Goal: Transaction & Acquisition: Download file/media

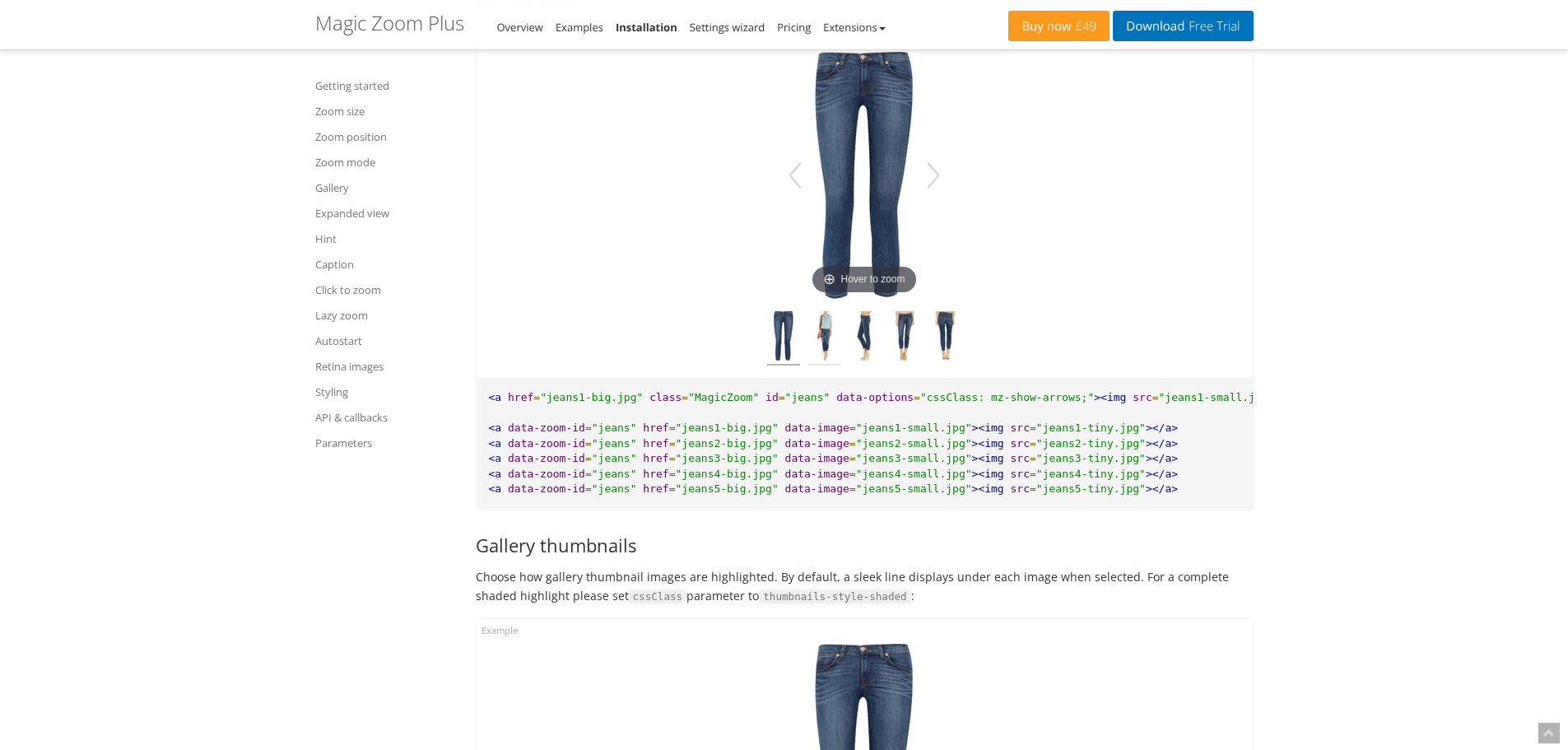
click at [831, 357] on img at bounding box center [824, 338] width 33 height 55
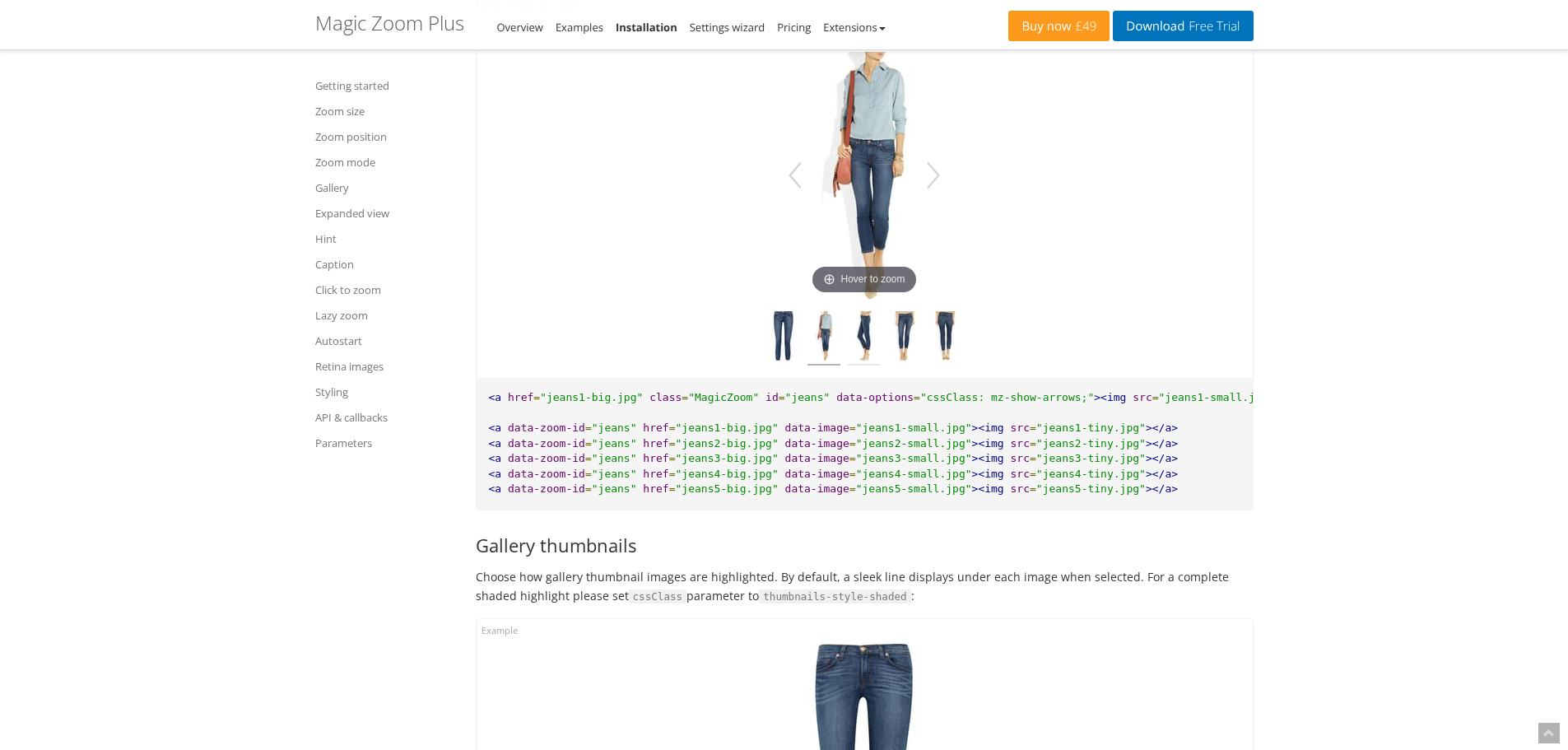
click at [871, 345] on img at bounding box center [864, 338] width 33 height 55
click at [901, 359] on img at bounding box center [904, 338] width 33 height 55
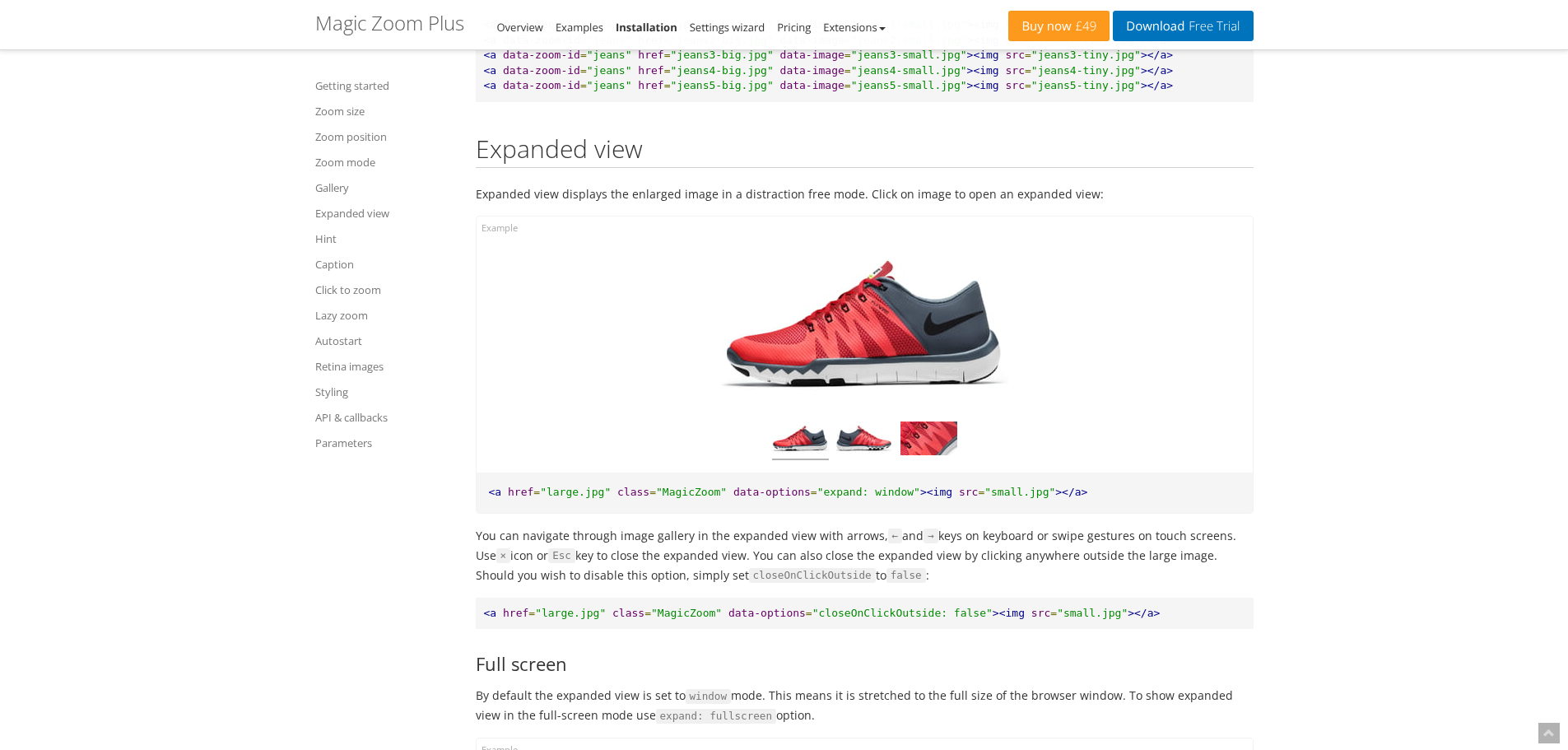
scroll to position [9265, 0]
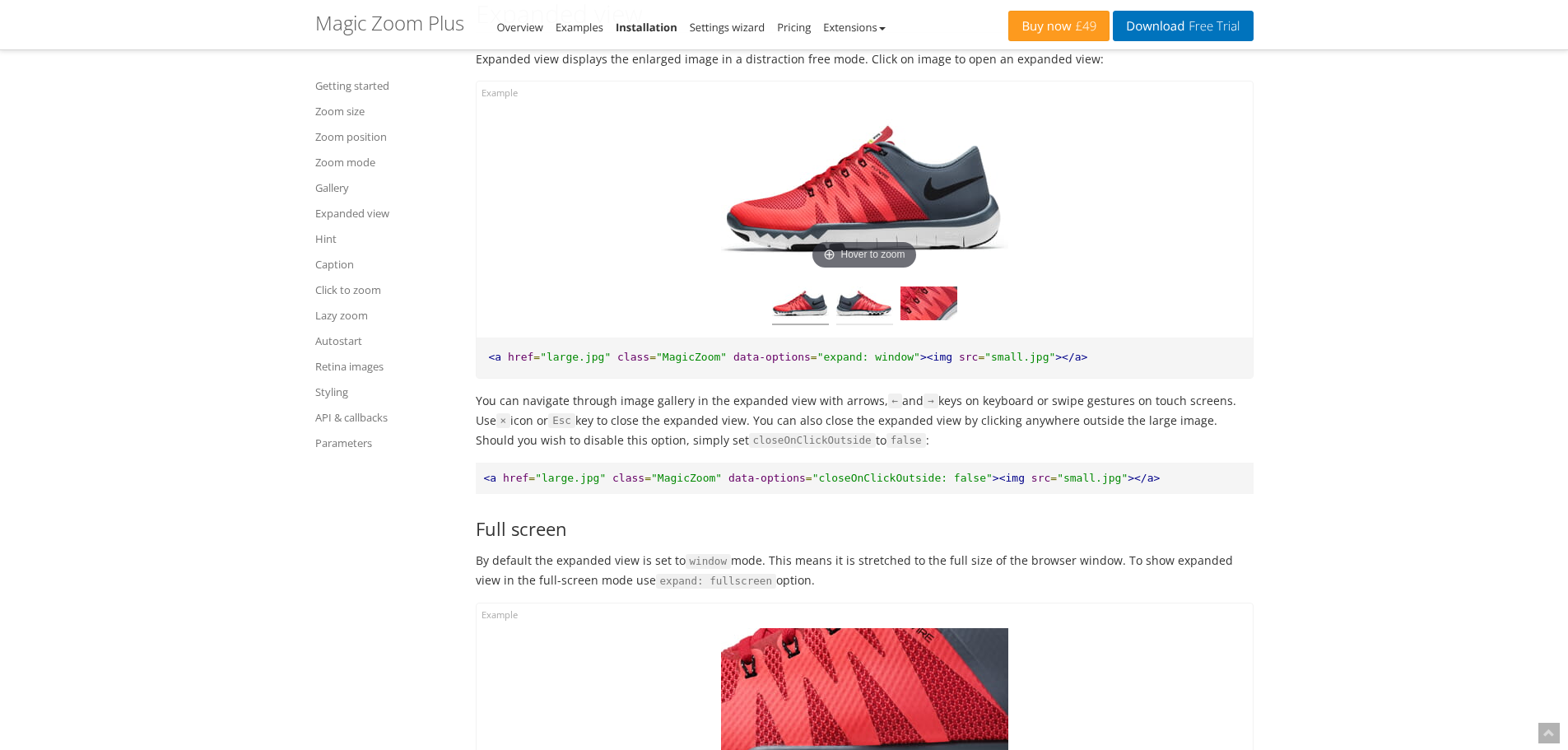
click at [837, 325] on img at bounding box center [864, 306] width 57 height 38
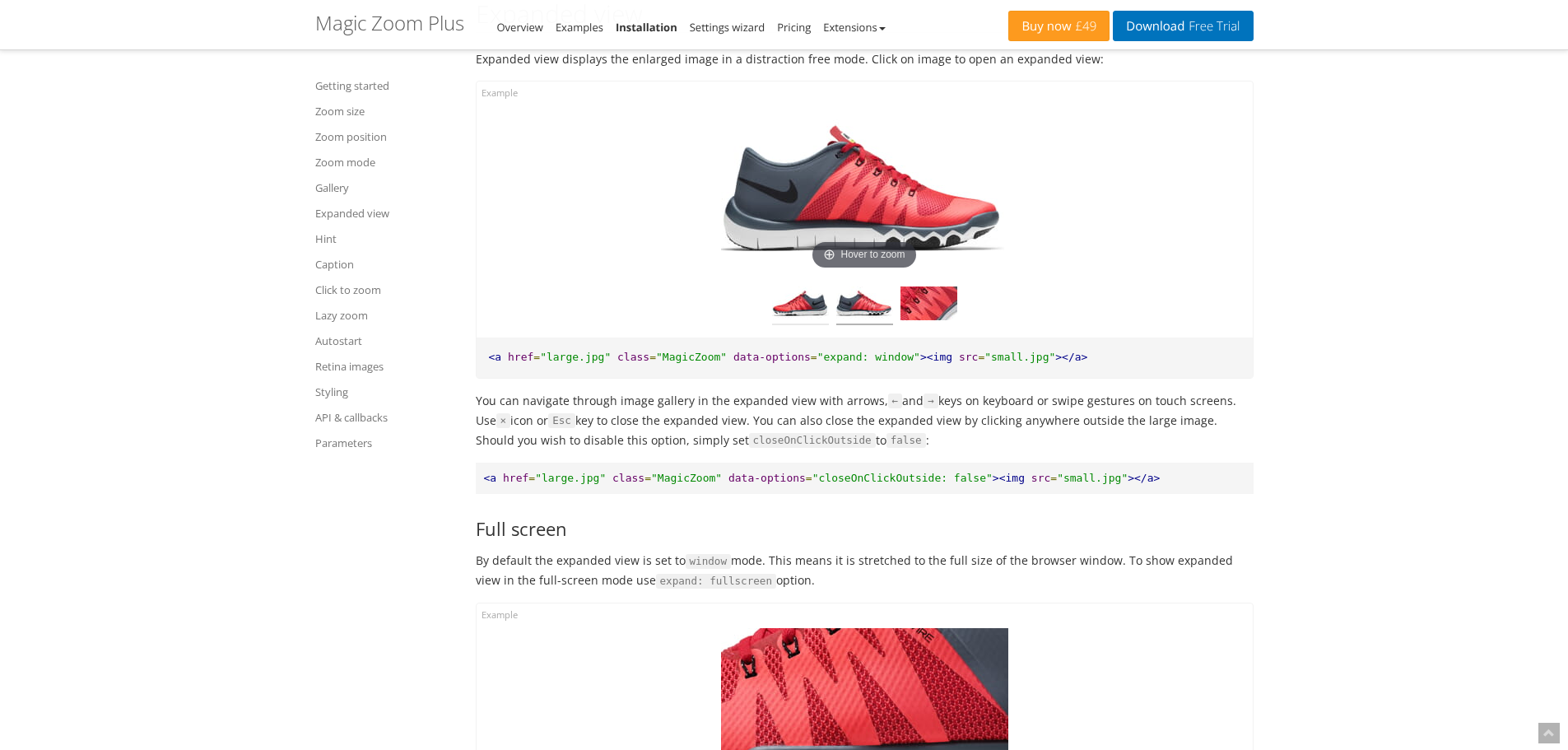
click at [803, 325] on img at bounding box center [800, 306] width 57 height 38
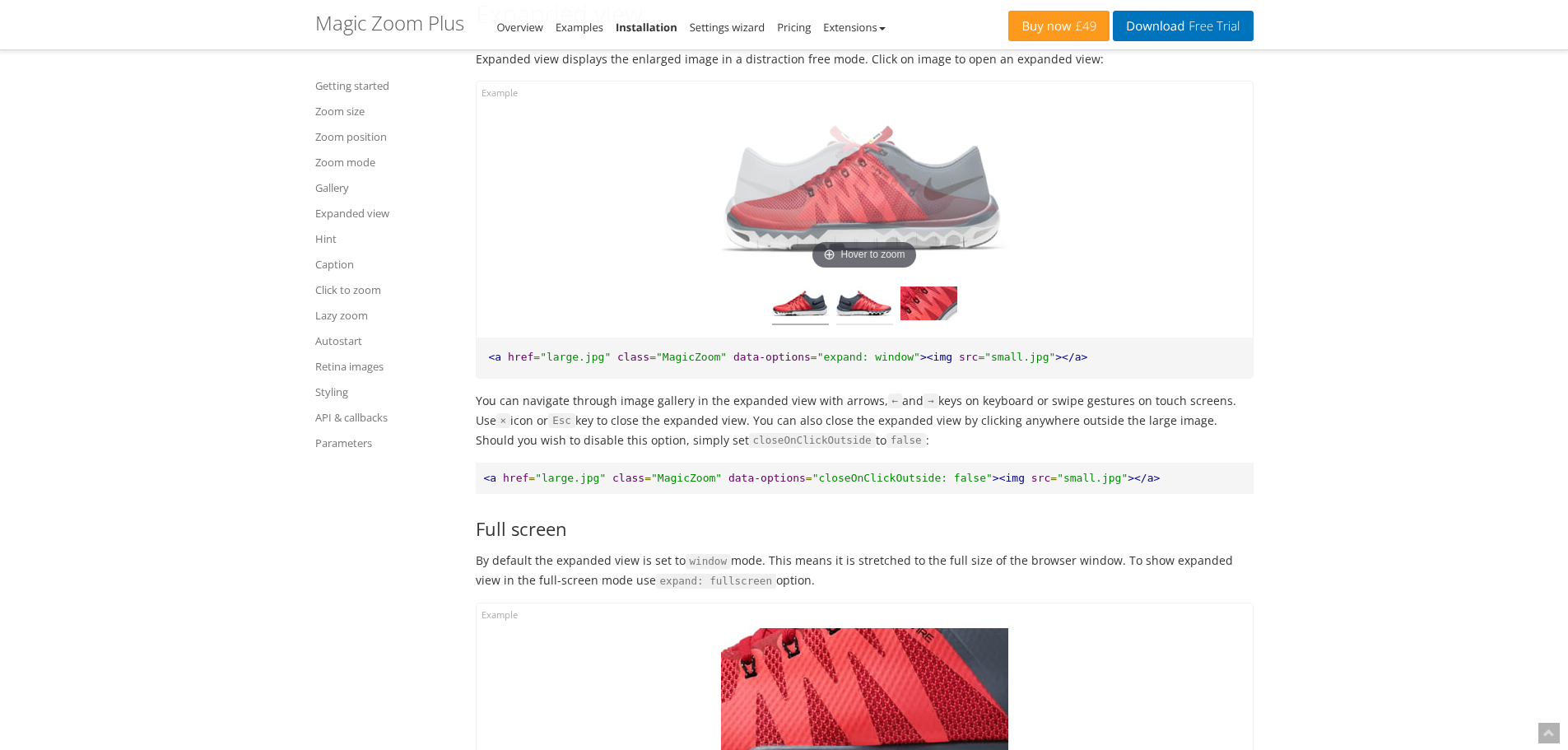
click at [860, 325] on img at bounding box center [864, 306] width 57 height 38
click at [926, 325] on img at bounding box center [928, 306] width 57 height 38
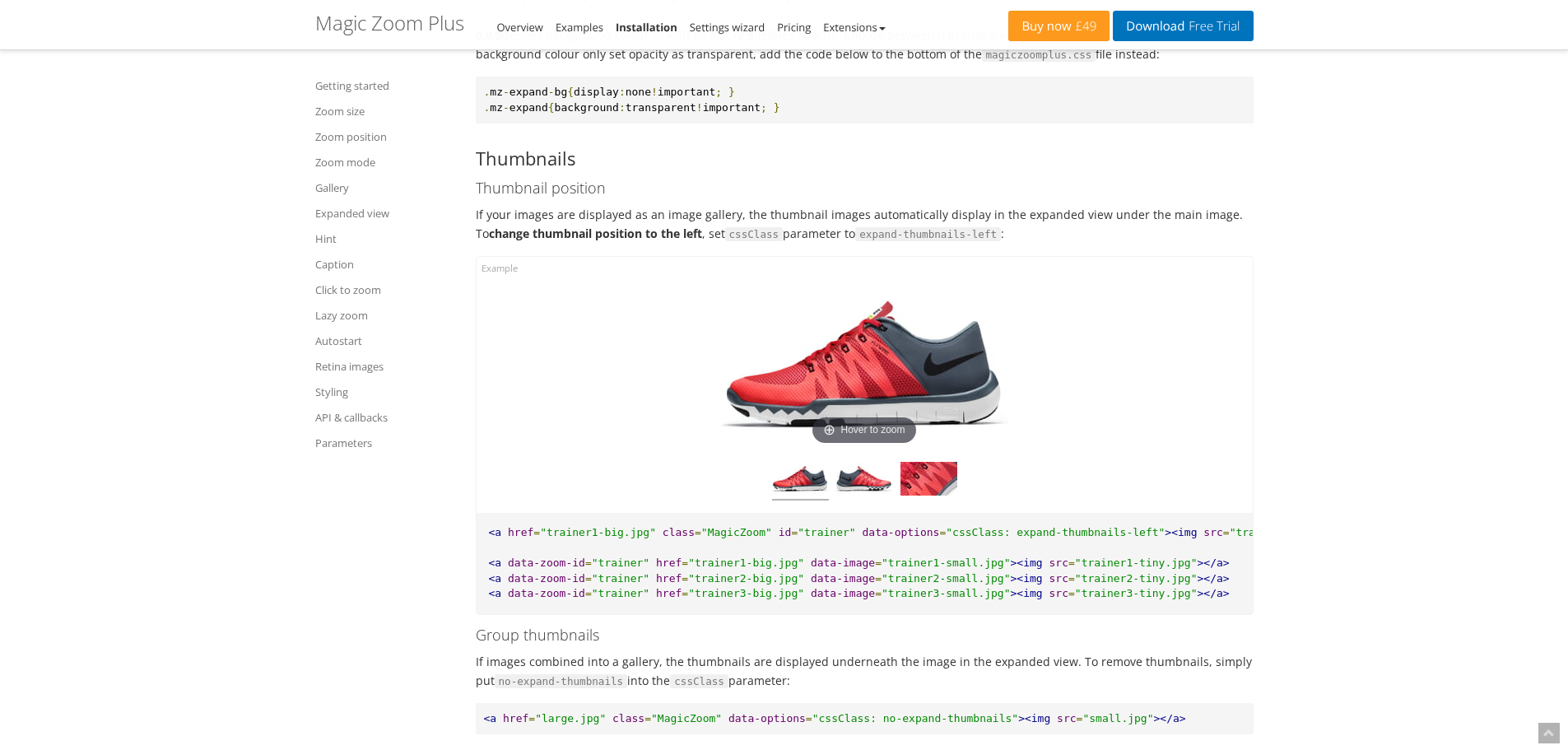
scroll to position [11568, 0]
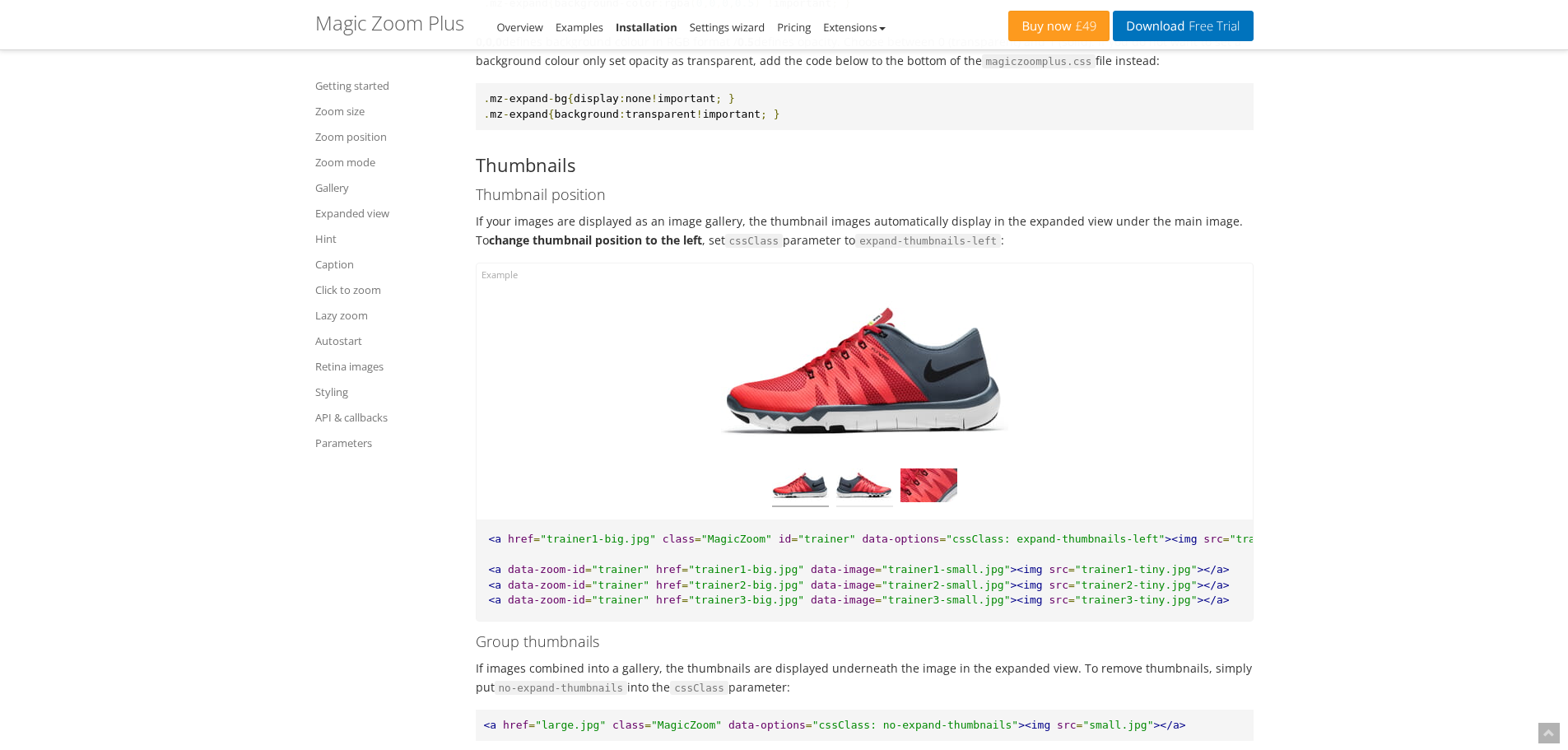
click at [855, 507] on img at bounding box center [864, 487] width 57 height 38
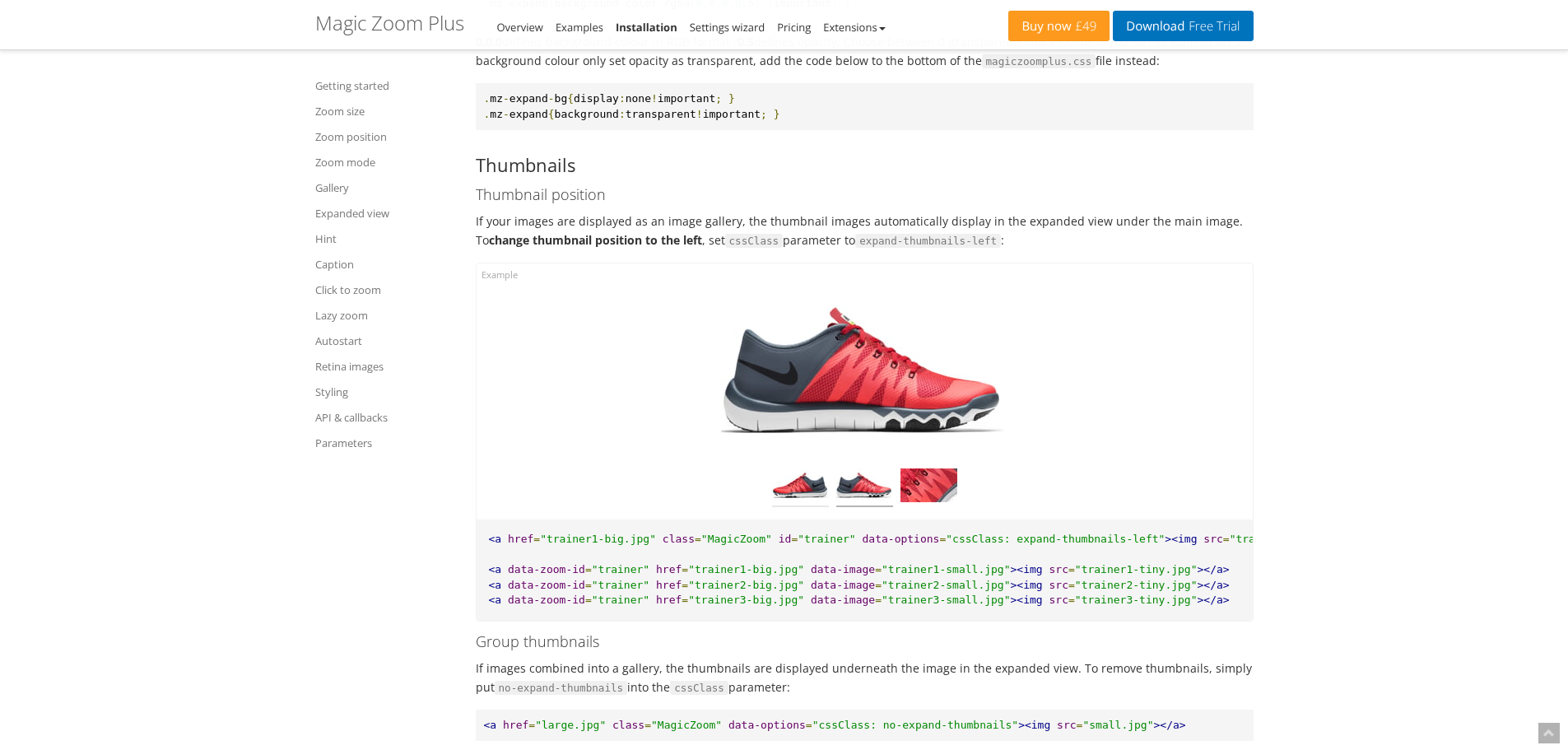
click at [823, 507] on img at bounding box center [800, 487] width 57 height 38
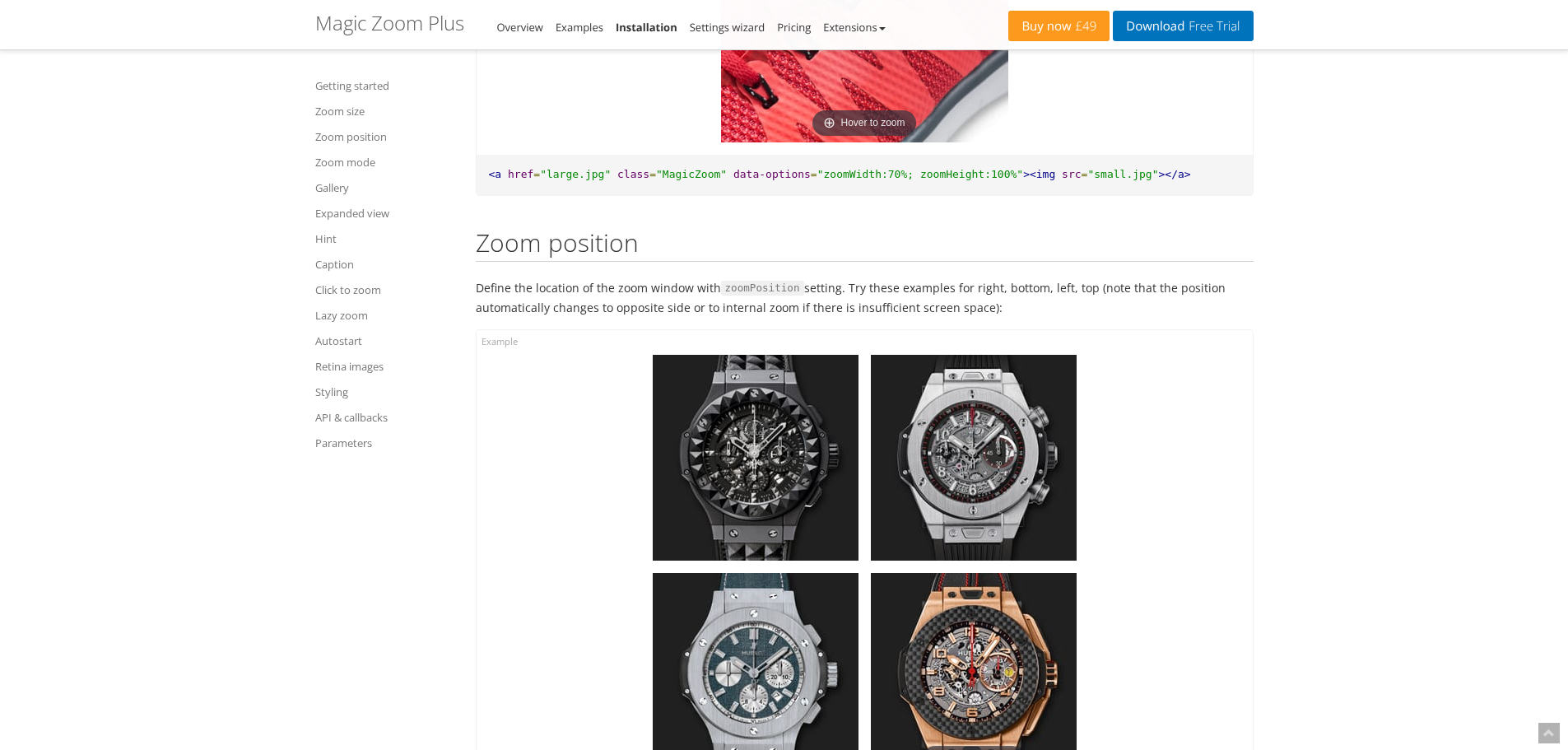
scroll to position [2222, 0]
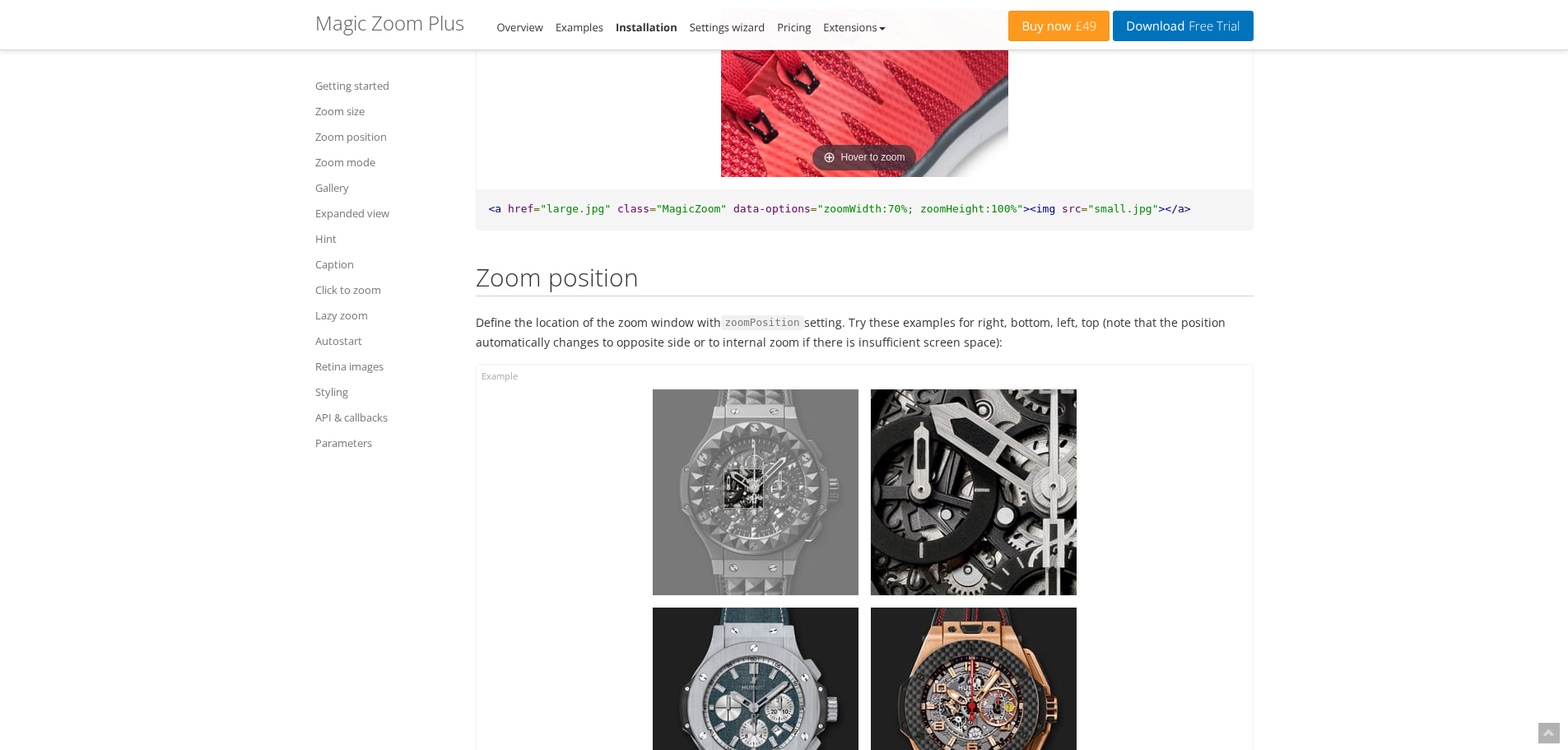
click at [743, 488] on img at bounding box center [755, 492] width 206 height 206
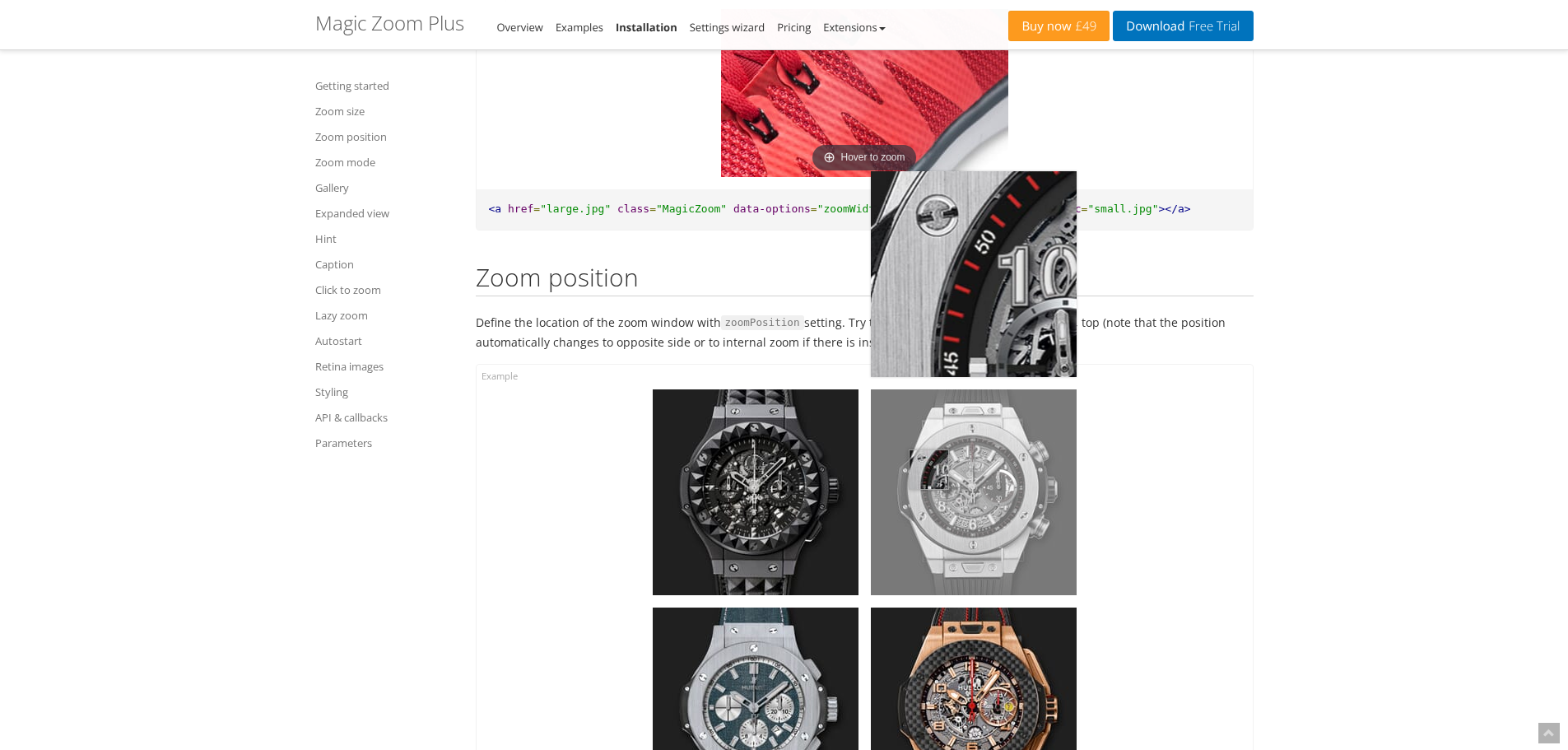
click at [929, 469] on img at bounding box center [973, 492] width 206 height 206
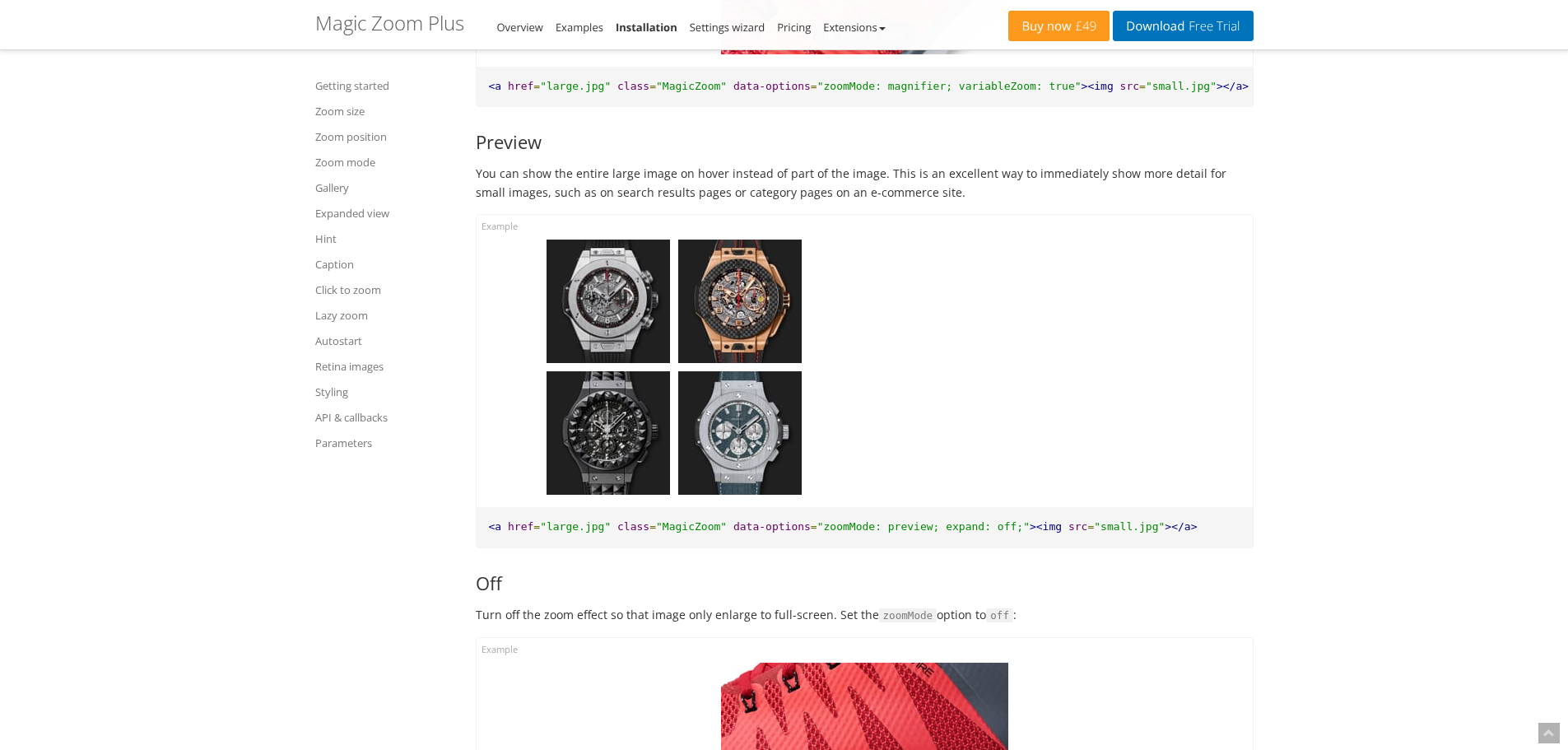
scroll to position [5431, 0]
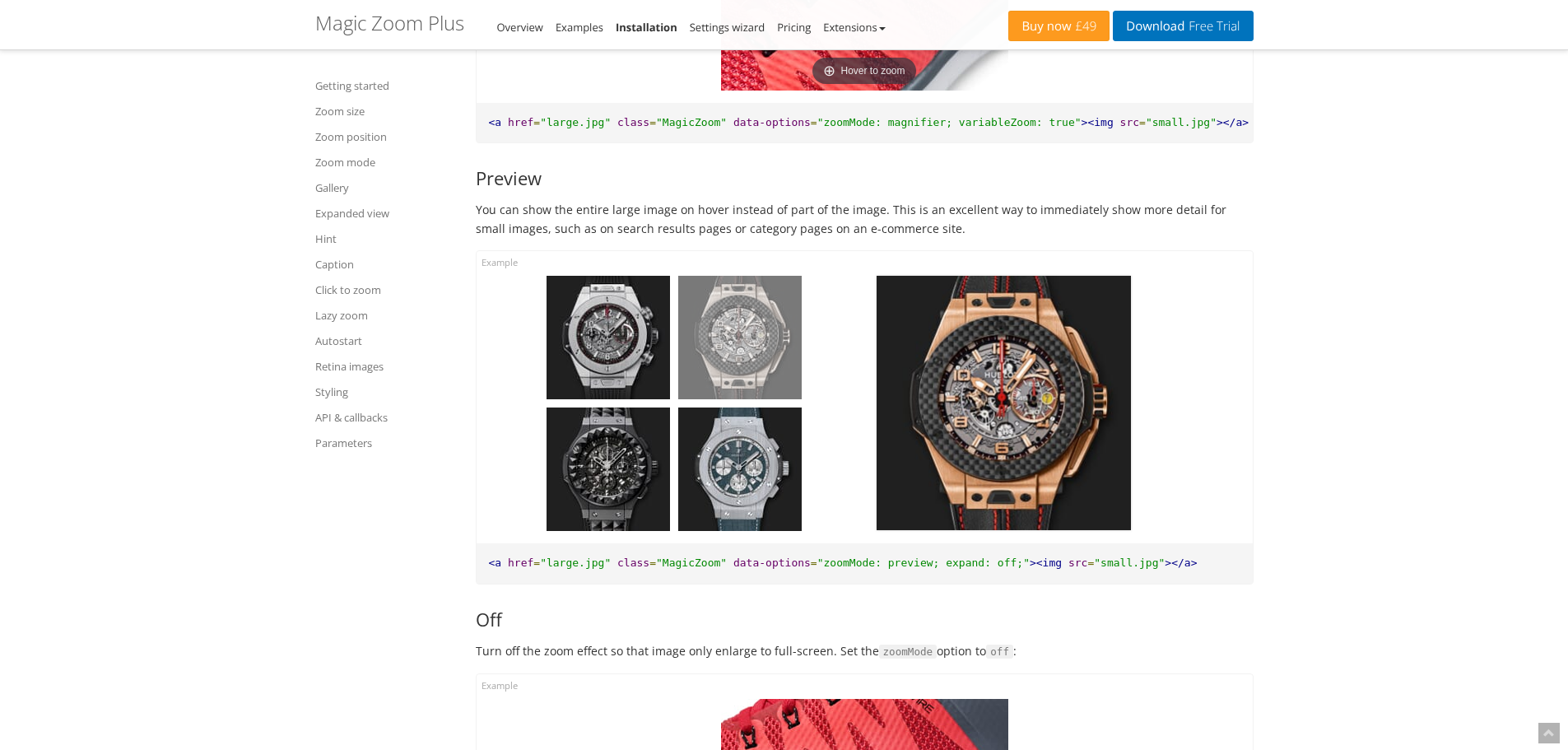
click at [734, 340] on img at bounding box center [739, 337] width 124 height 124
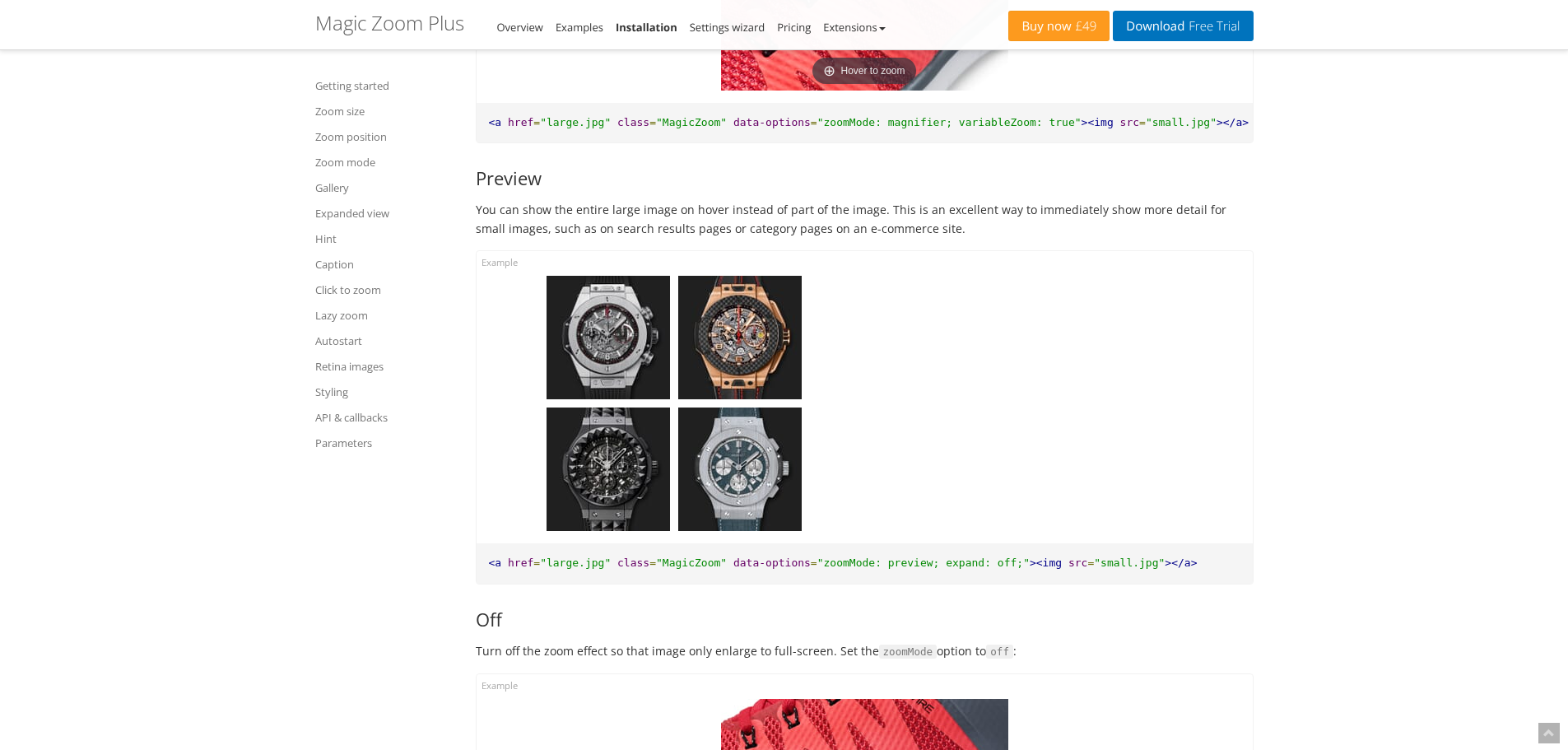
click at [631, 367] on img at bounding box center [608, 337] width 124 height 124
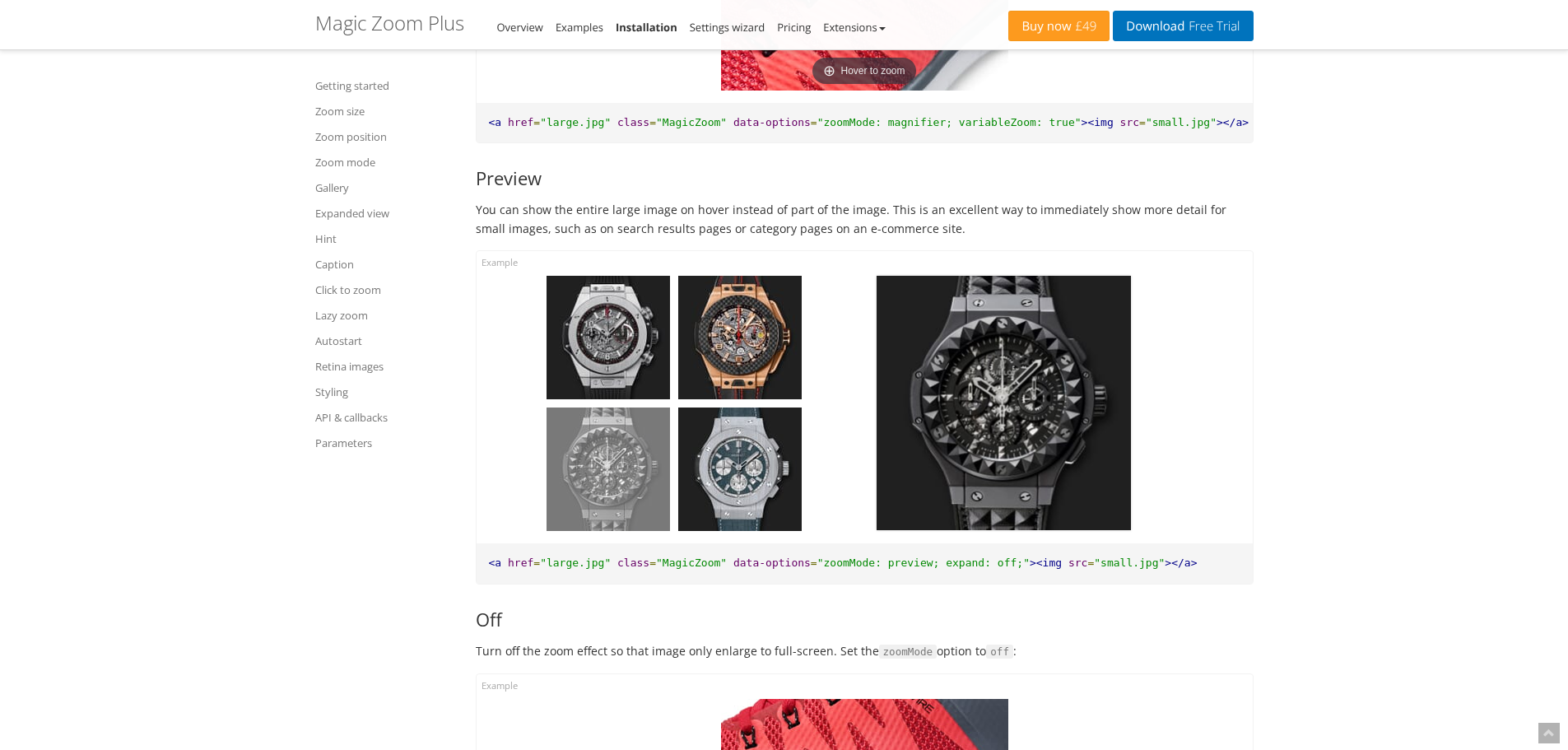
drag, startPoint x: 627, startPoint y: 430, endPoint x: 726, endPoint y: 425, distance: 99.1
click at [629, 430] on img at bounding box center [608, 469] width 124 height 124
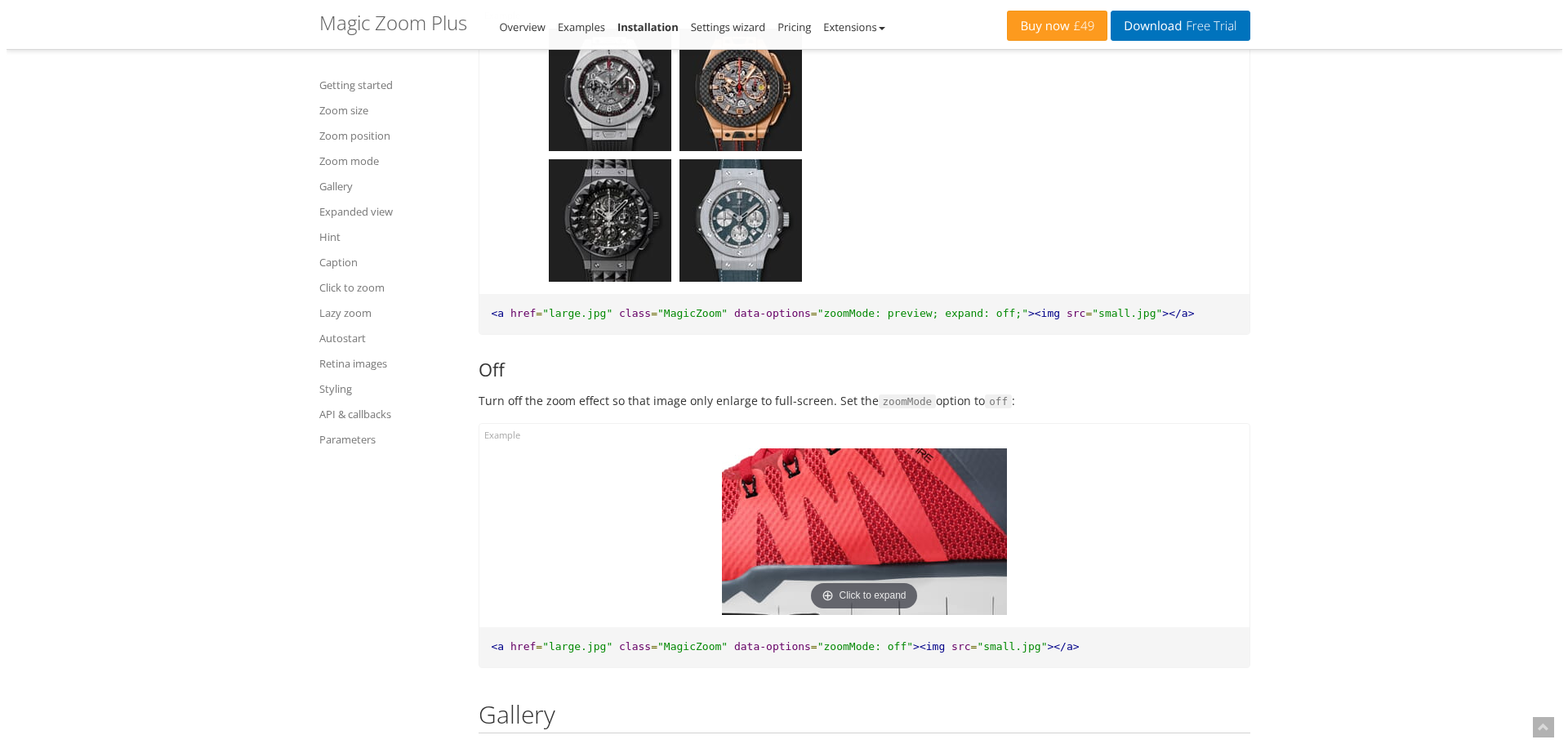
scroll to position [5960, 0]
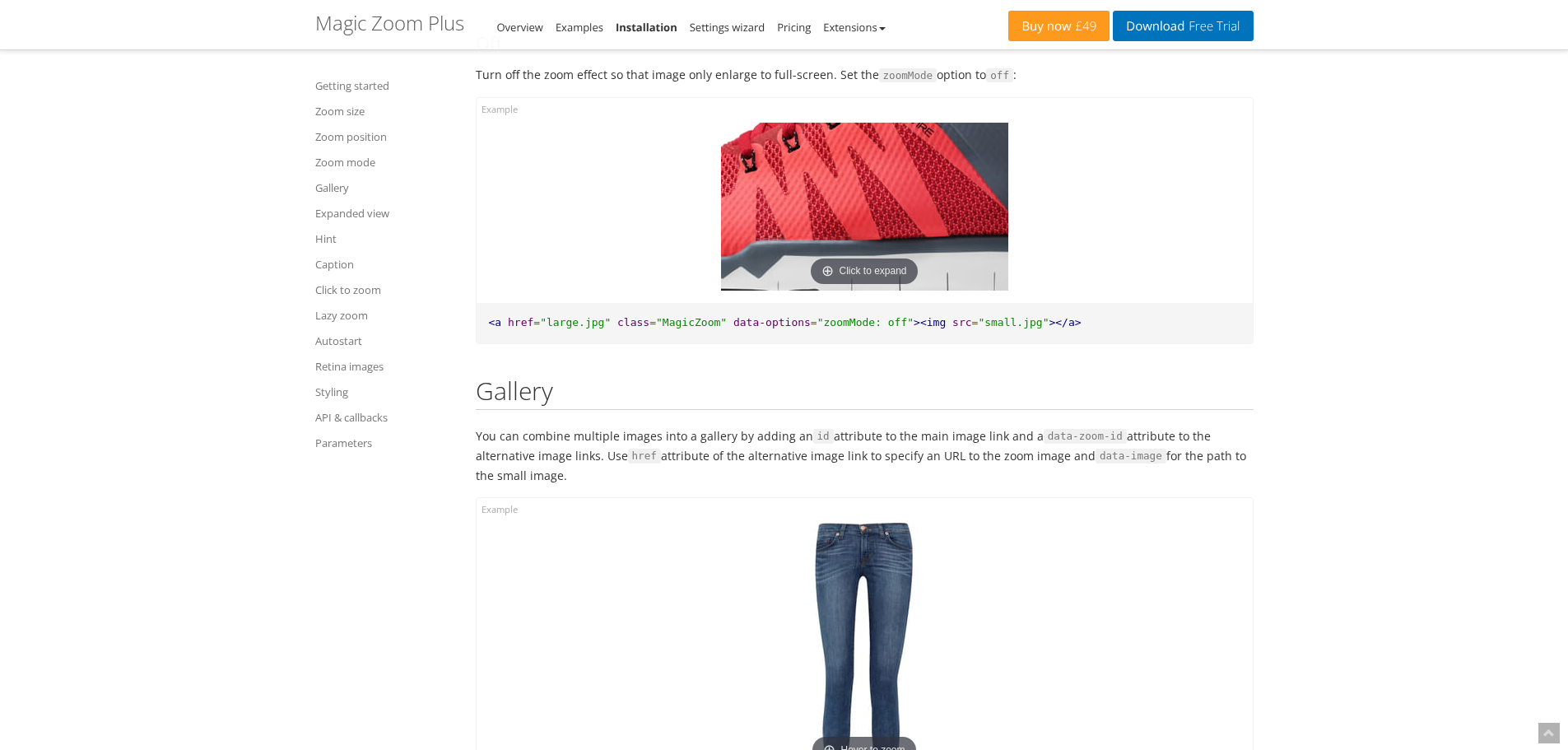
click at [816, 222] on img at bounding box center [864, 206] width 287 height 168
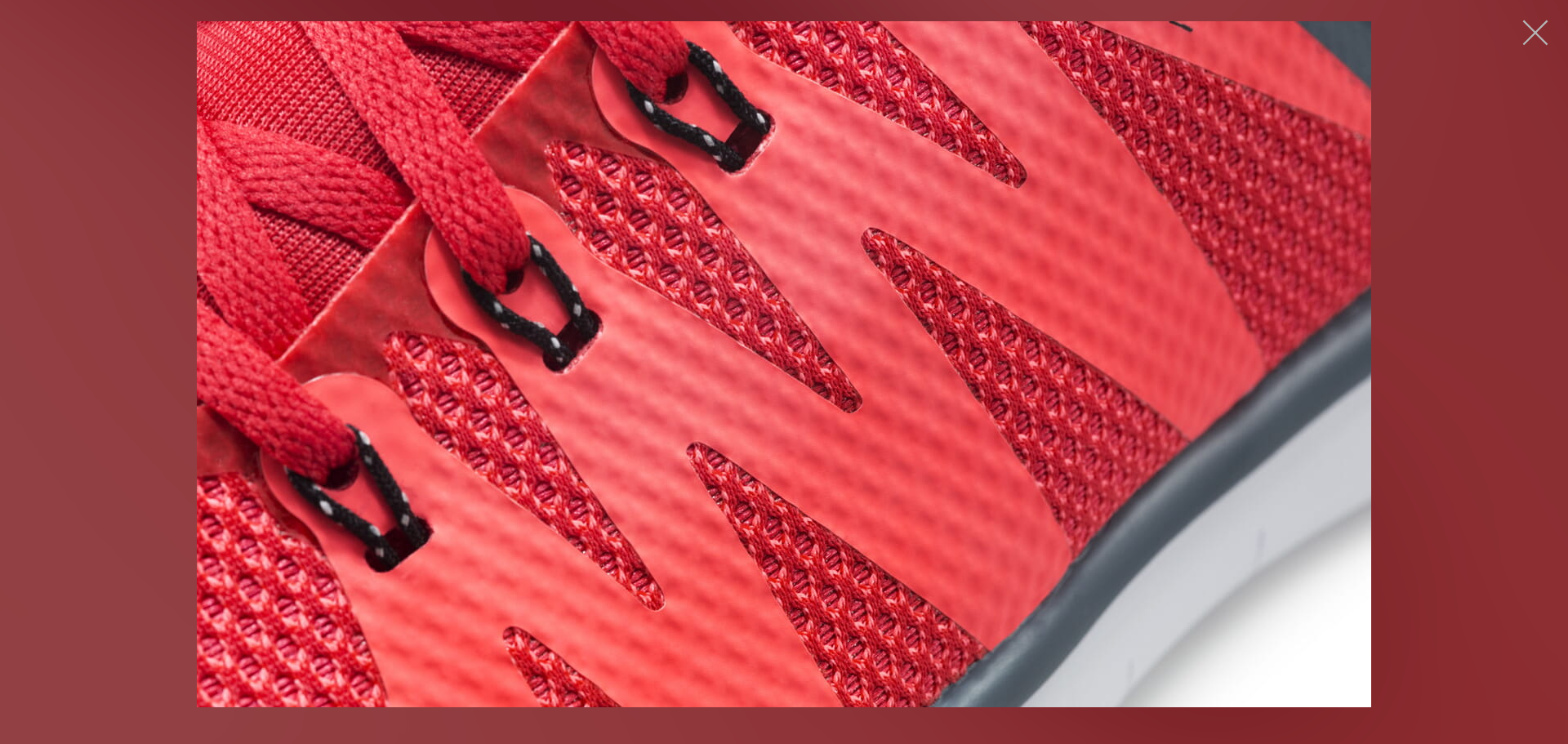
click at [1541, 34] on button "button" at bounding box center [1535, 32] width 49 height 49
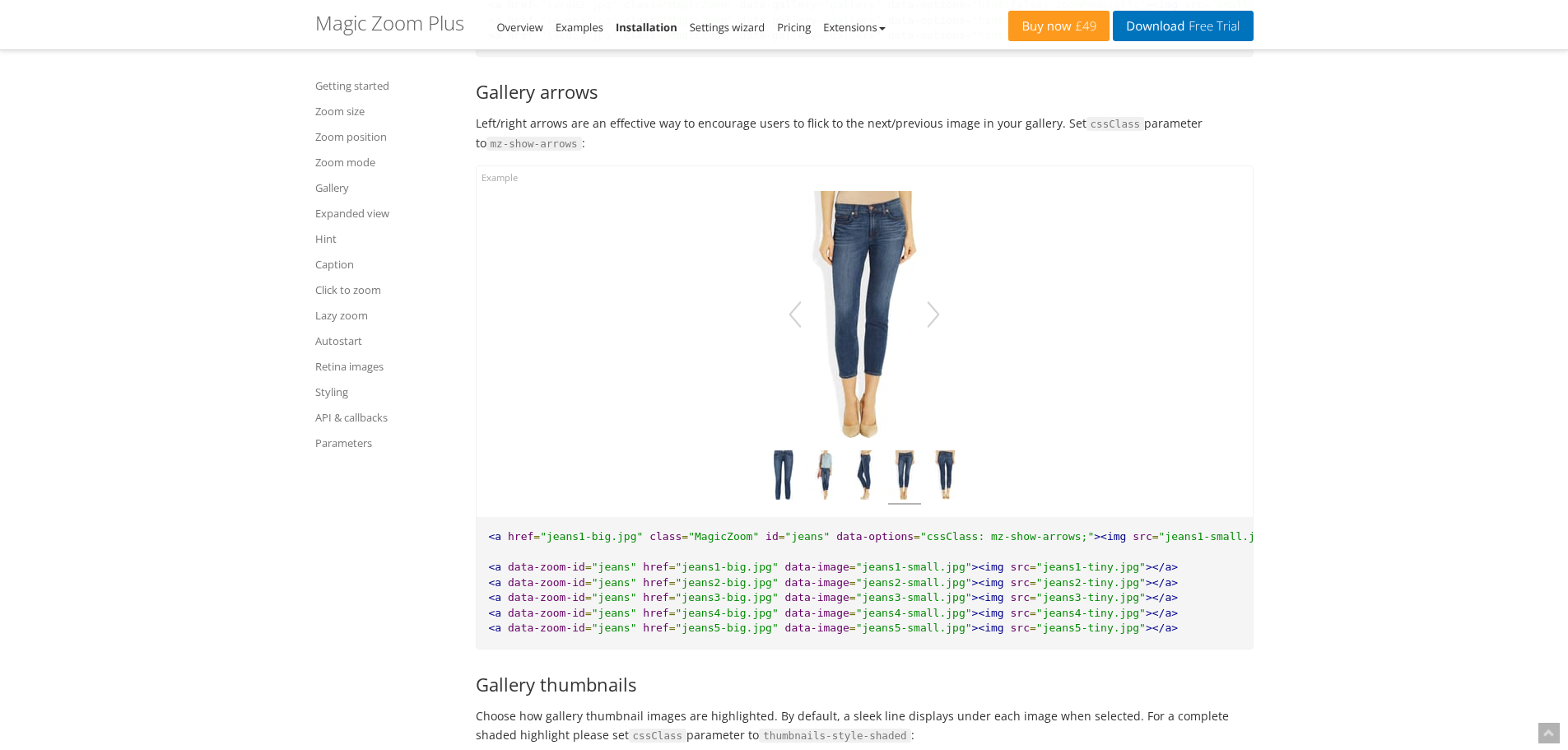
scroll to position [7947, 0]
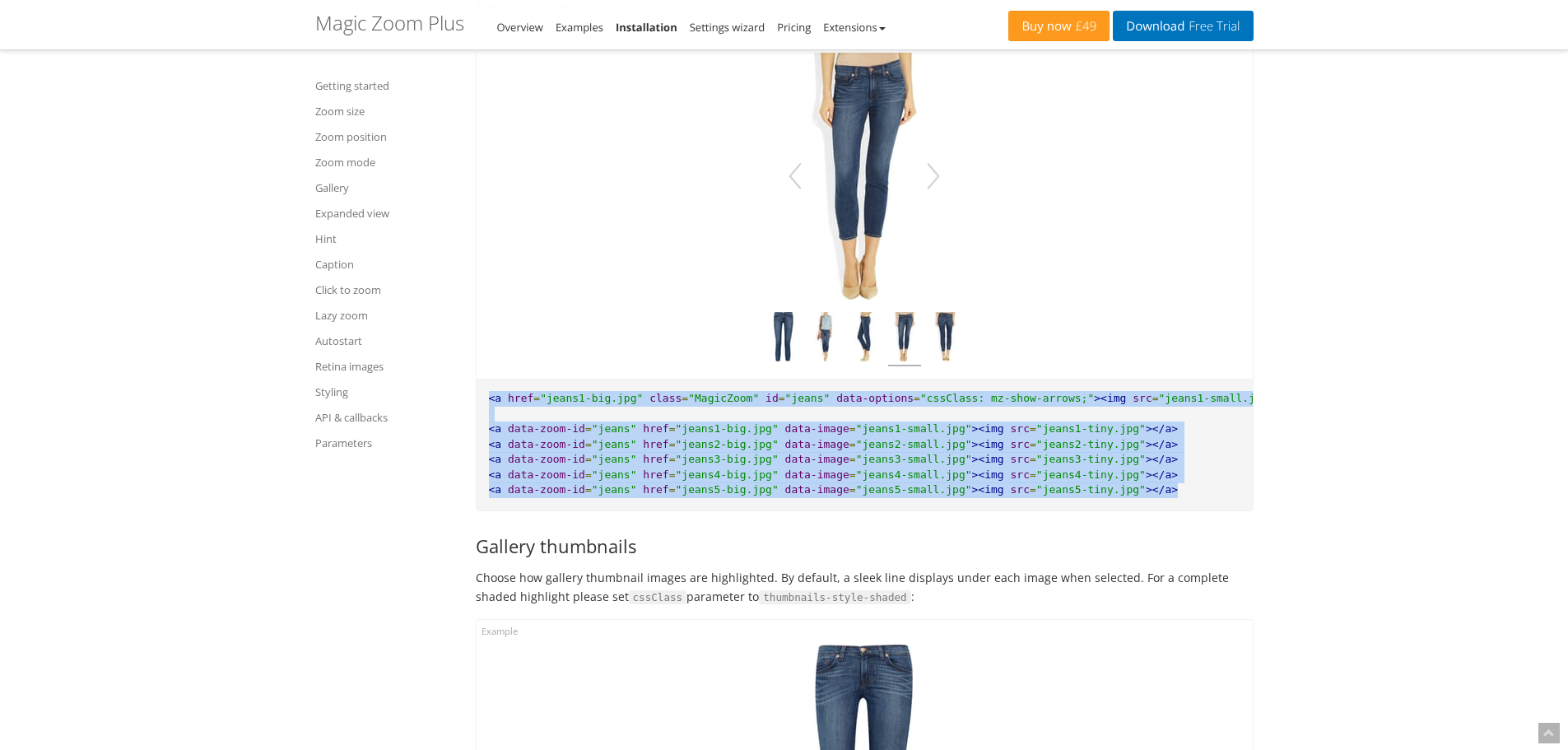
drag, startPoint x: 1131, startPoint y: 513, endPoint x: 485, endPoint y: 428, distance: 651.6
click at [485, 428] on pre "<a href = "jeans1-big.jpg" class = "MagicZoom" id = "jeans" data-options = "css…" at bounding box center [864, 444] width 776 height 131
copy pre "<a href = "jeans1-big.jpg" class = "MagicZoom" id = "jeans" data-options = "css…"
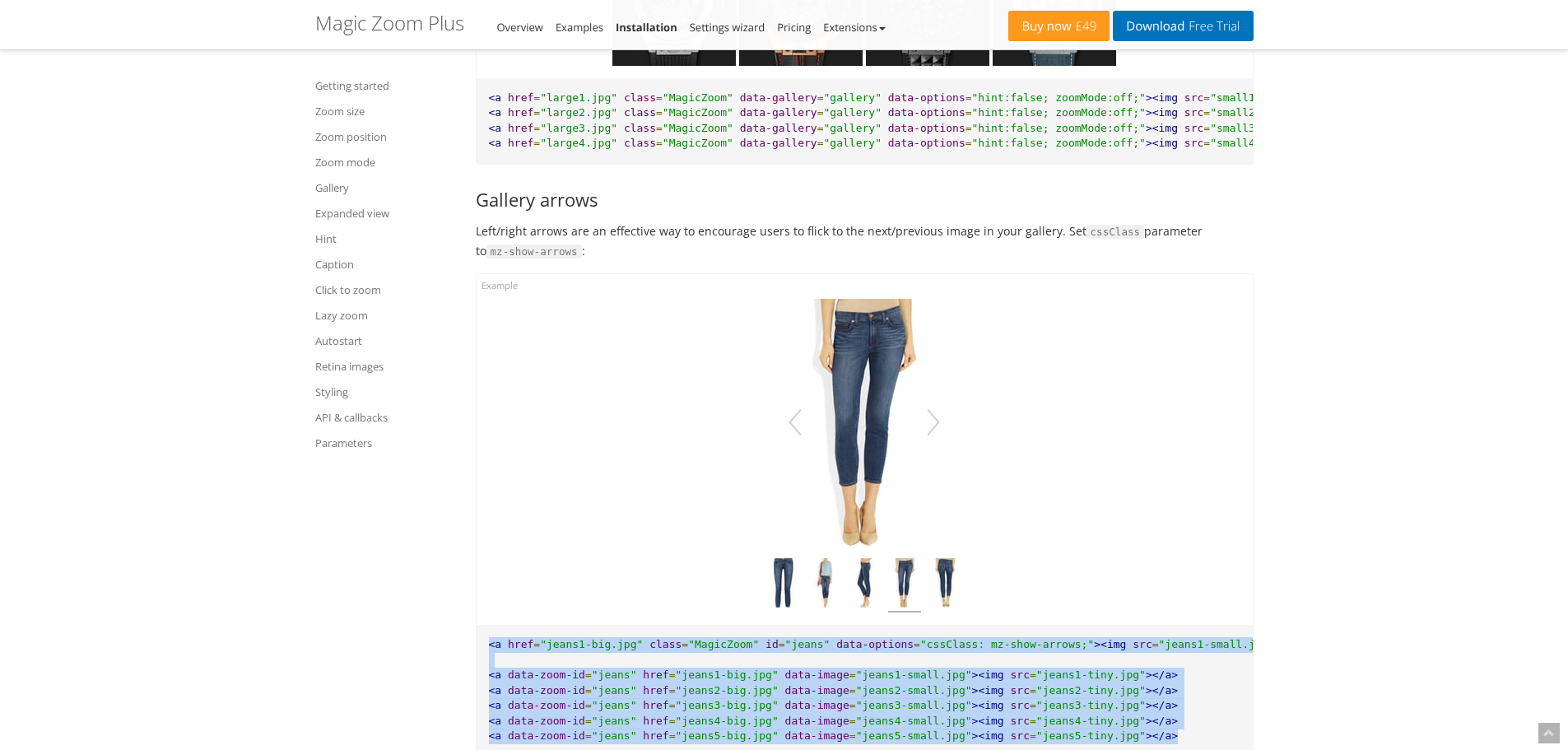
scroll to position [7700, 0]
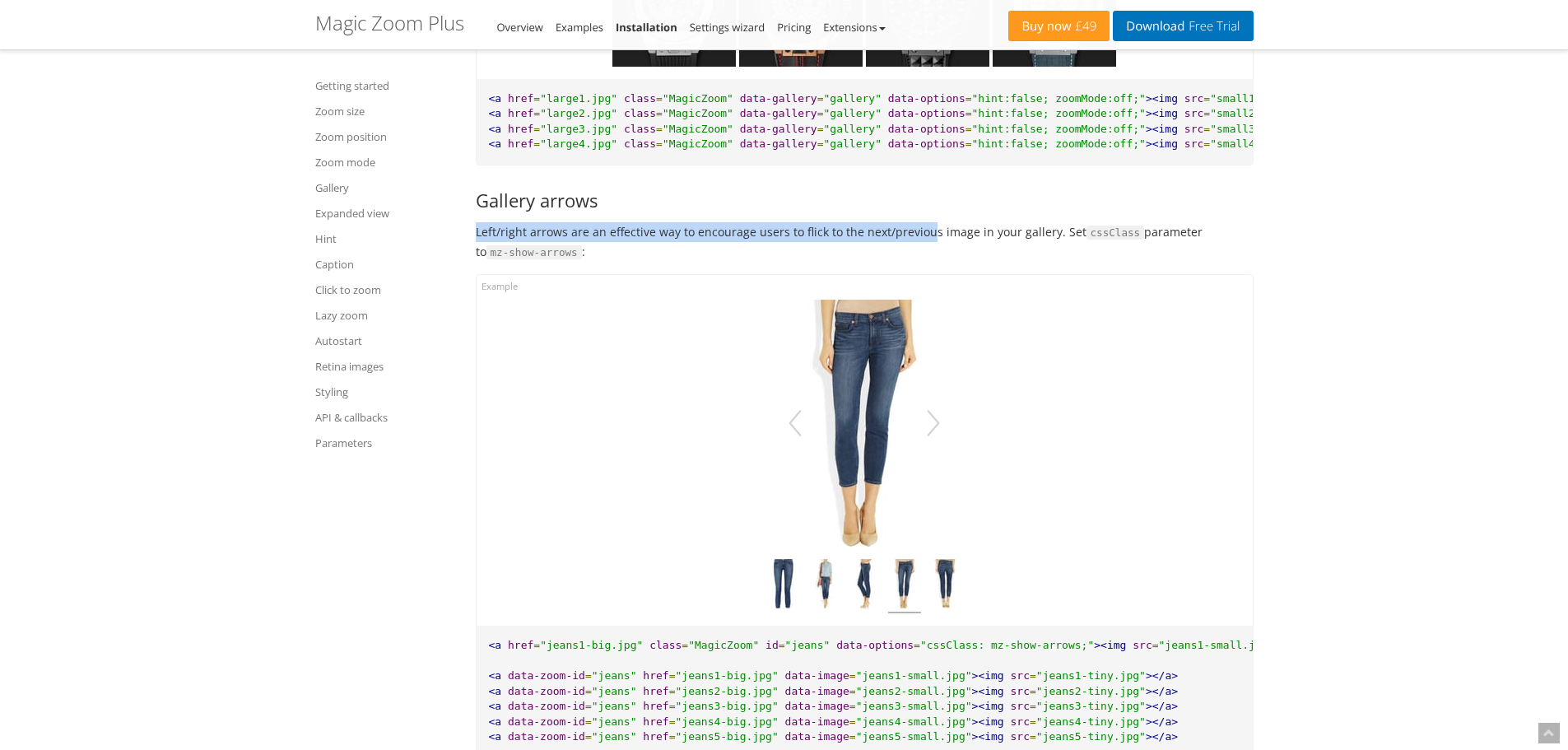
drag, startPoint x: 472, startPoint y: 258, endPoint x: 973, endPoint y: 271, distance: 501.2
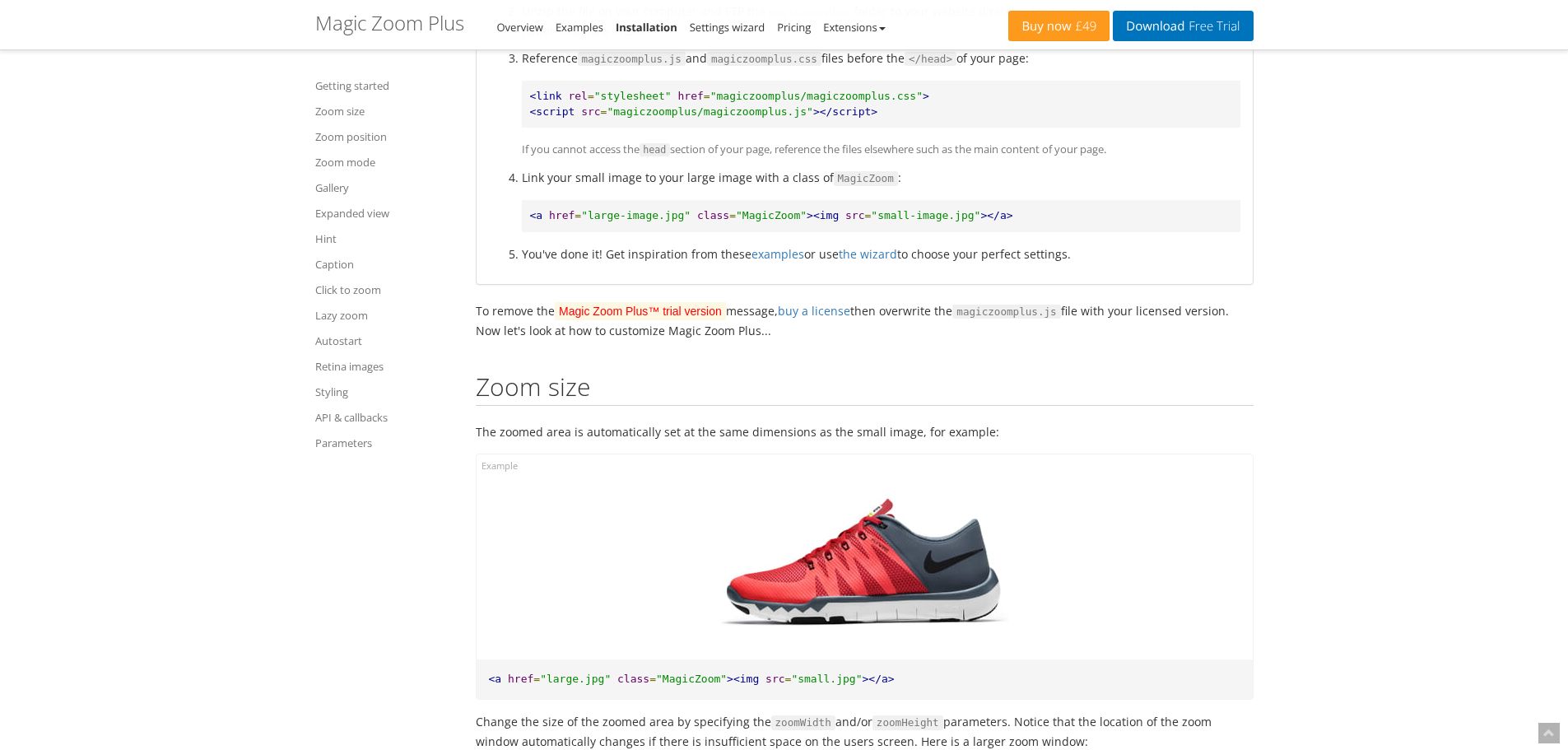
scroll to position [823, 0]
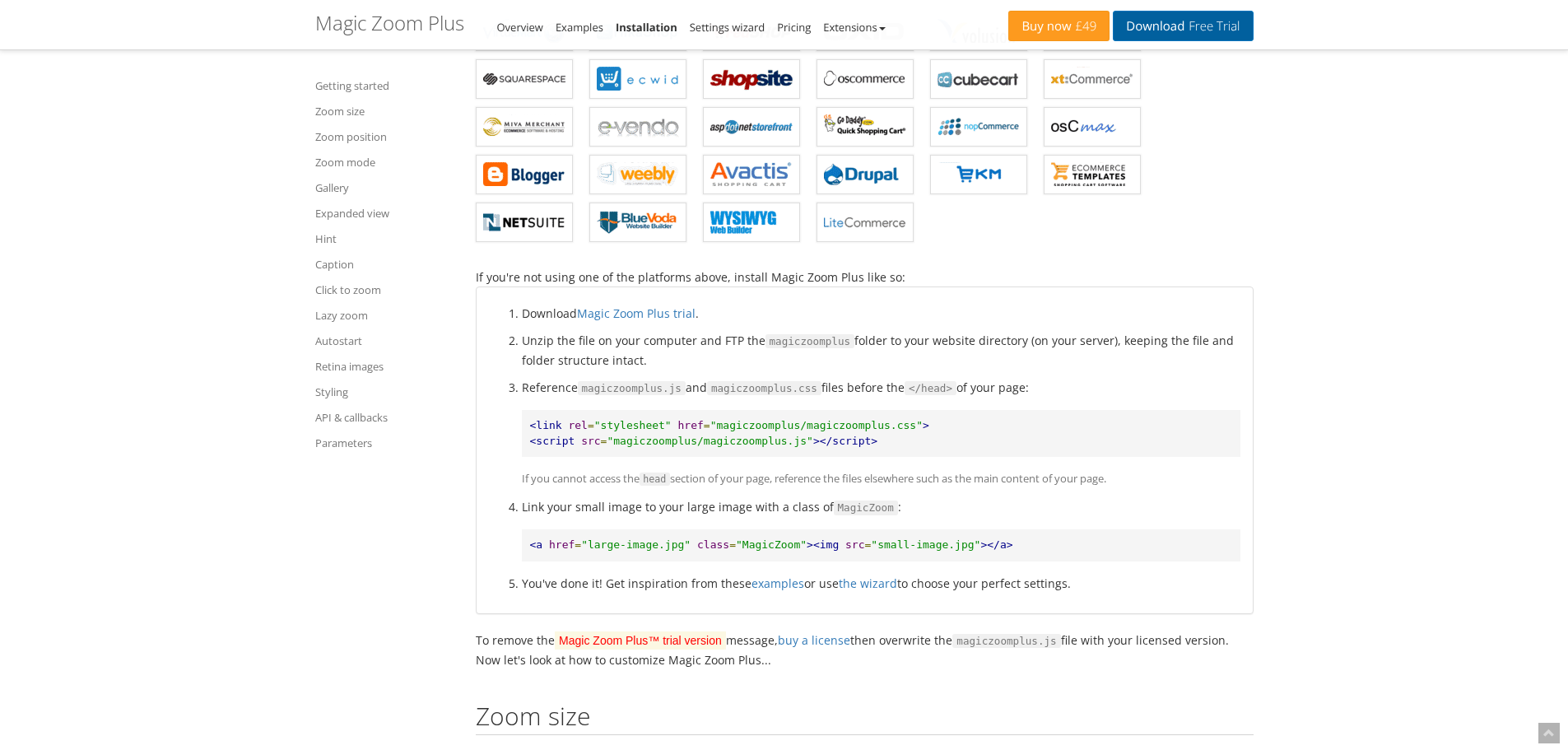
click at [1151, 24] on link "Download Free Trial" at bounding box center [1182, 26] width 140 height 31
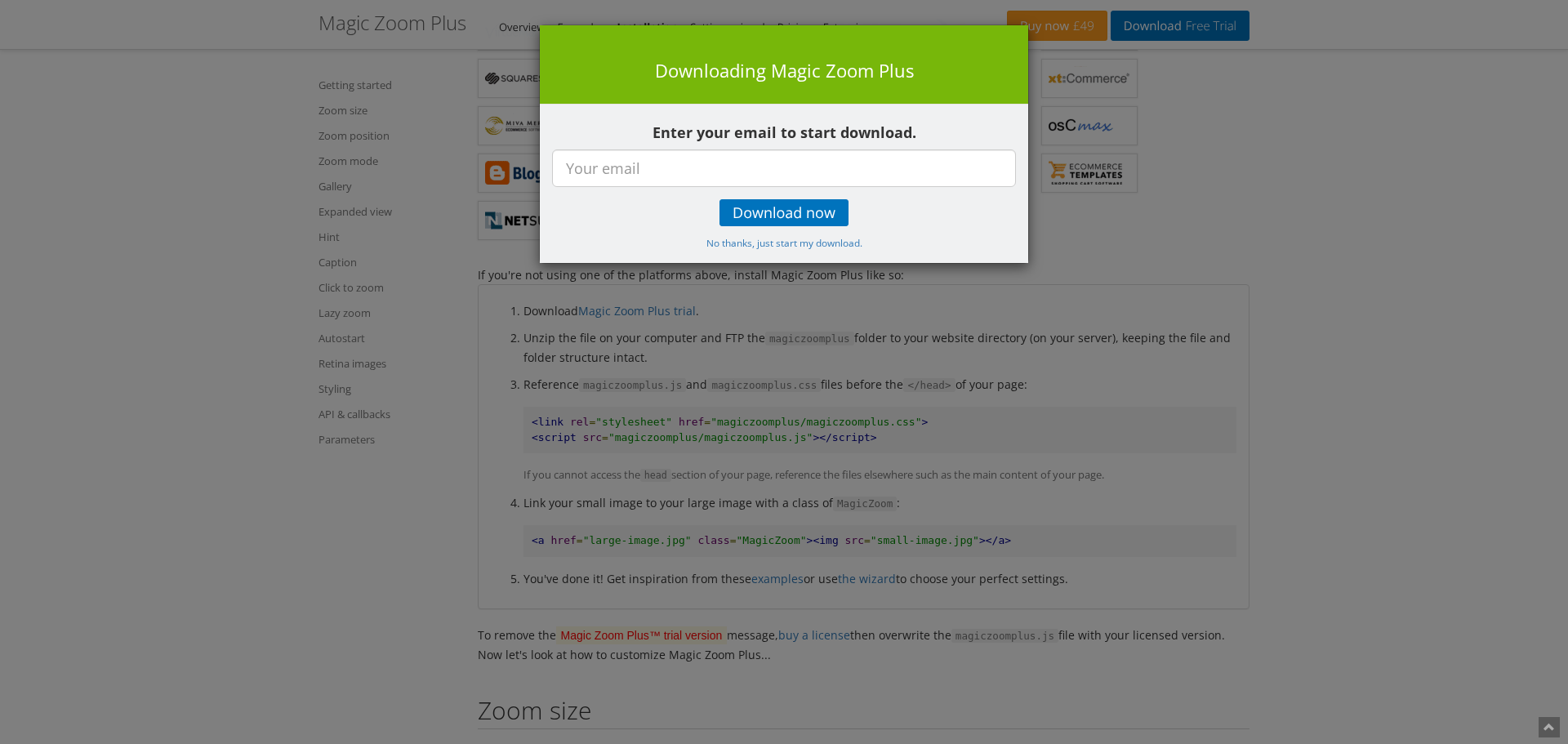
click at [230, 345] on div "× Downloading Magic Zoom Plus Enter your email to start download. Download now …" at bounding box center [784, 372] width 1568 height 744
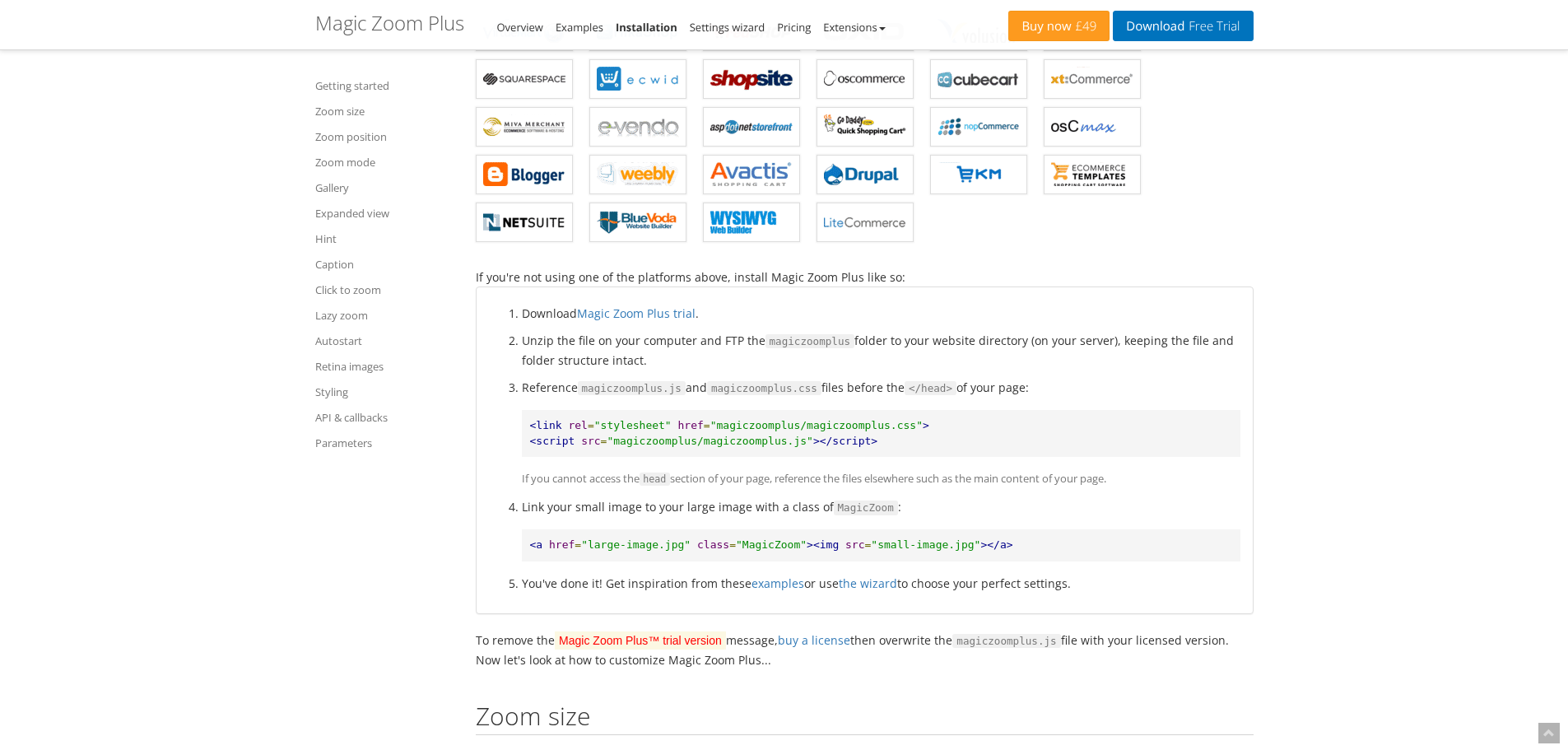
click at [757, 430] on span ""magiczoomplus/magiczoomplus.css"" at bounding box center [815, 425] width 212 height 12
click at [832, 432] on span ""magiczoomplus/magiczoomplus.css"" at bounding box center [815, 425] width 212 height 12
click at [881, 455] on pre "<link rel = "stylesheet" href = "magiczoomplus/magiczoomplus.css" > <script src…" at bounding box center [880, 433] width 718 height 47
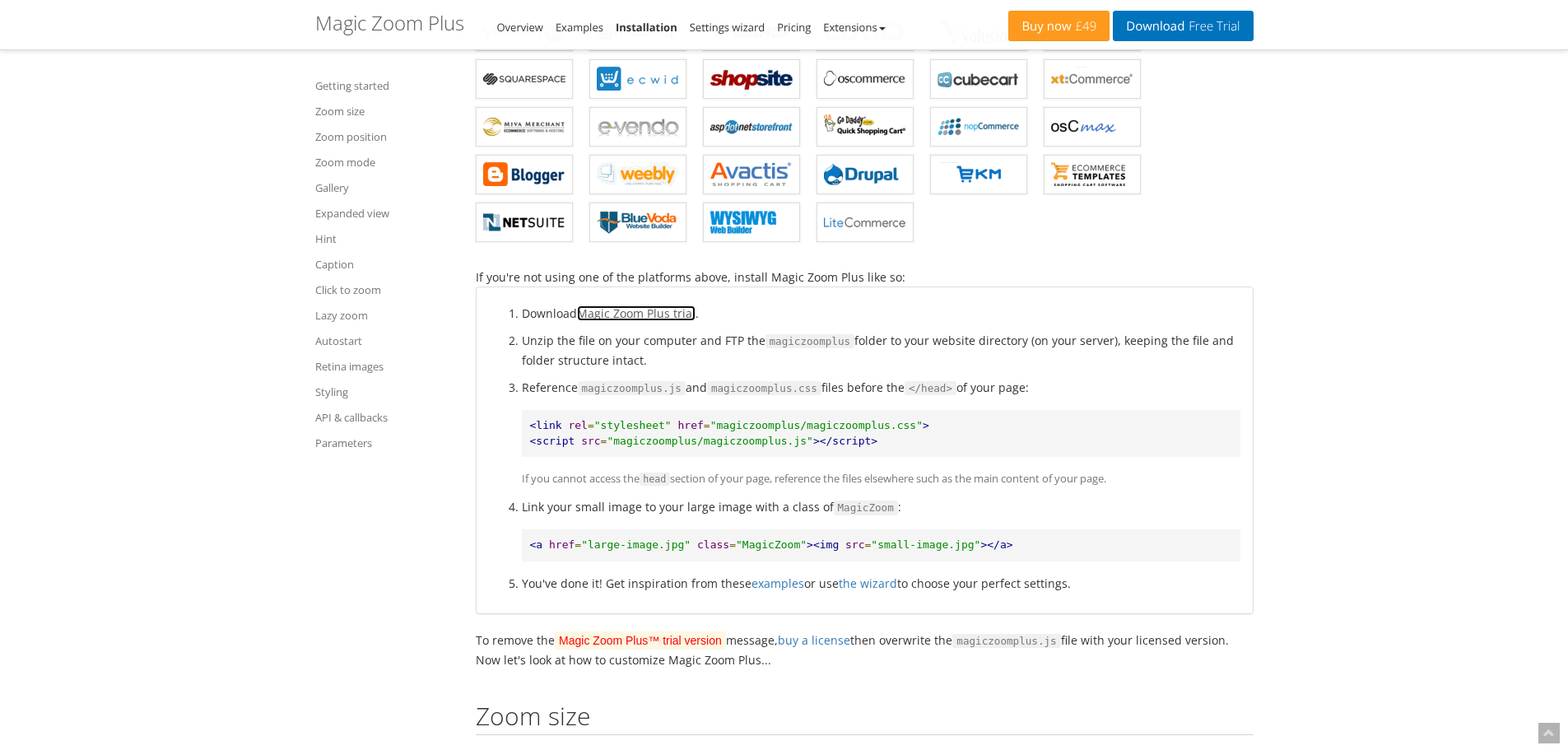
click at [657, 310] on link "Magic Zoom Plus trial" at bounding box center [636, 313] width 119 height 15
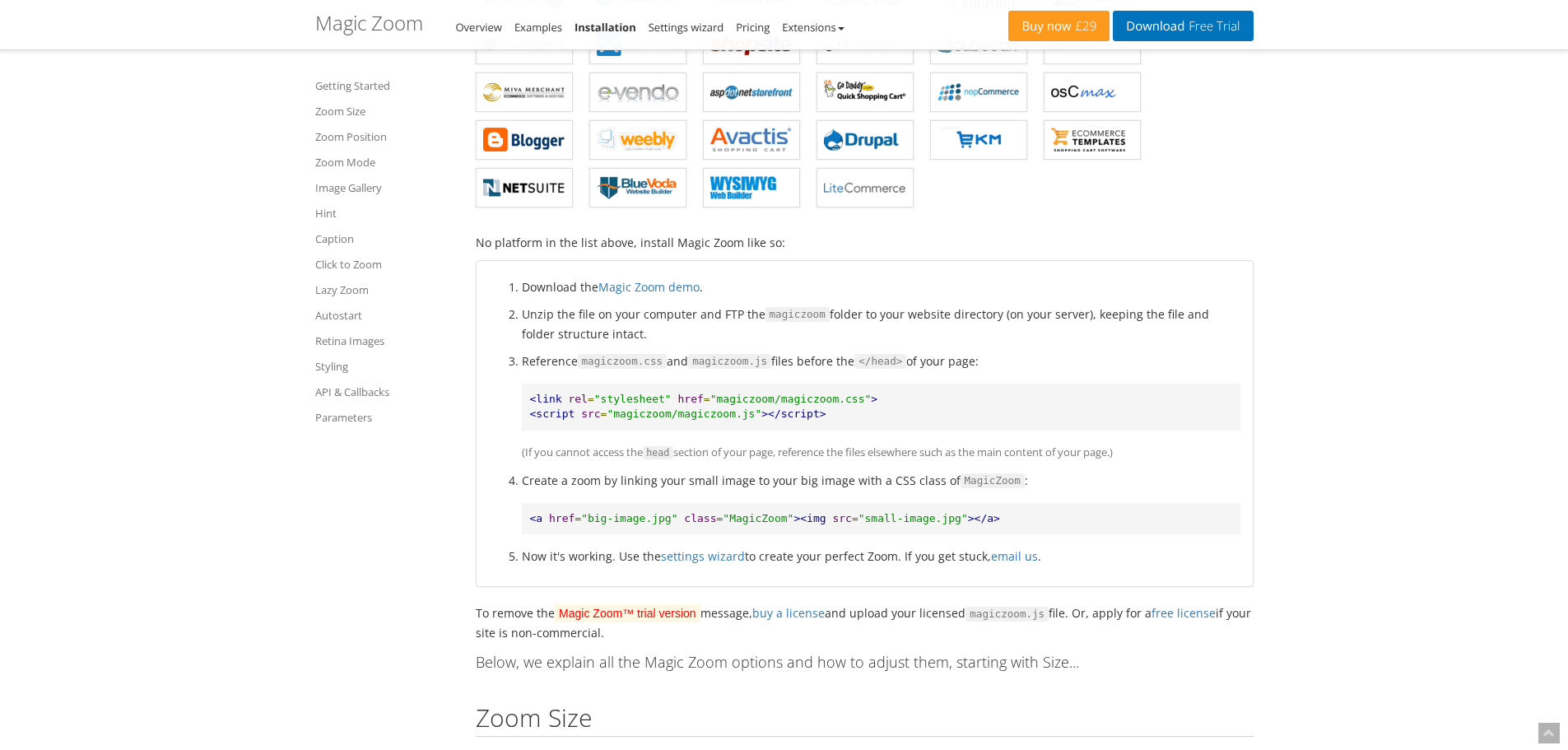
scroll to position [411, 0]
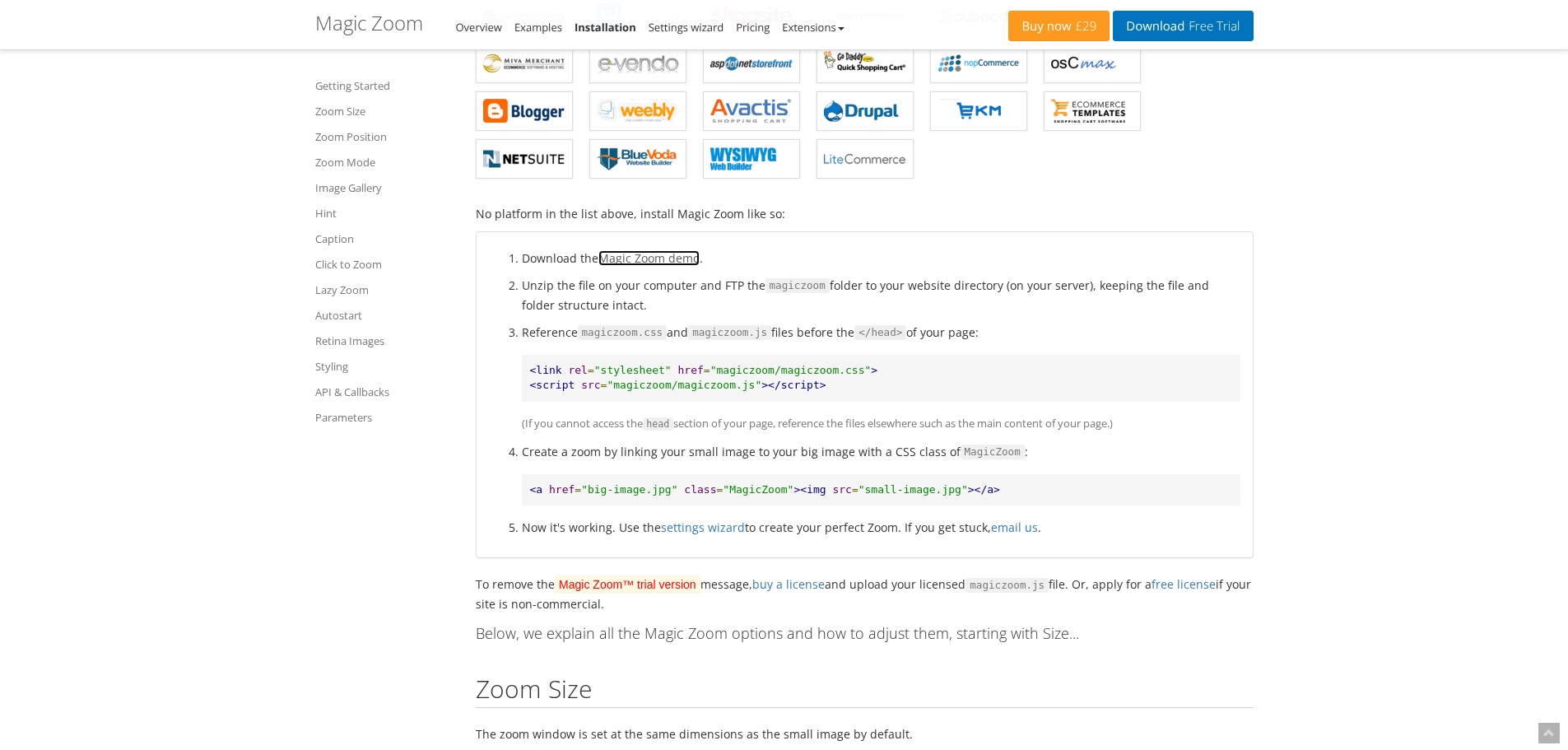
click at [671, 256] on link "Magic Zoom demo" at bounding box center [649, 258] width 102 height 15
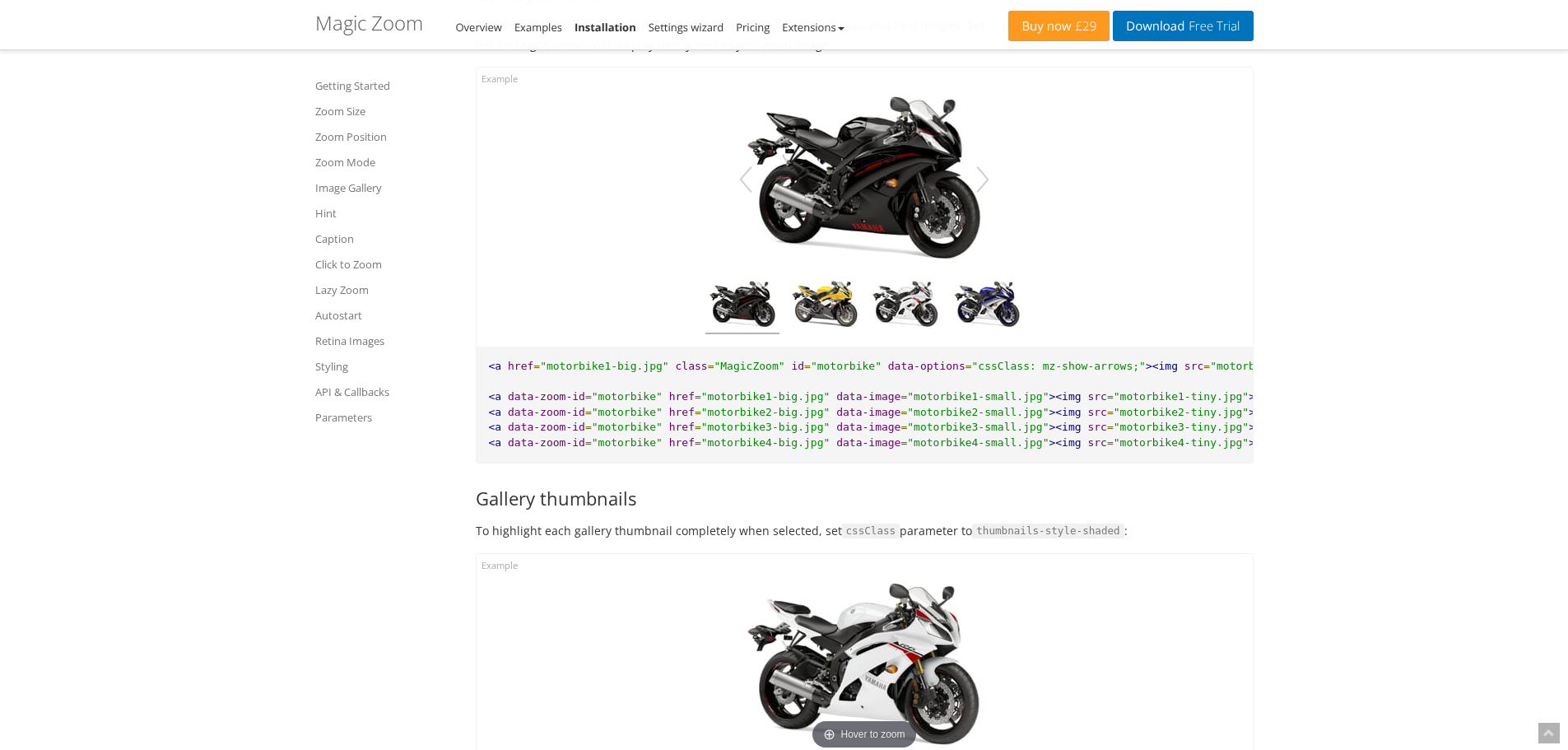
scroll to position [6831, 0]
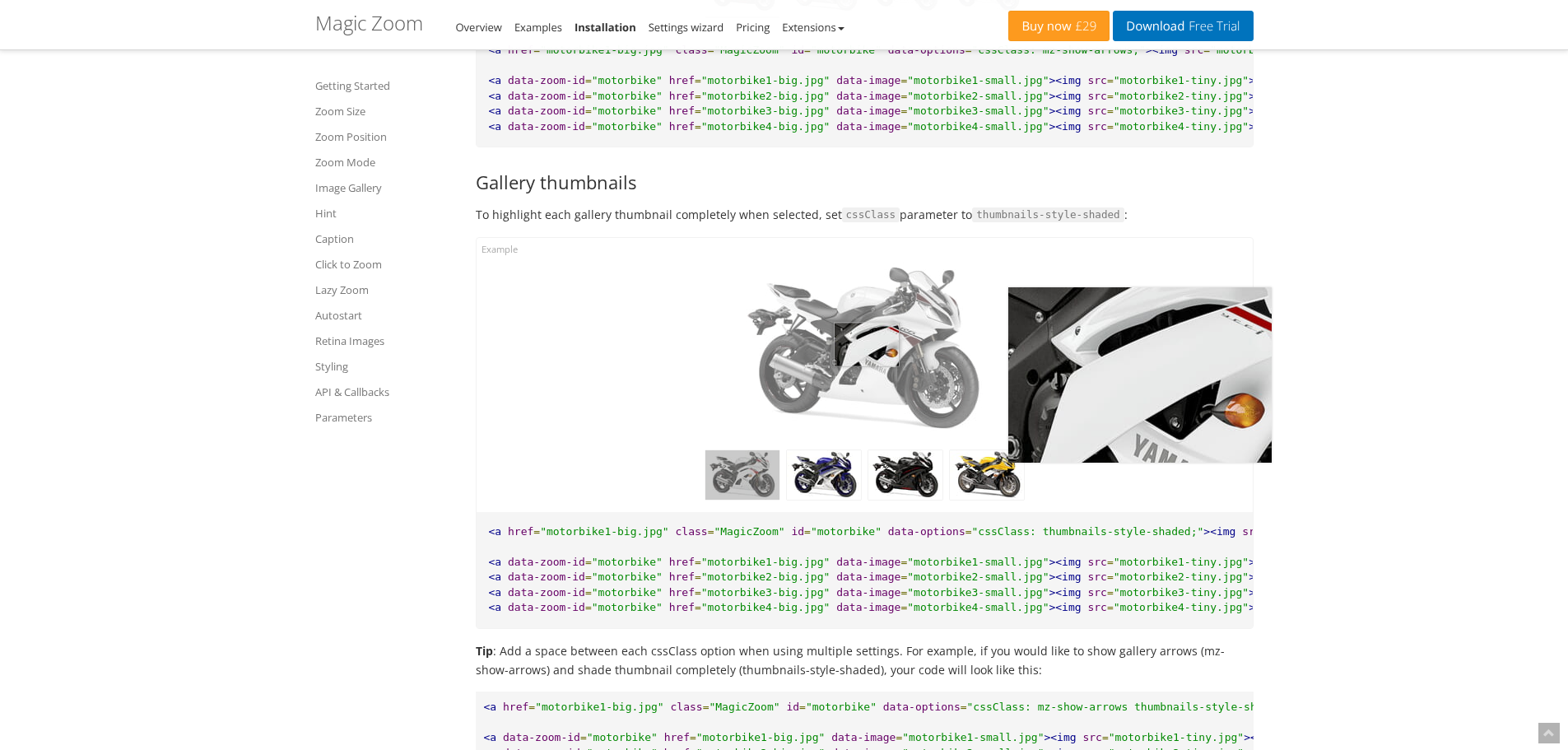
click at [866, 370] on img at bounding box center [864, 350] width 264 height 176
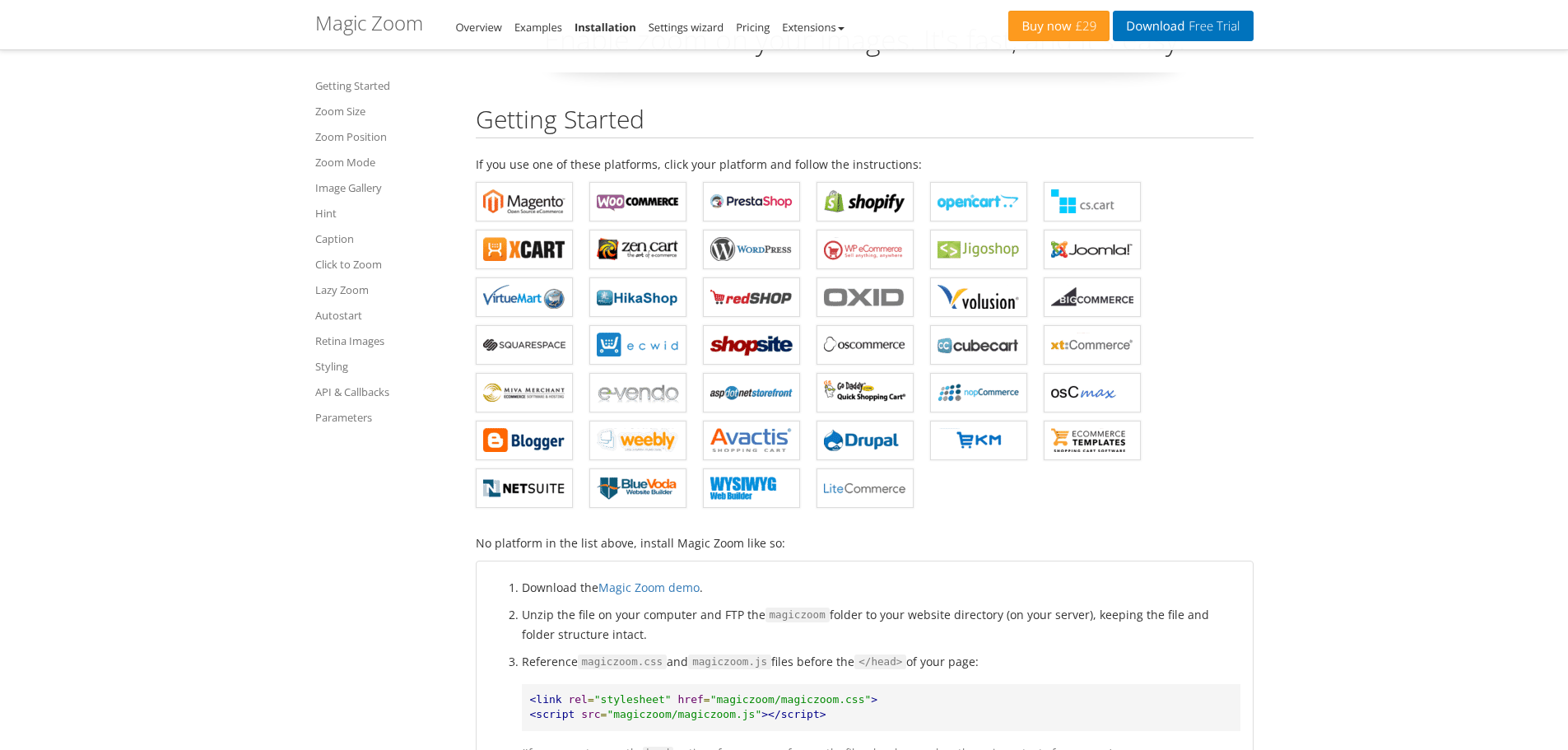
scroll to position [0, 0]
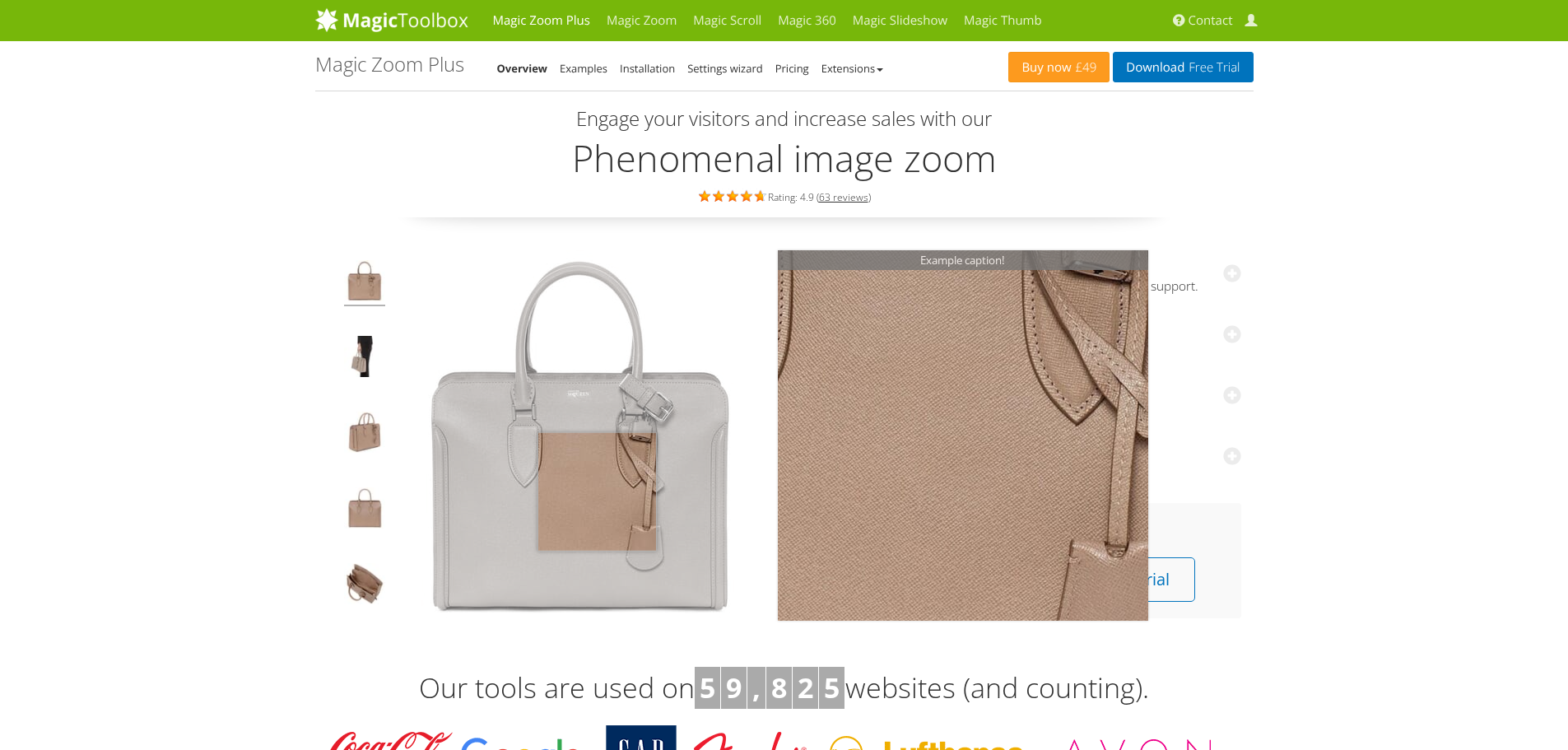
click at [597, 491] on img at bounding box center [580, 435] width 370 height 370
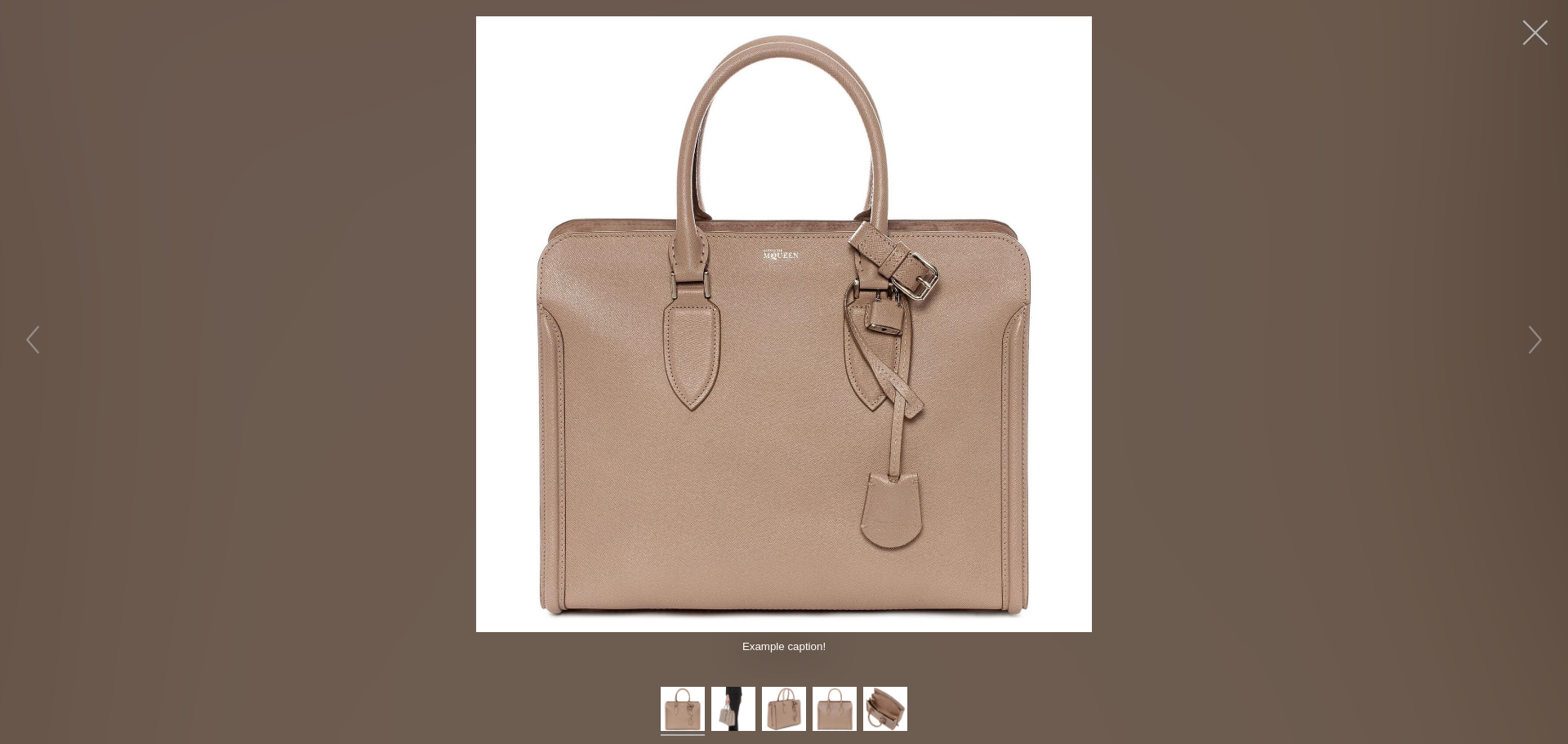
click at [1524, 40] on button "button" at bounding box center [1535, 32] width 49 height 49
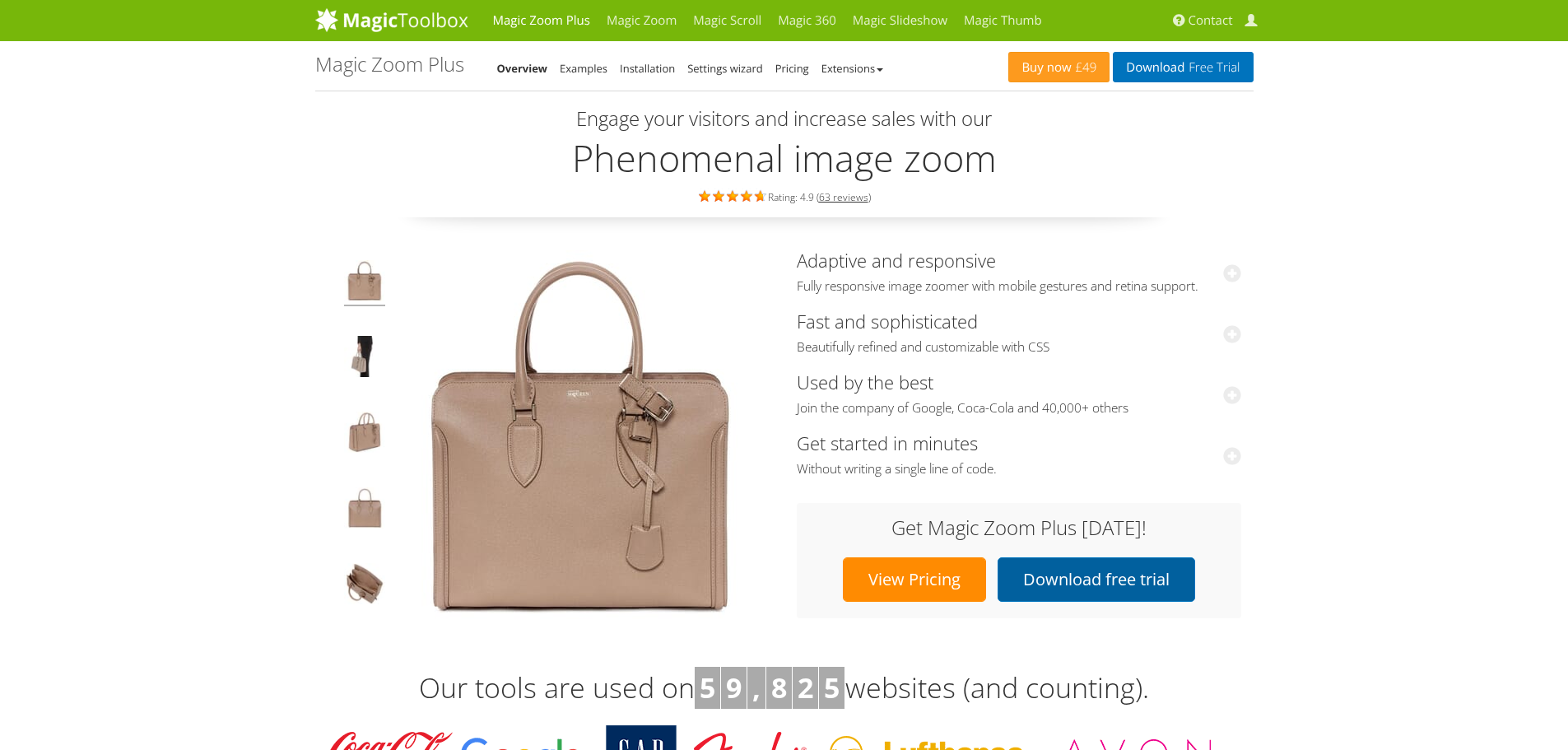
click at [1107, 584] on link "Download free trial" at bounding box center [1096, 579] width 198 height 44
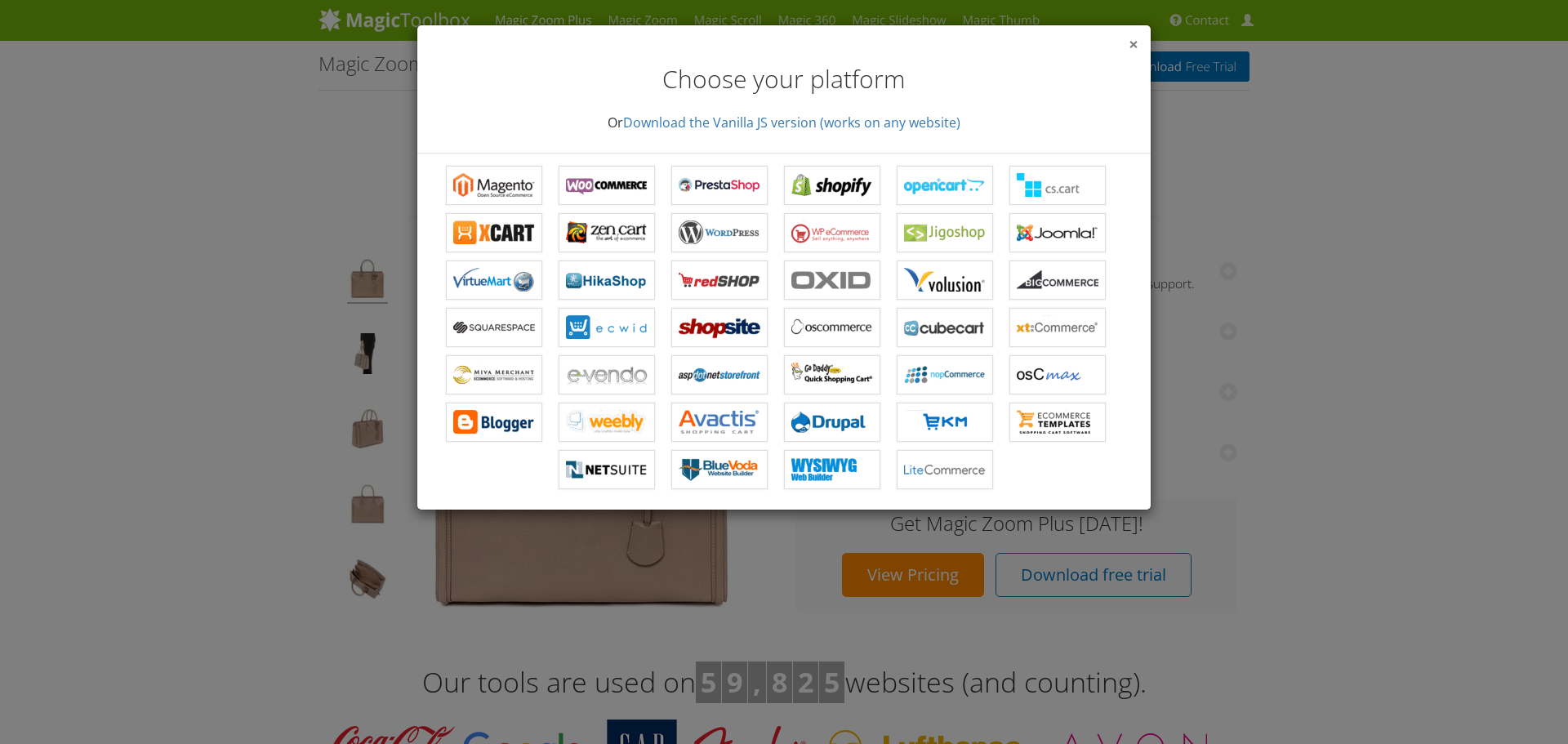
click at [1134, 40] on span "×" at bounding box center [1134, 44] width 10 height 23
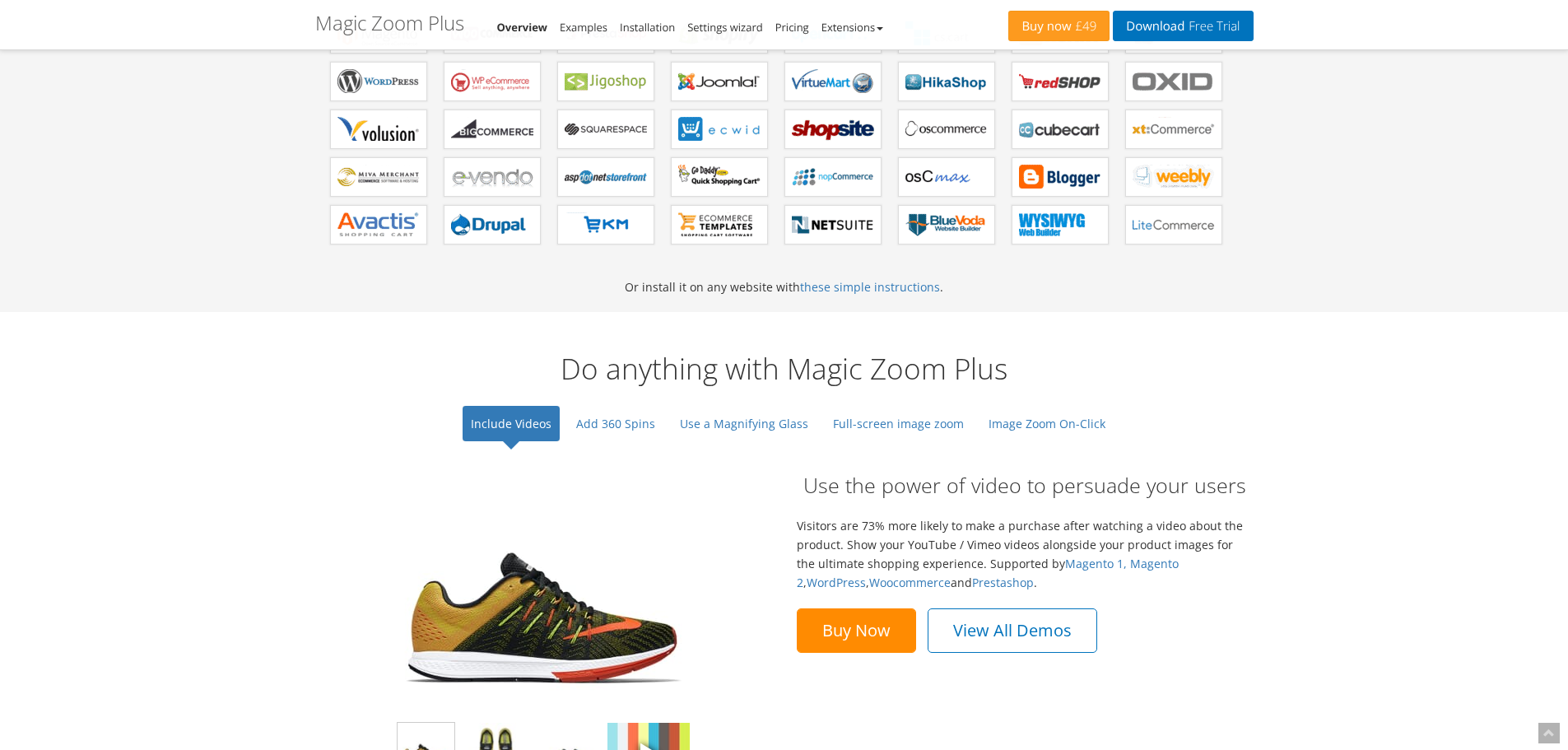
scroll to position [1152, 0]
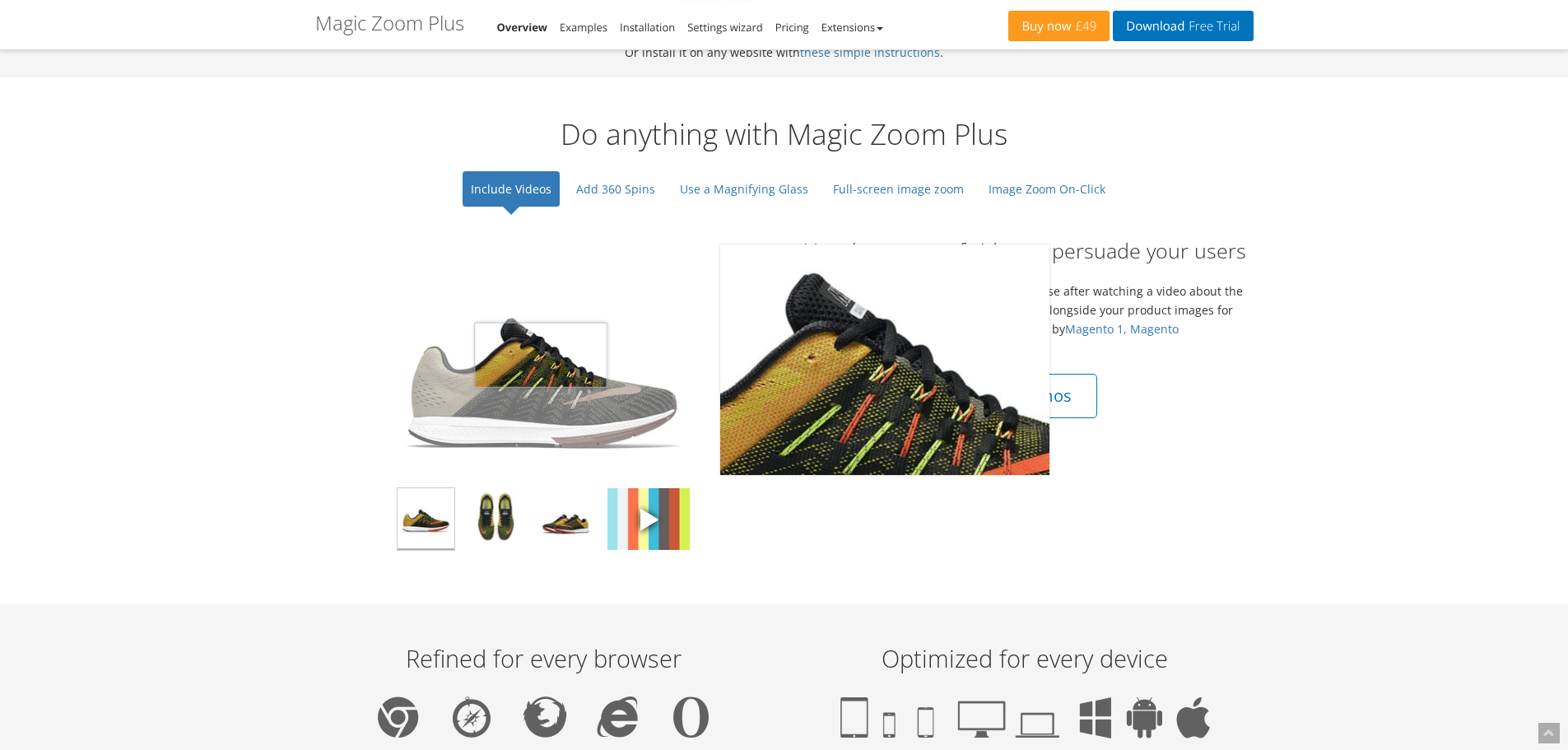
click at [541, 355] on img at bounding box center [543, 360] width 329 height 230
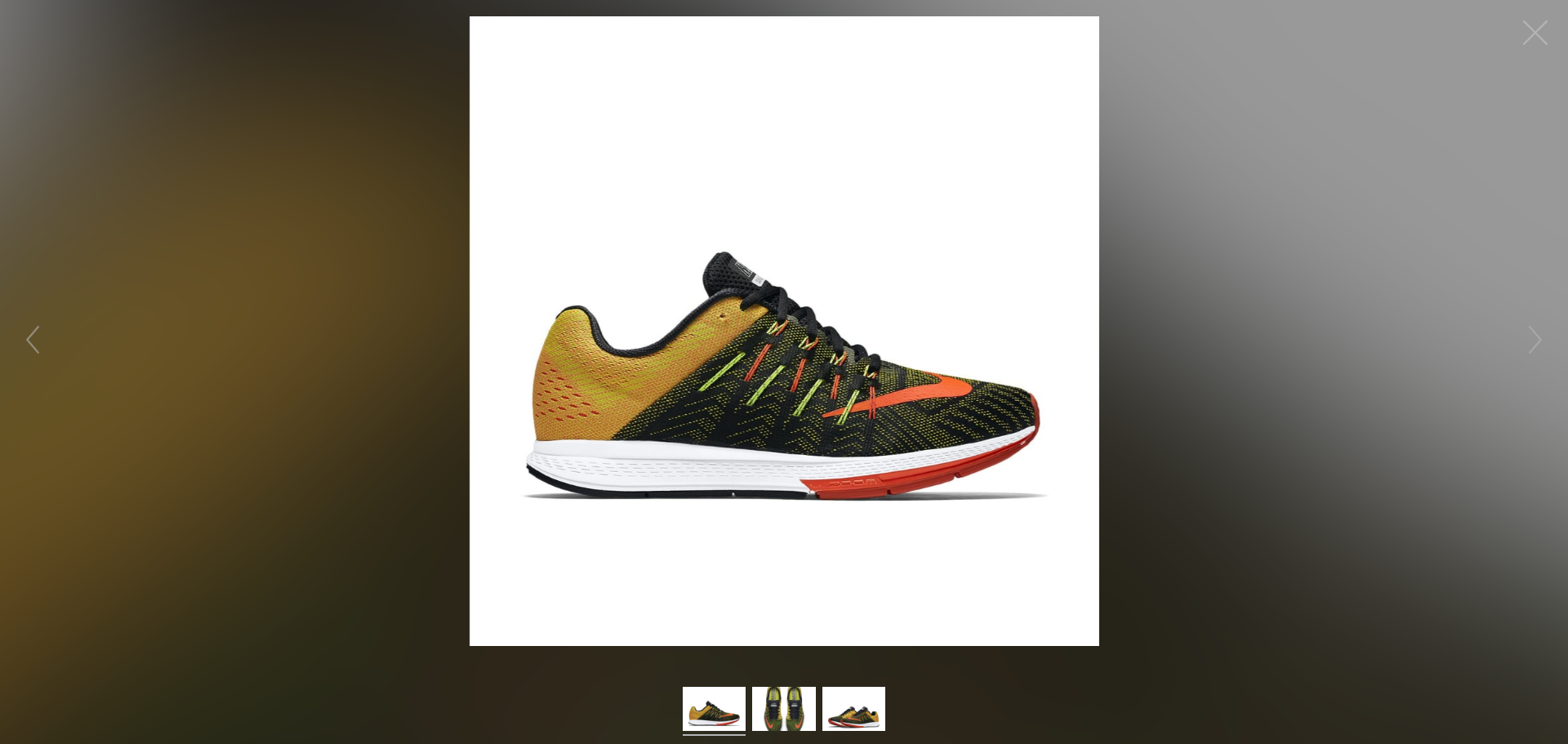
click at [1538, 26] on button "button" at bounding box center [1535, 32] width 49 height 49
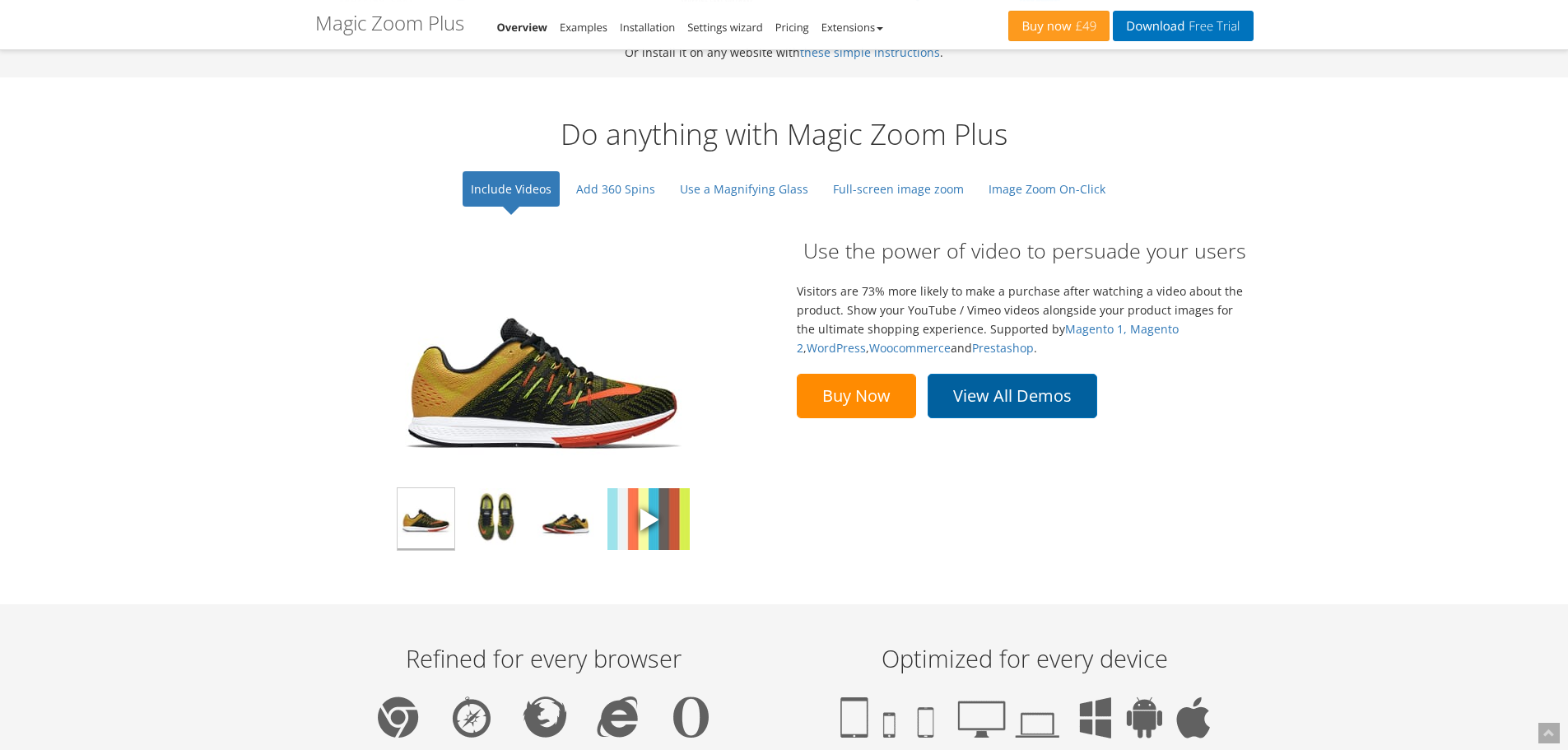
click at [1026, 404] on link "View All Demos" at bounding box center [1012, 396] width 170 height 44
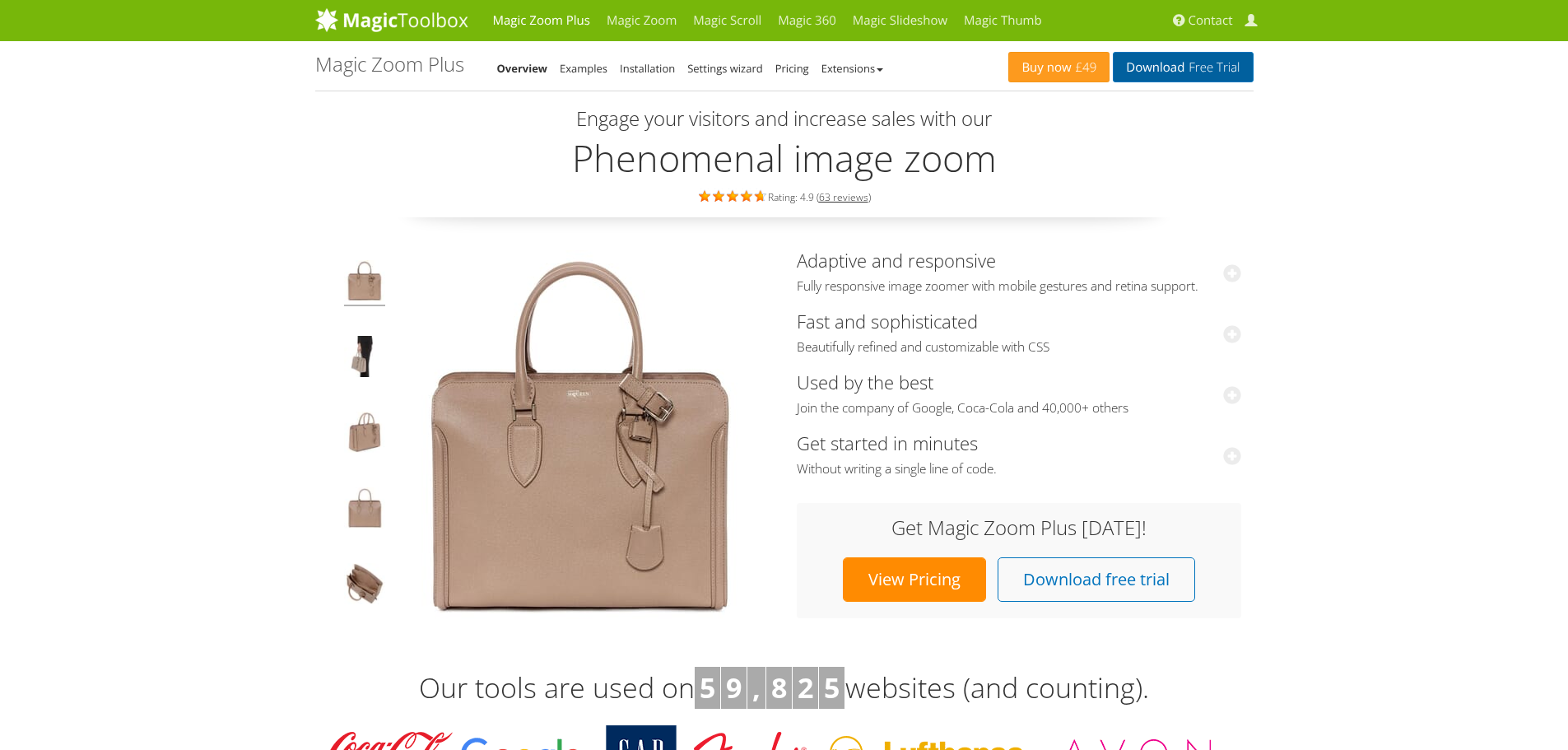
click at [1166, 68] on link "Download Free Trial" at bounding box center [1182, 67] width 140 height 31
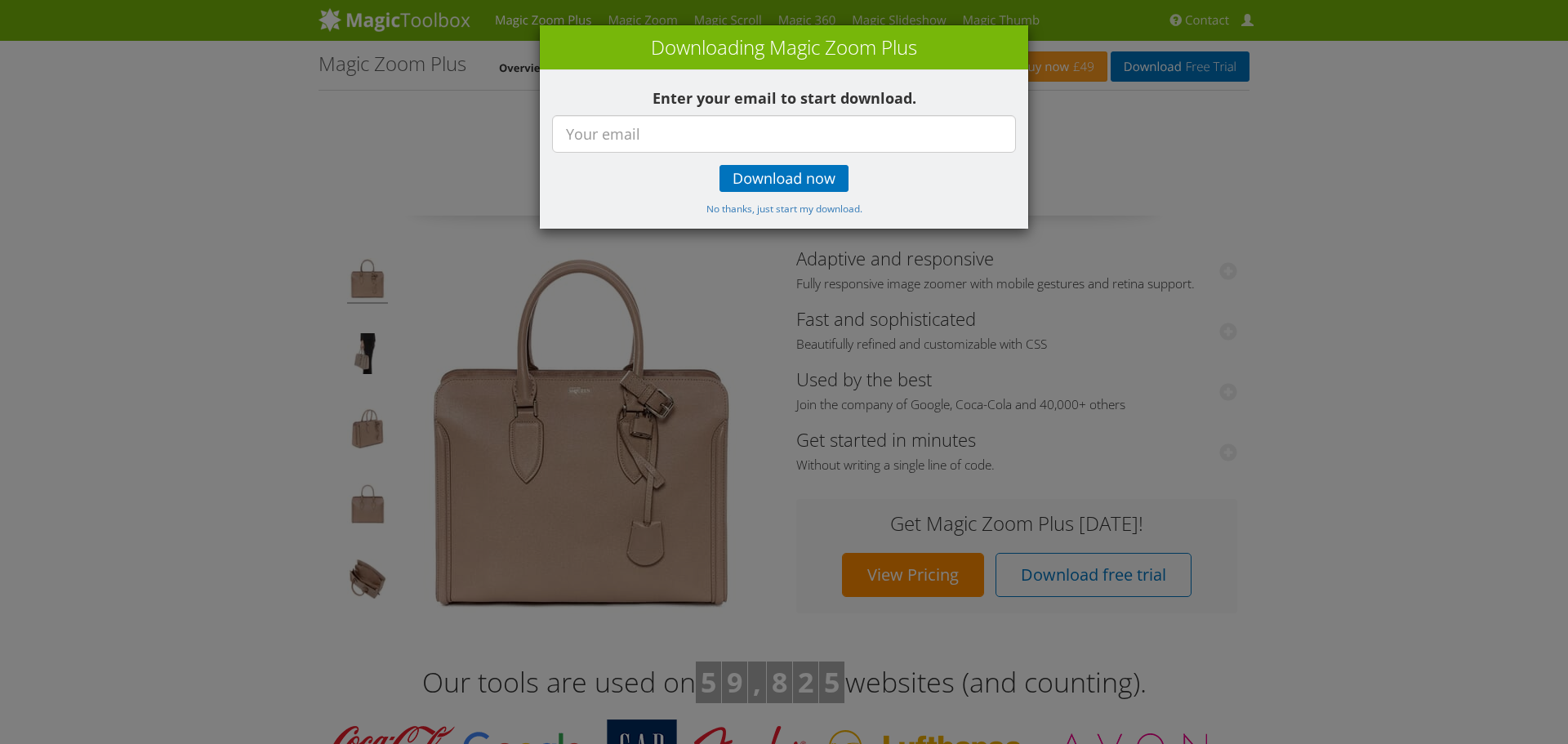
click at [146, 158] on div "× Downloading Magic Zoom Plus Enter your email to start download. Download now …" at bounding box center [784, 372] width 1568 height 744
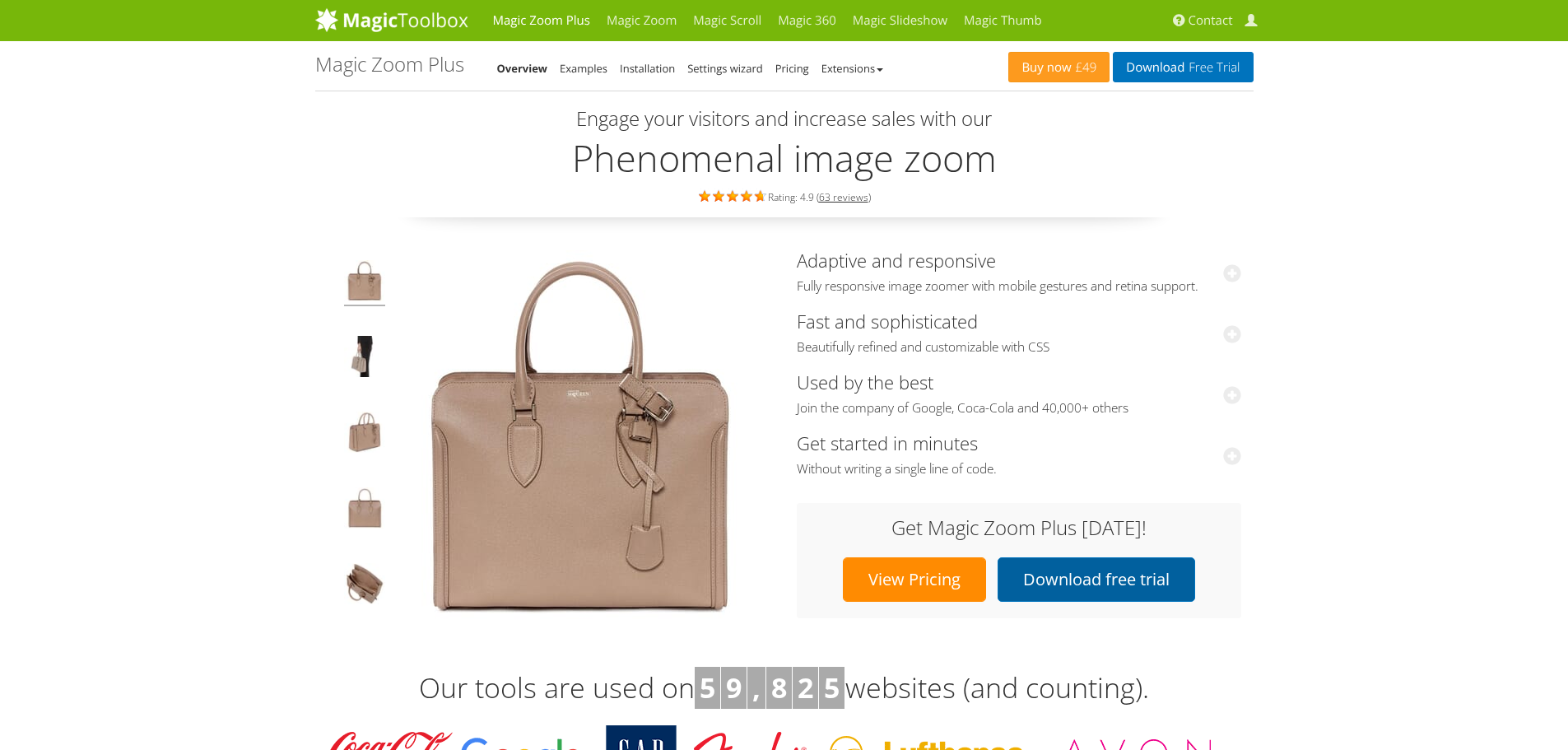
click at [1064, 569] on link "Download free trial" at bounding box center [1096, 579] width 198 height 44
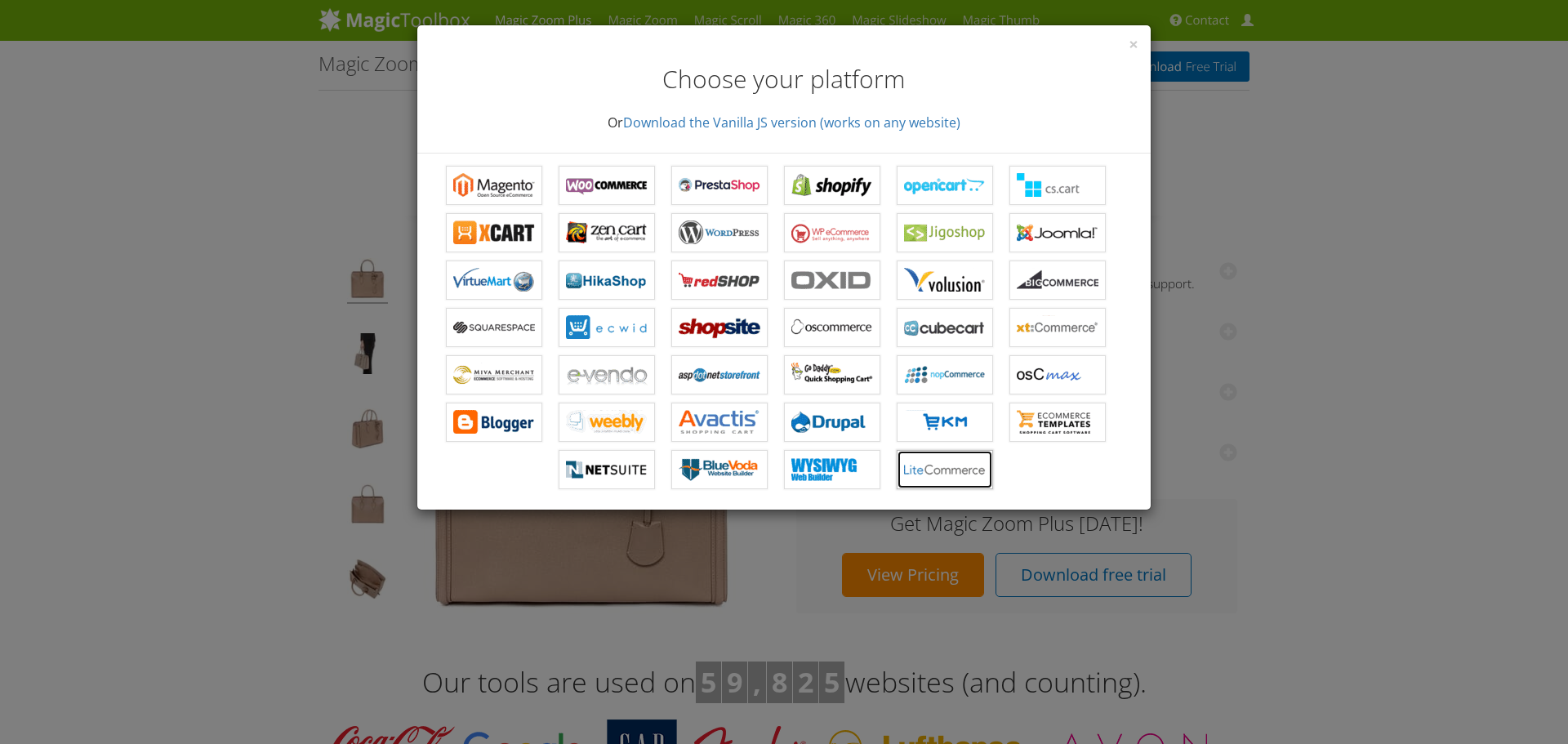
click at [957, 469] on b "Magic Zoom Plus for LiteCommerce" at bounding box center [945, 470] width 82 height 25
click at [1131, 45] on span "×" at bounding box center [1134, 44] width 10 height 23
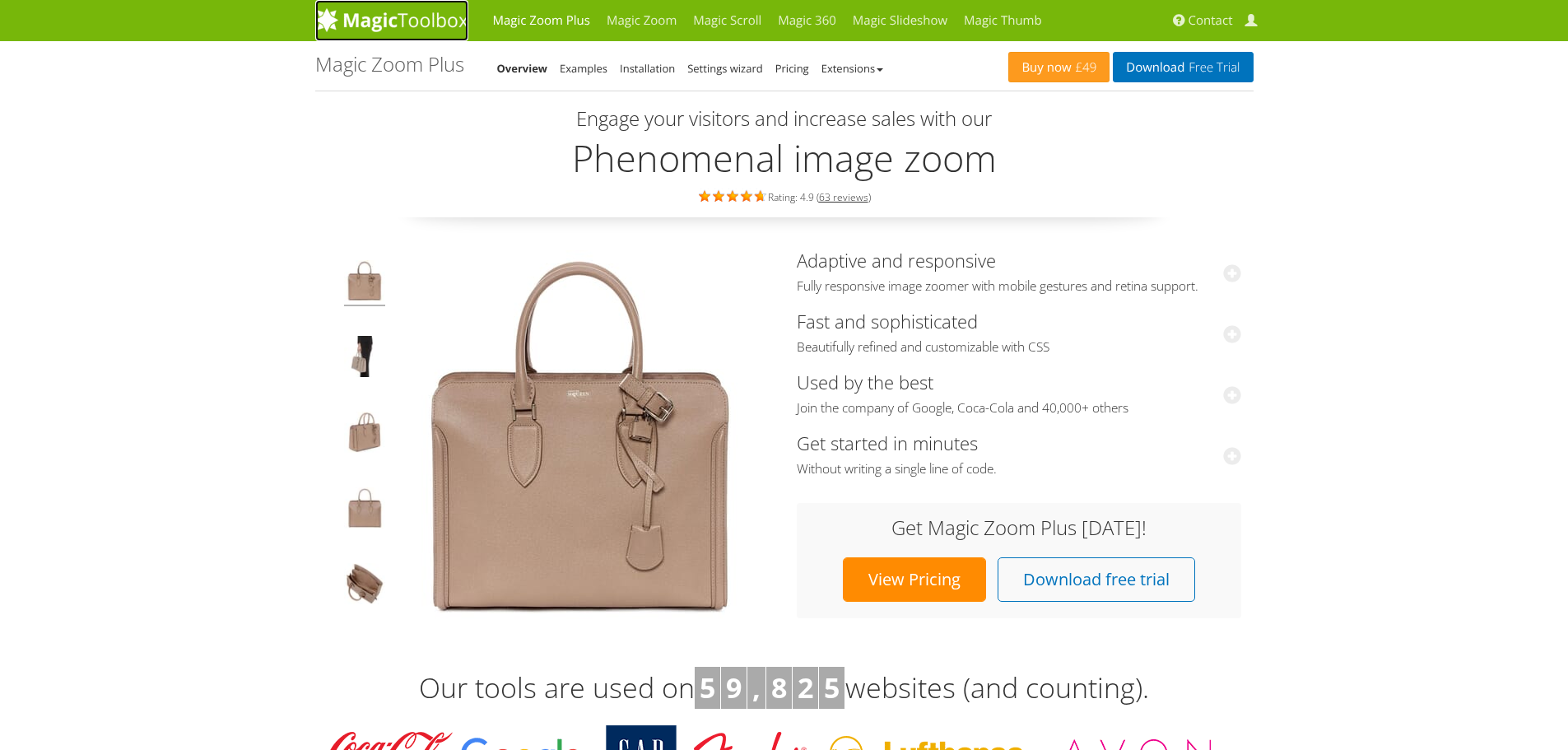
click at [386, 21] on img at bounding box center [392, 20] width 153 height 25
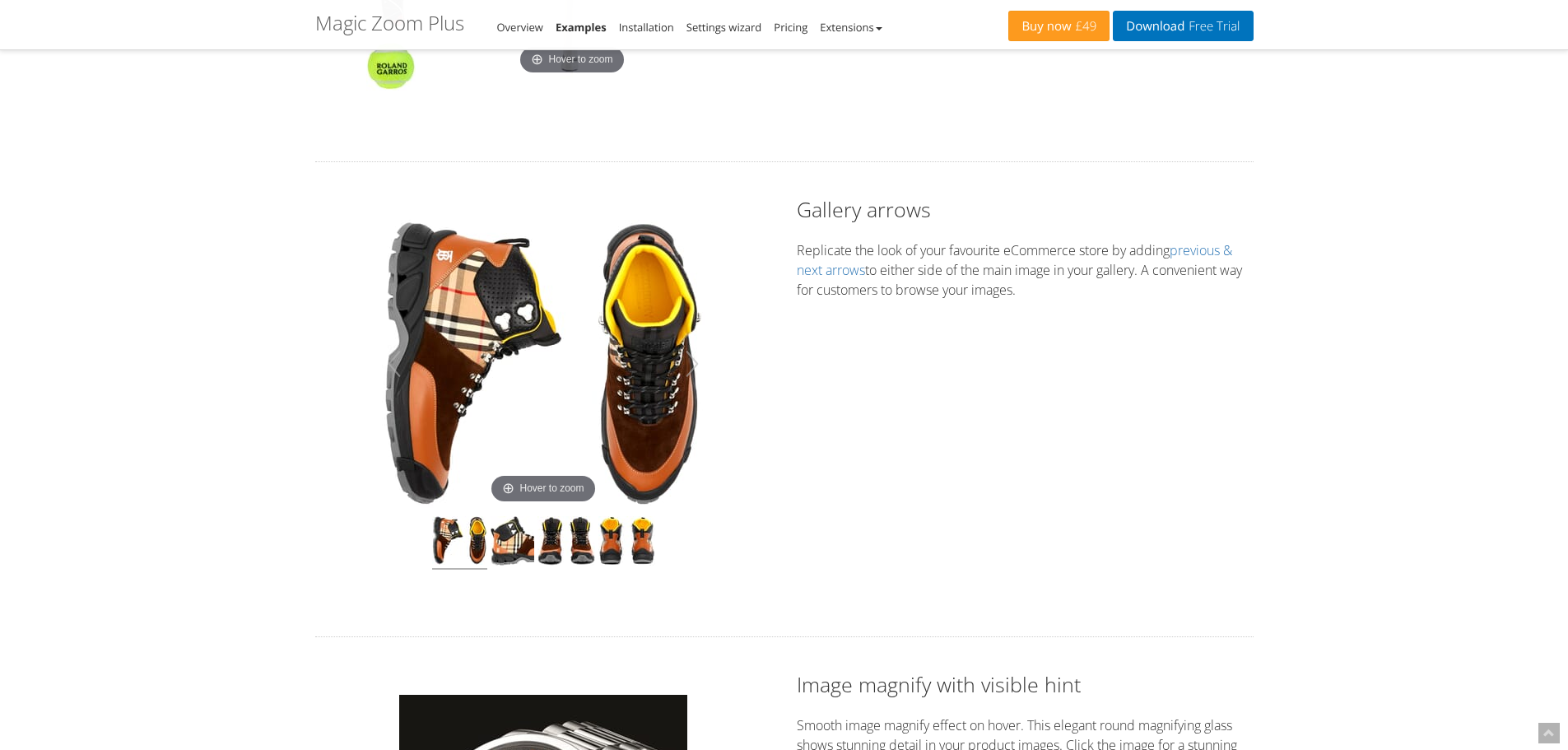
scroll to position [82, 0]
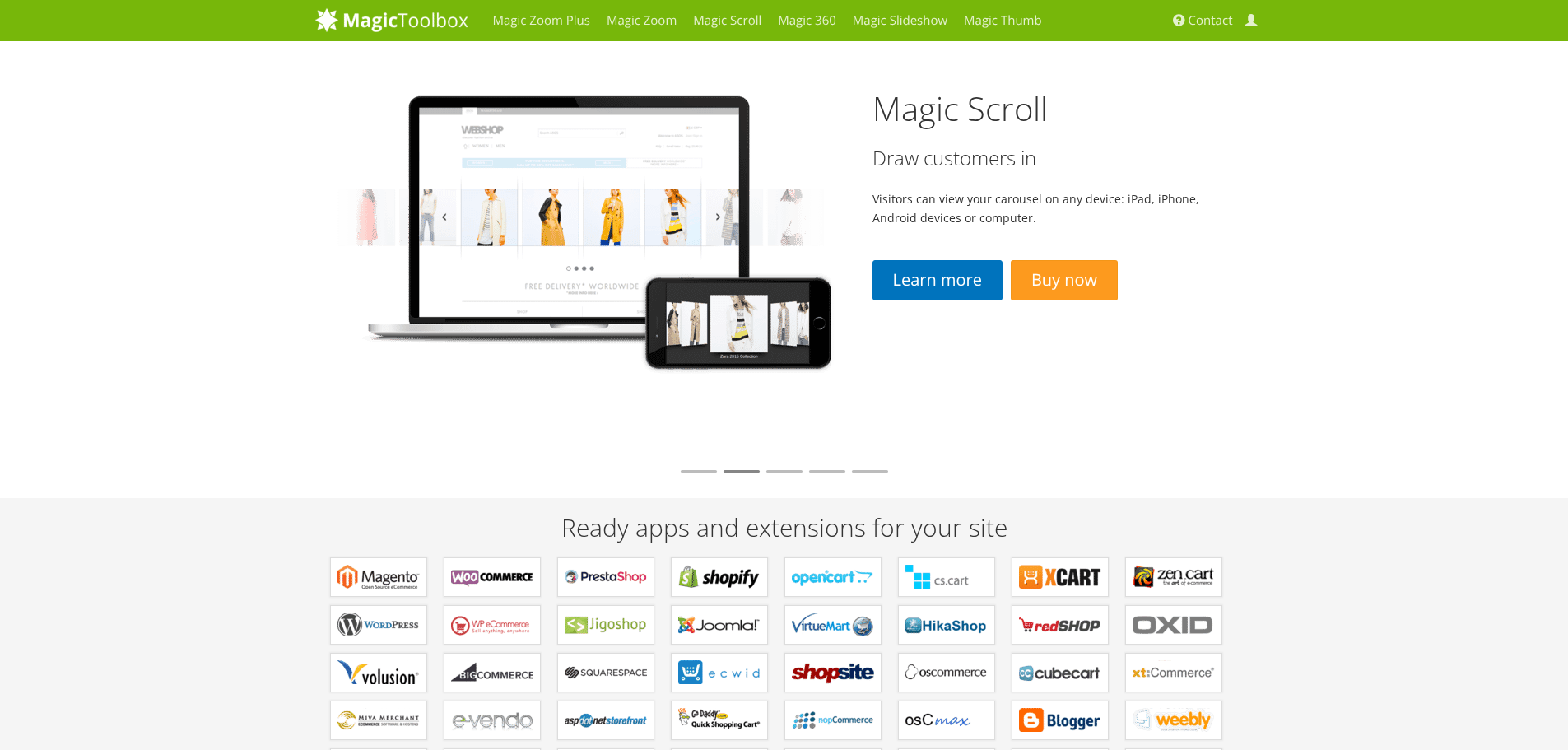
click at [676, 362] on img at bounding box center [595, 233] width 558 height 385
click at [563, 223] on img at bounding box center [595, 233] width 558 height 385
click at [808, 332] on img at bounding box center [595, 233] width 558 height 385
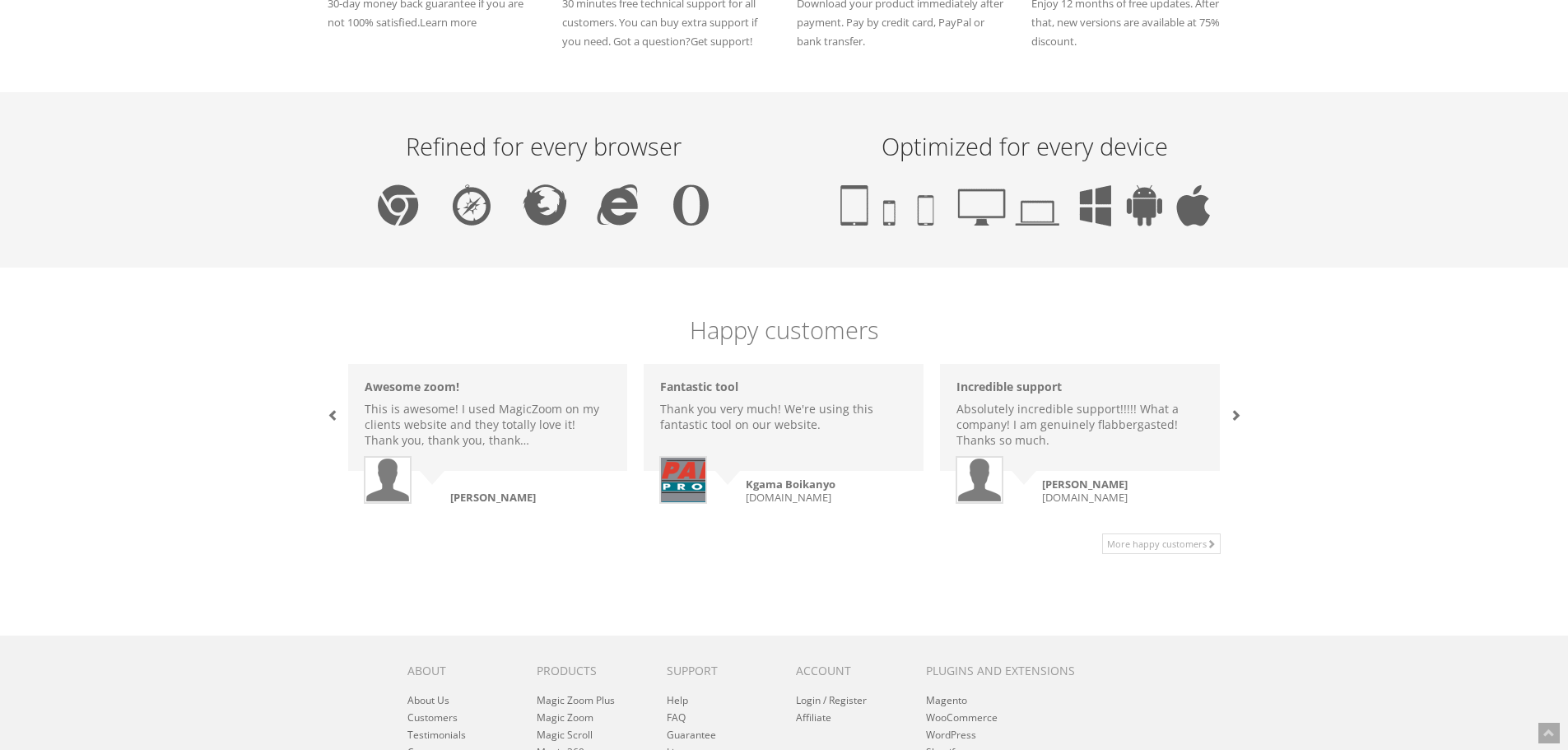
scroll to position [799, 0]
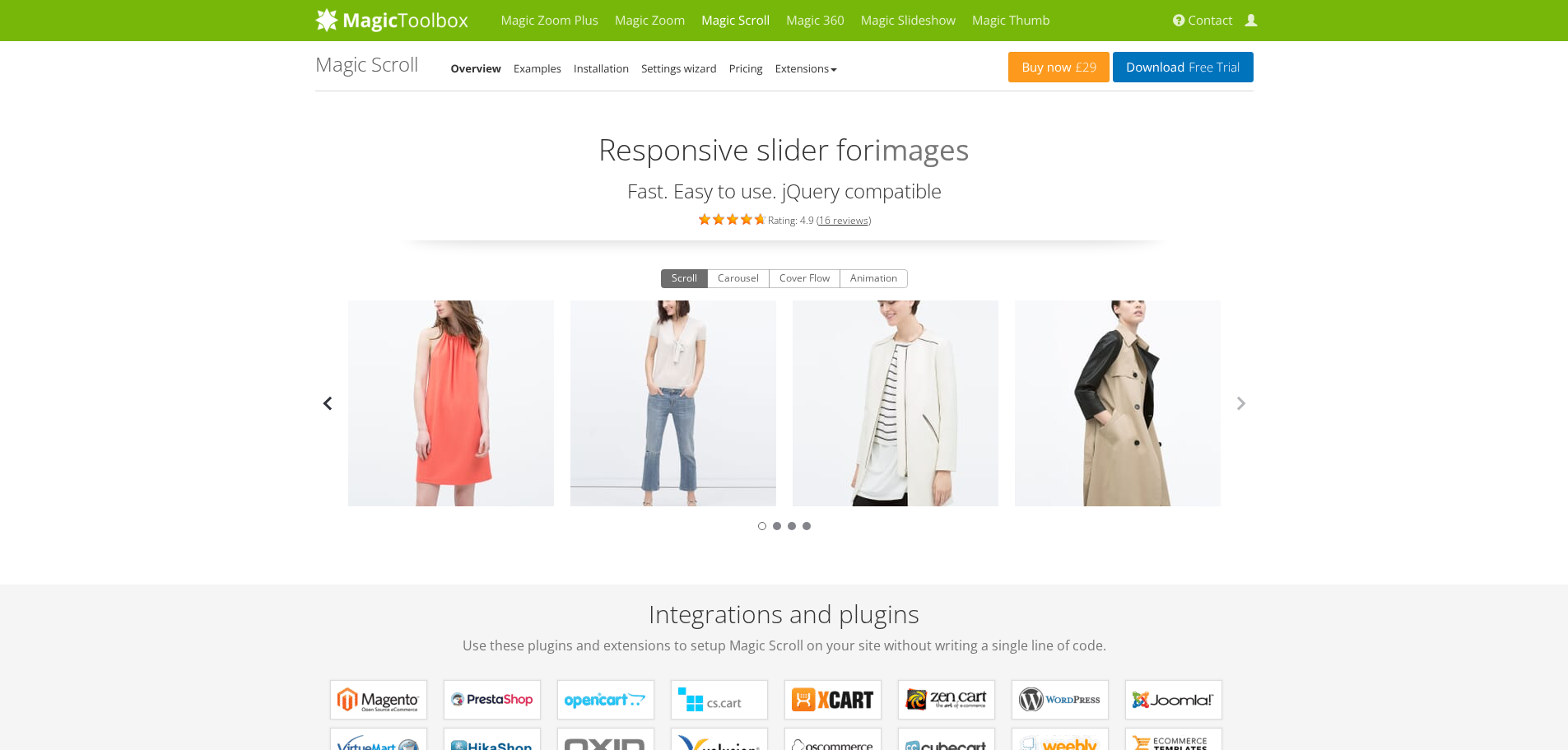
click at [322, 409] on button "button" at bounding box center [328, 404] width 25 height 25
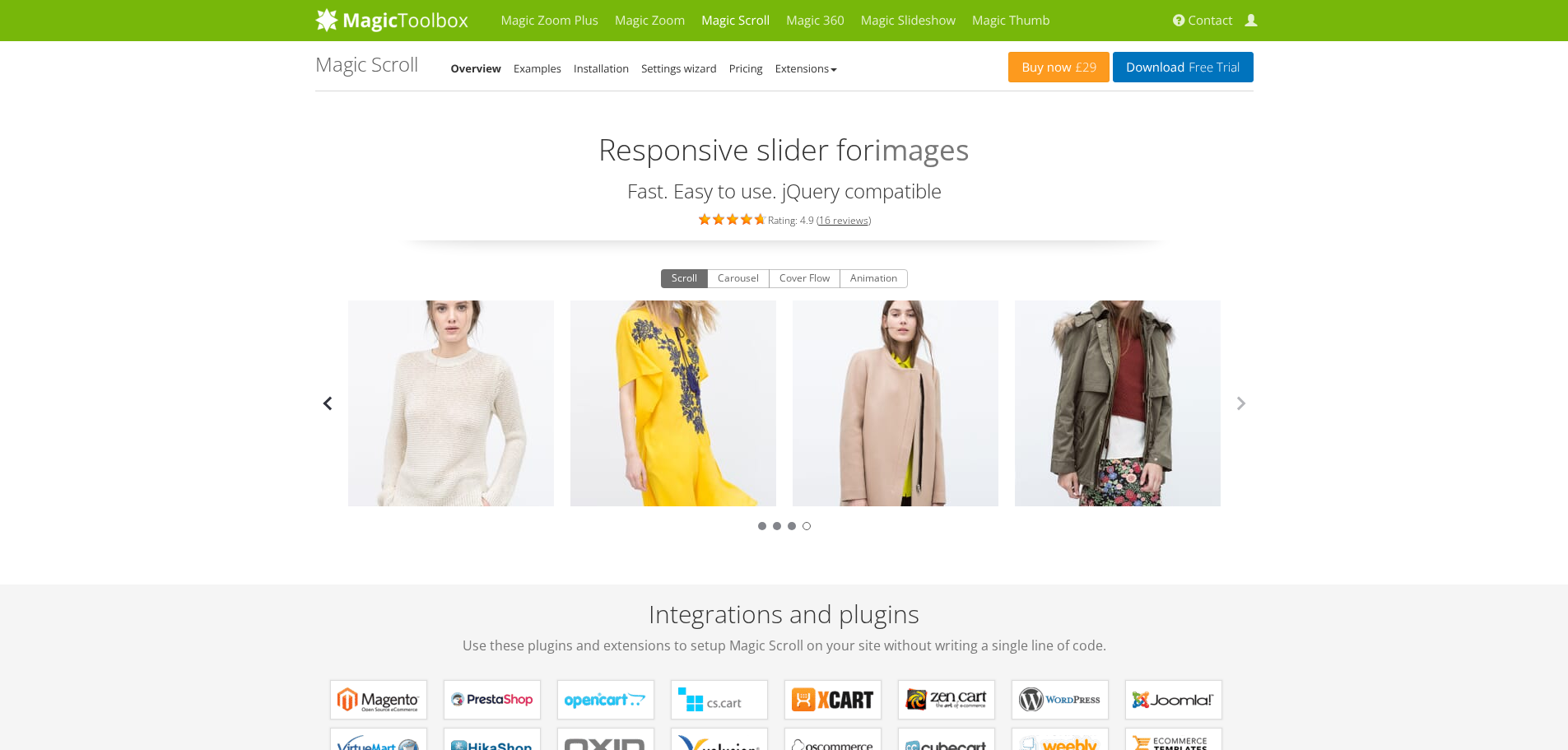
click at [322, 409] on button "button" at bounding box center [328, 404] width 25 height 25
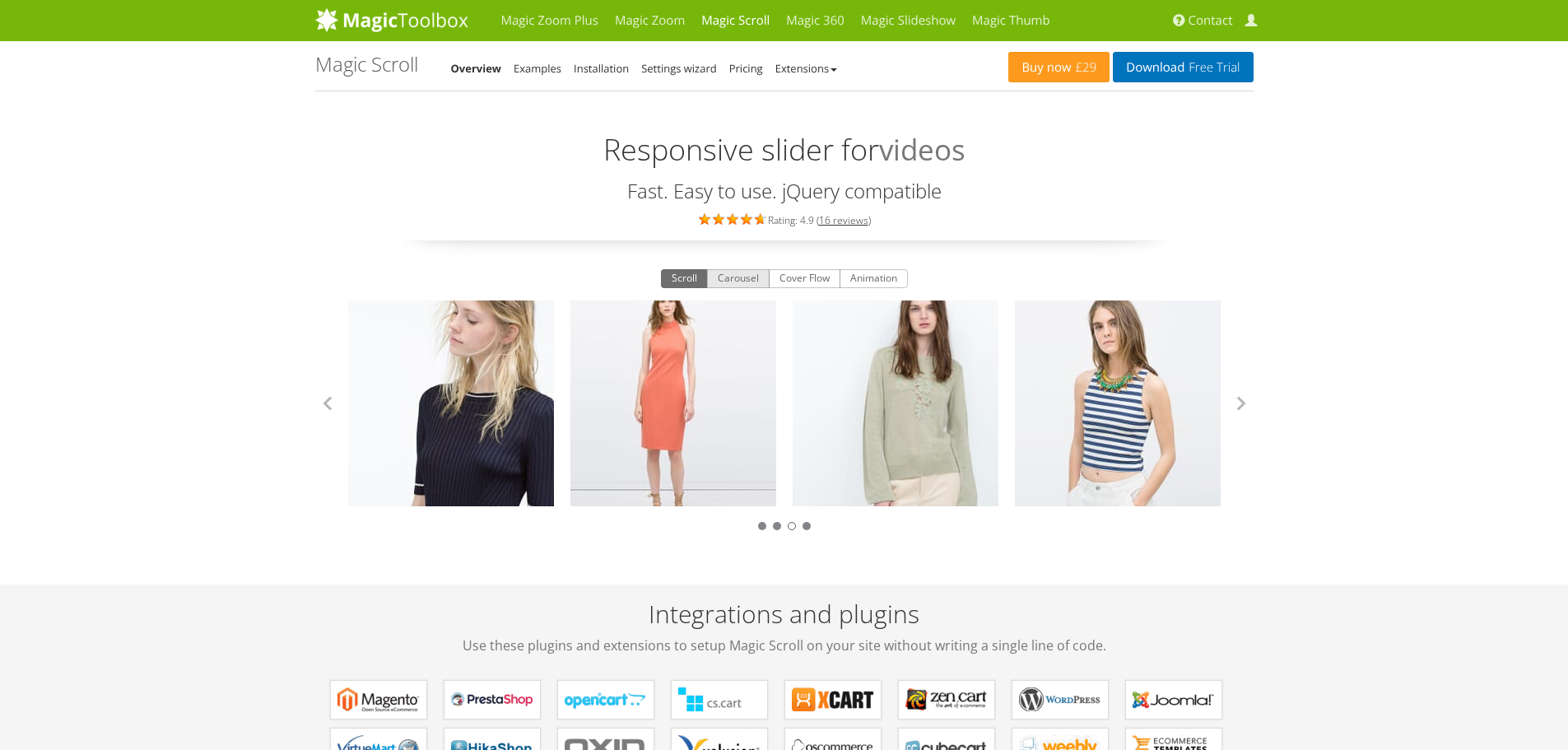
click at [760, 282] on button "Carousel" at bounding box center [737, 279] width 62 height 20
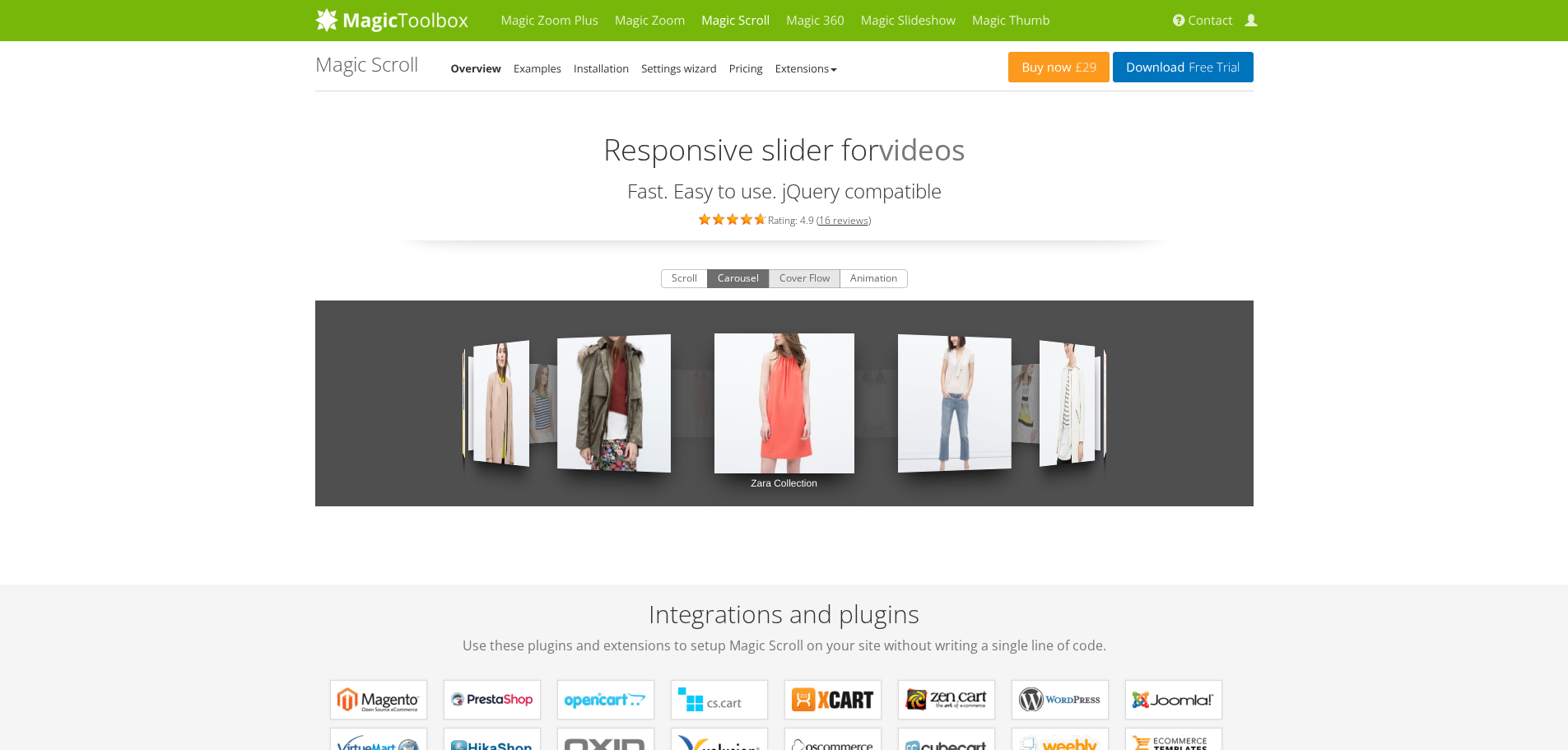
click at [807, 279] on button "Cover Flow" at bounding box center [804, 279] width 72 height 20
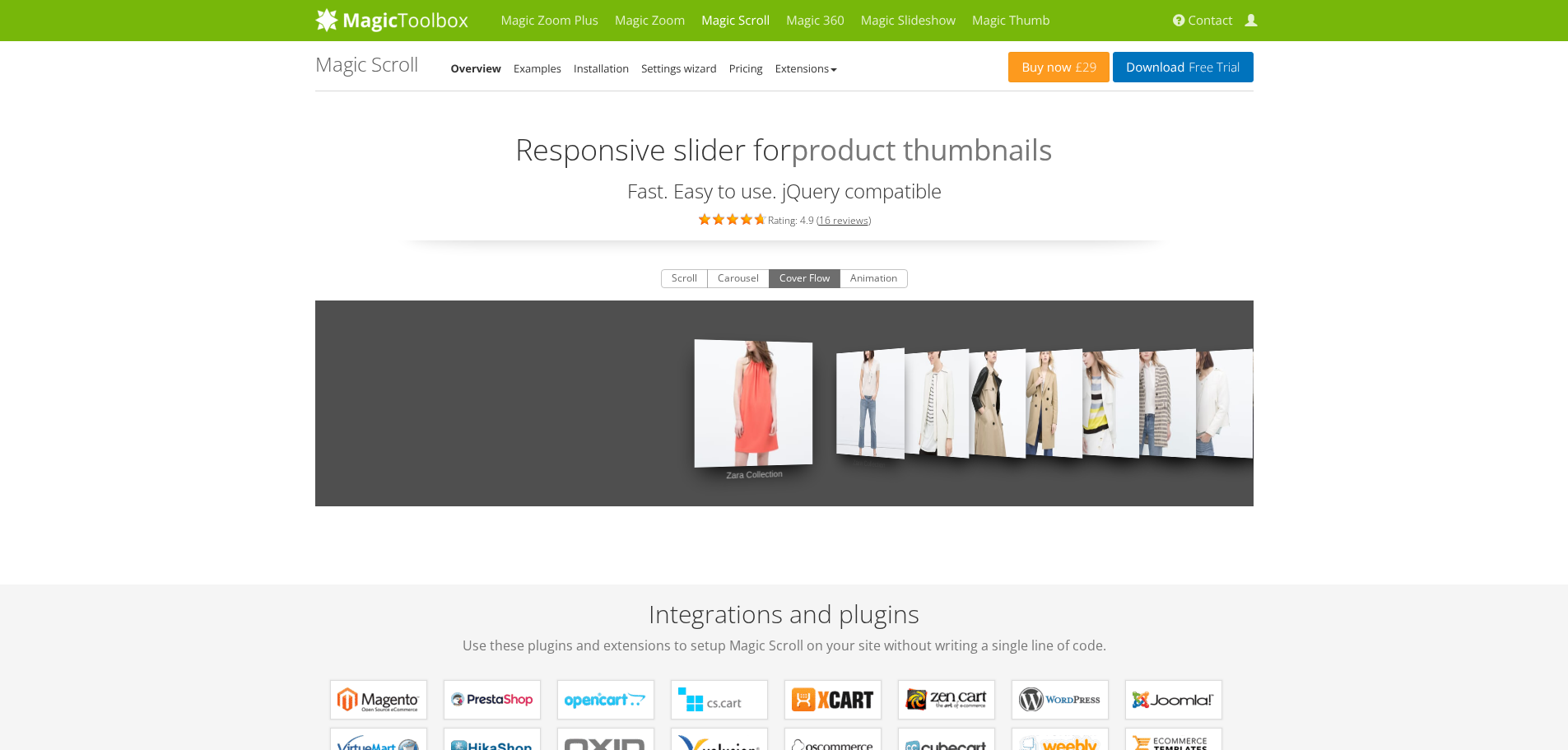
drag, startPoint x: 704, startPoint y: 418, endPoint x: 644, endPoint y: 414, distance: 60.1
click at [595, 415] on div "Zara Collection Zara Collection Zara Collection Zara Collection Zara Collection…" at bounding box center [784, 403] width 938 height 206
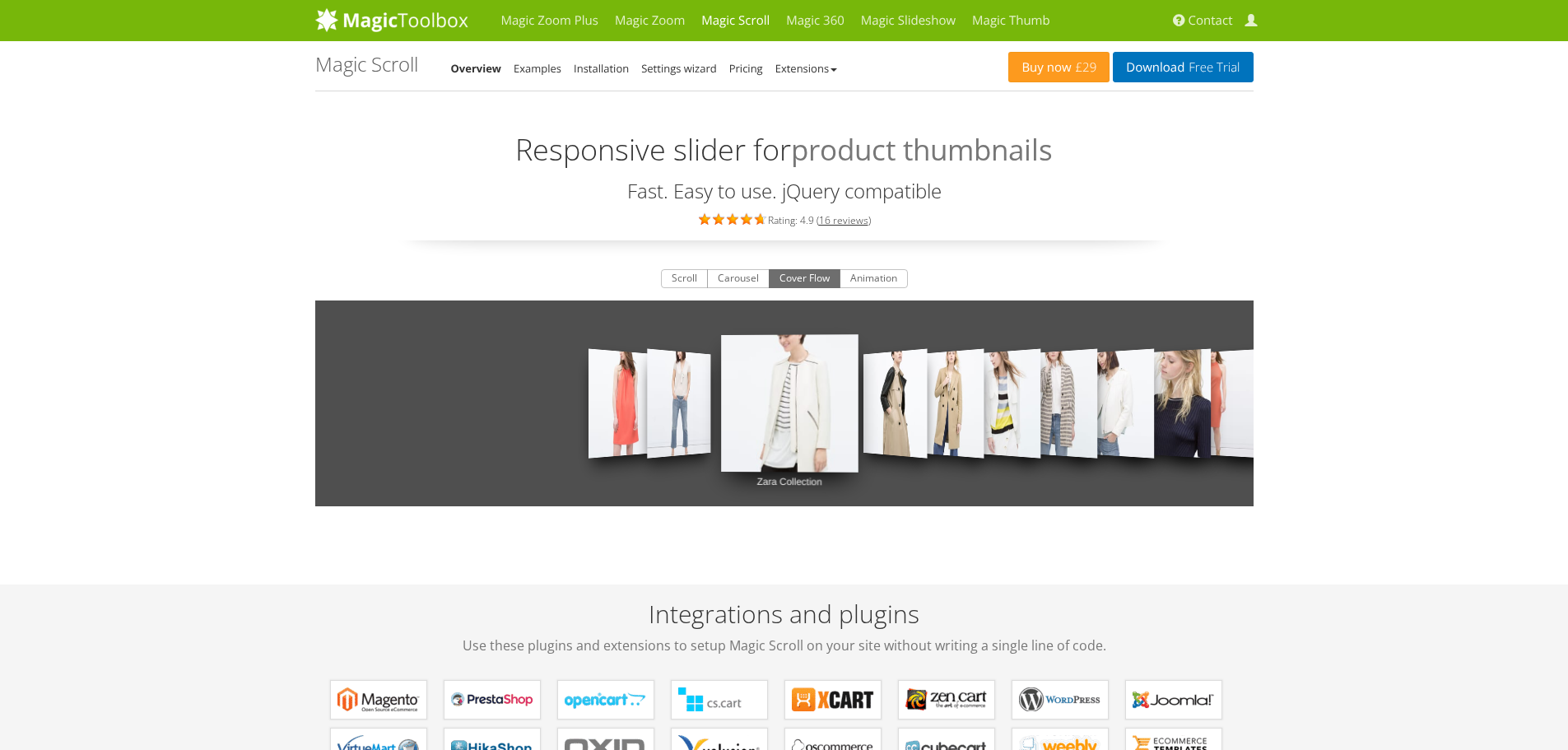
drag, startPoint x: 863, startPoint y: 413, endPoint x: 728, endPoint y: 414, distance: 135.0
click at [730, 414] on link "Zara Collection" at bounding box center [789, 403] width 137 height 202
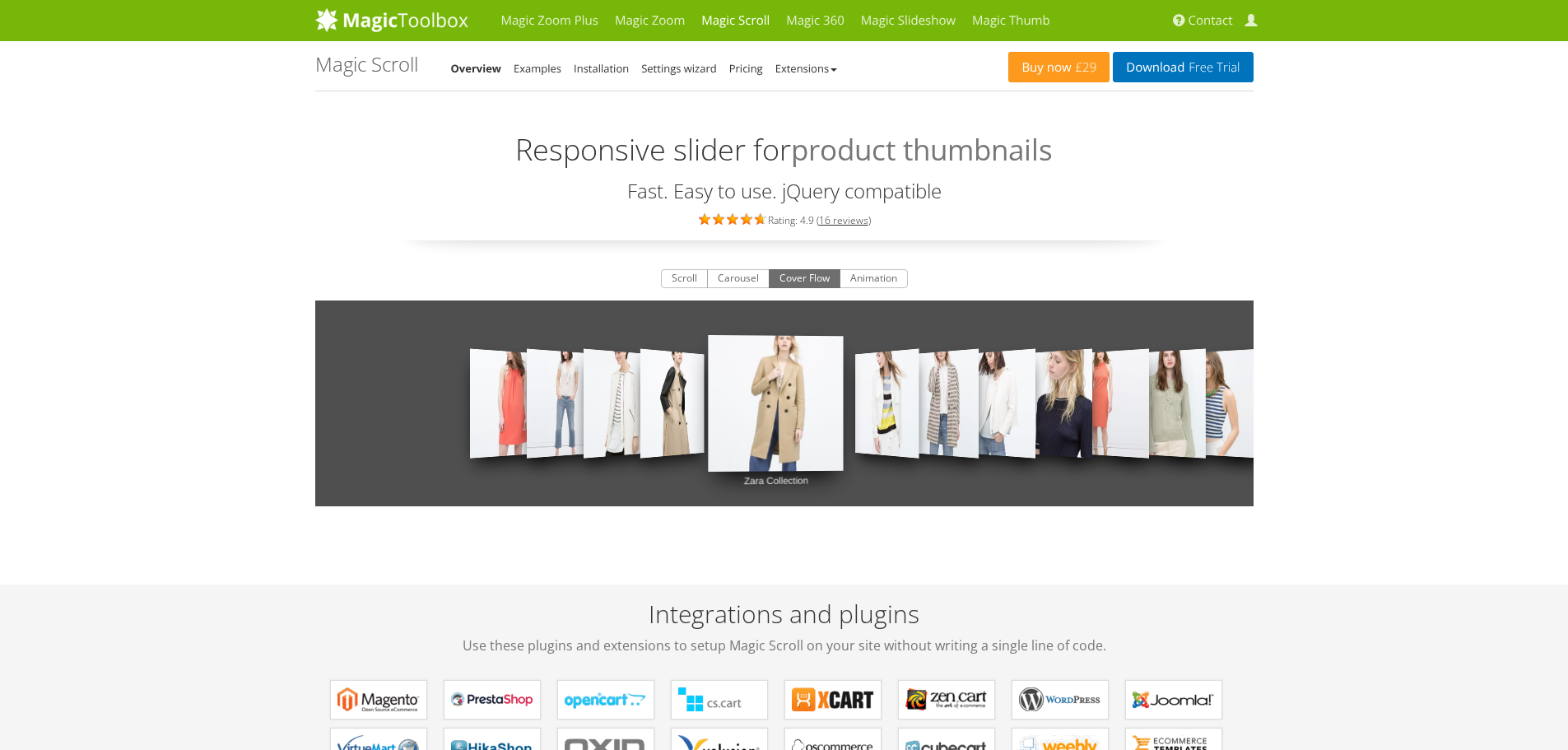
drag, startPoint x: 917, startPoint y: 409, endPoint x: 1006, endPoint y: 411, distance: 89.0
click at [785, 404] on div "Zara Collection Zara Collection Zara Collection Zara Collection Zara Collection…" at bounding box center [784, 403] width 938 height 206
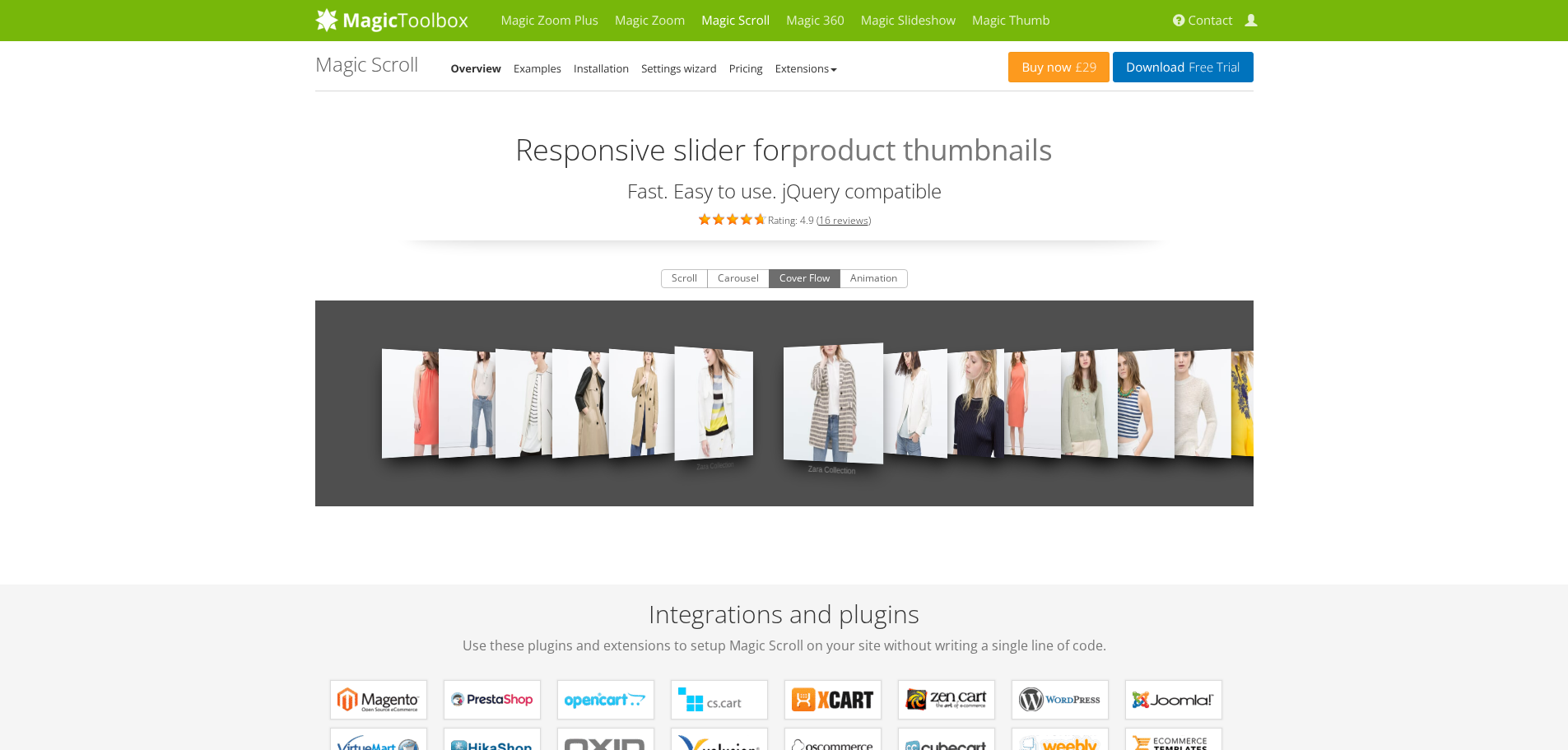
drag, startPoint x: 1006, startPoint y: 418, endPoint x: 910, endPoint y: 414, distance: 96.1
click at [907, 419] on div "Zara Collection Zara Collection Zara Collection Zara Collection Zara Collection…" at bounding box center [784, 403] width 938 height 206
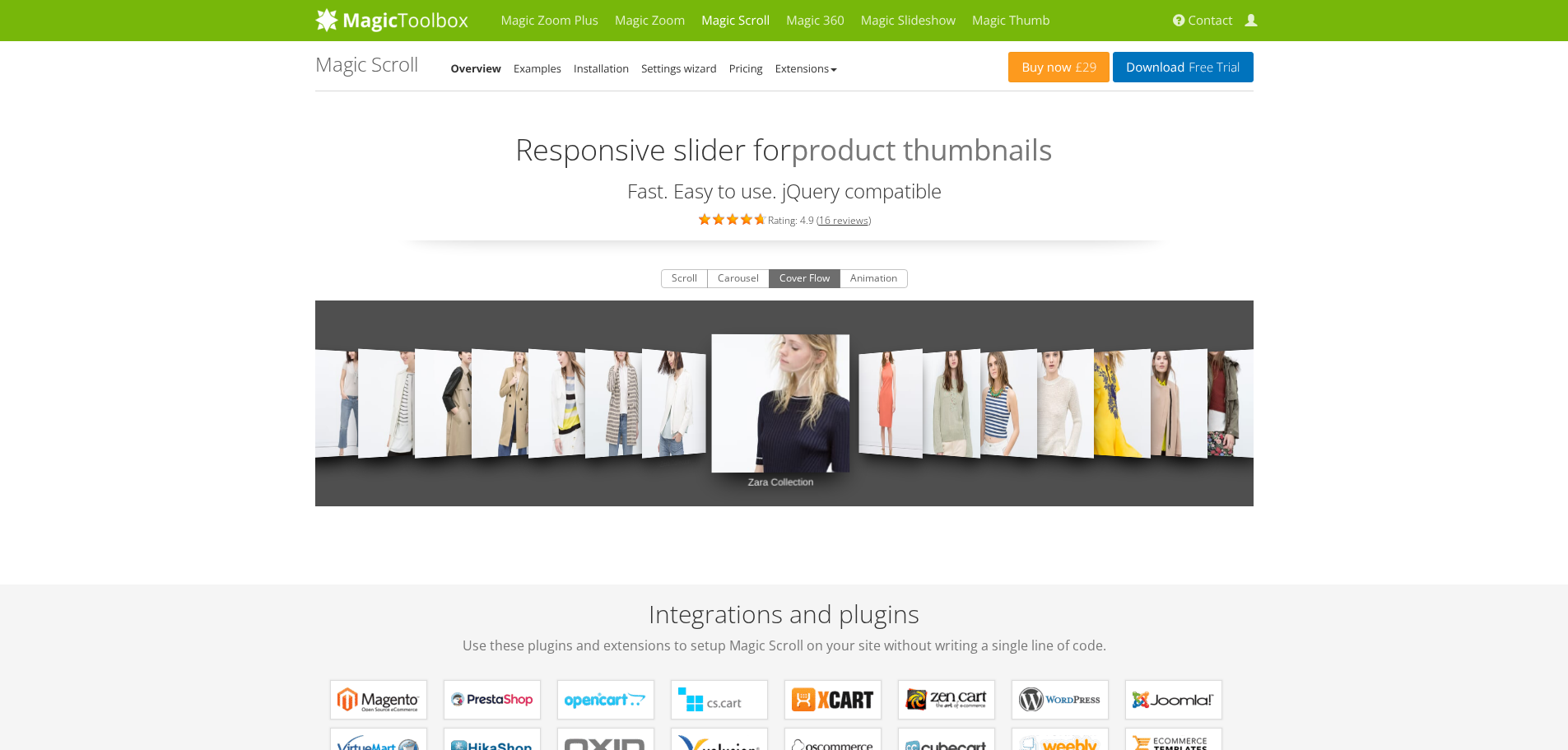
drag, startPoint x: 1092, startPoint y: 417, endPoint x: 980, endPoint y: 415, distance: 112.0
click at [980, 418] on div "Zara Collection Zara Collection Zara Collection Zara Collection Zara Collection…" at bounding box center [784, 403] width 938 height 206
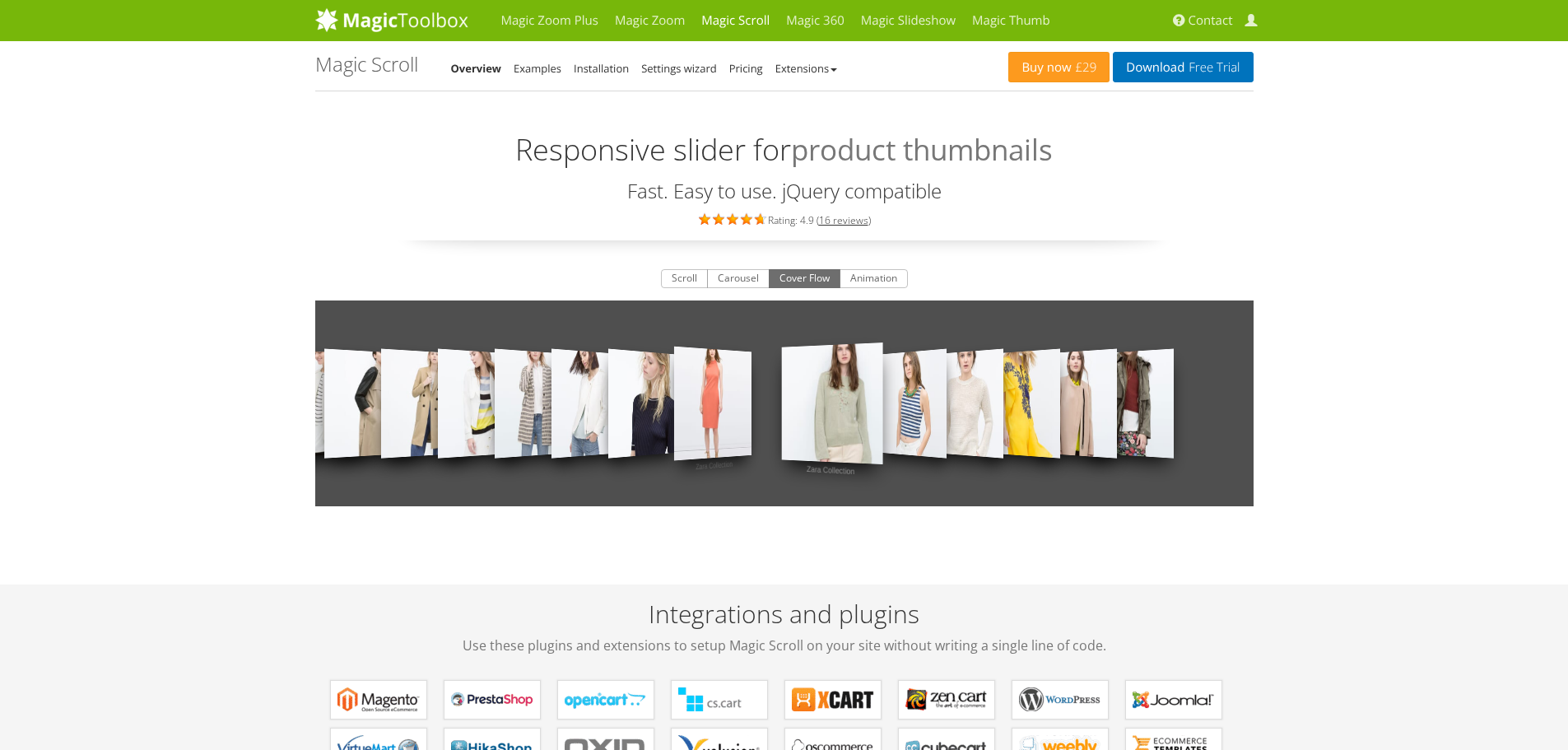
drag, startPoint x: 1151, startPoint y: 428, endPoint x: 1030, endPoint y: 426, distance: 121.0
click at [1033, 427] on div "Zara Collection Zara Collection Zara Collection Zara Collection Zara Collection…" at bounding box center [784, 403] width 938 height 206
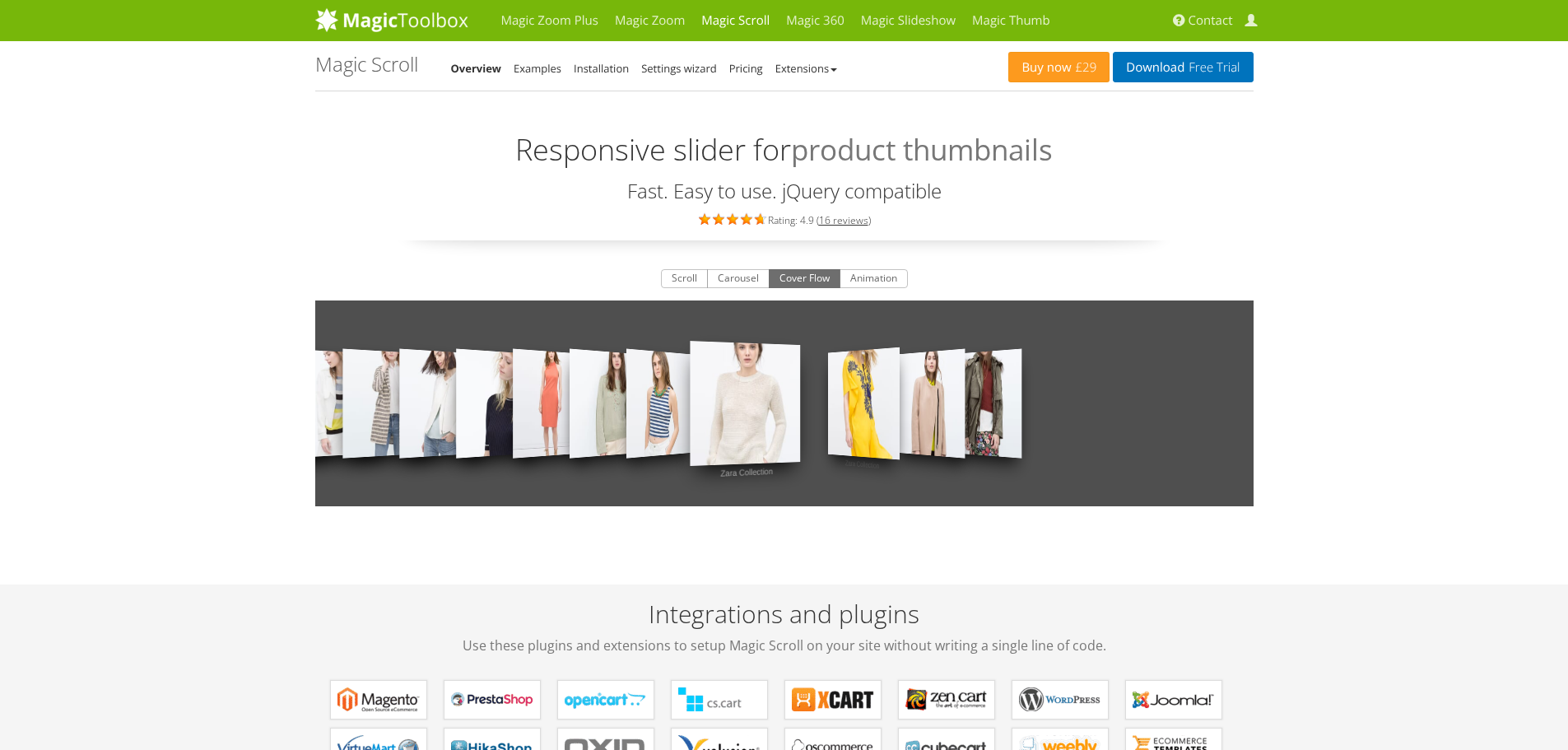
drag, startPoint x: 989, startPoint y: 422, endPoint x: 841, endPoint y: 397, distance: 150.1
click at [881, 409] on div "Zara Collection Zara Collection Zara Collection Zara Collection Zara Collection…" at bounding box center [784, 403] width 938 height 206
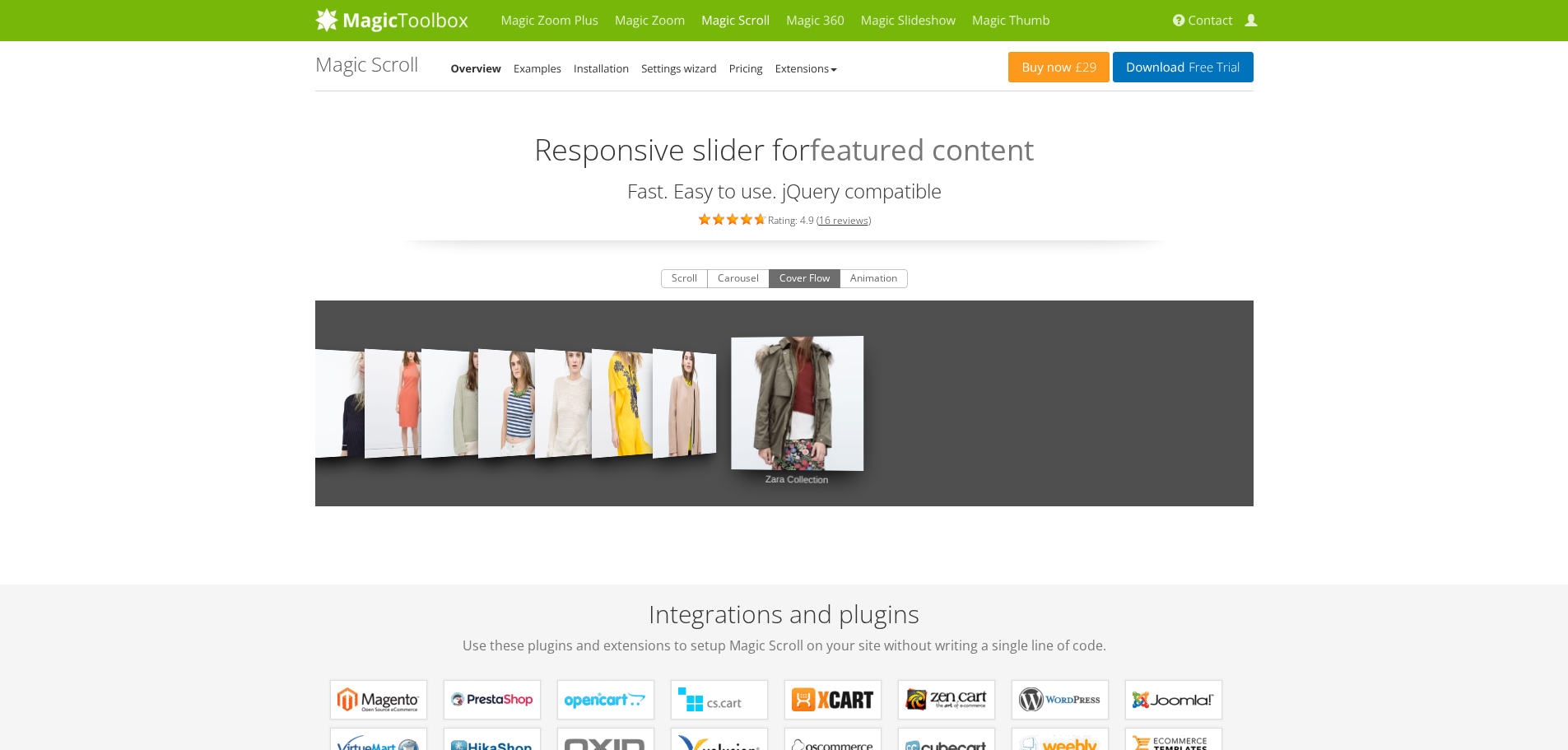
drag, startPoint x: 777, startPoint y: 390, endPoint x: 1157, endPoint y: 390, distance: 380.0
click at [1080, 390] on div "Zara Collection Zara Collection Zara Collection Zara Collection Zara Collection…" at bounding box center [784, 403] width 938 height 206
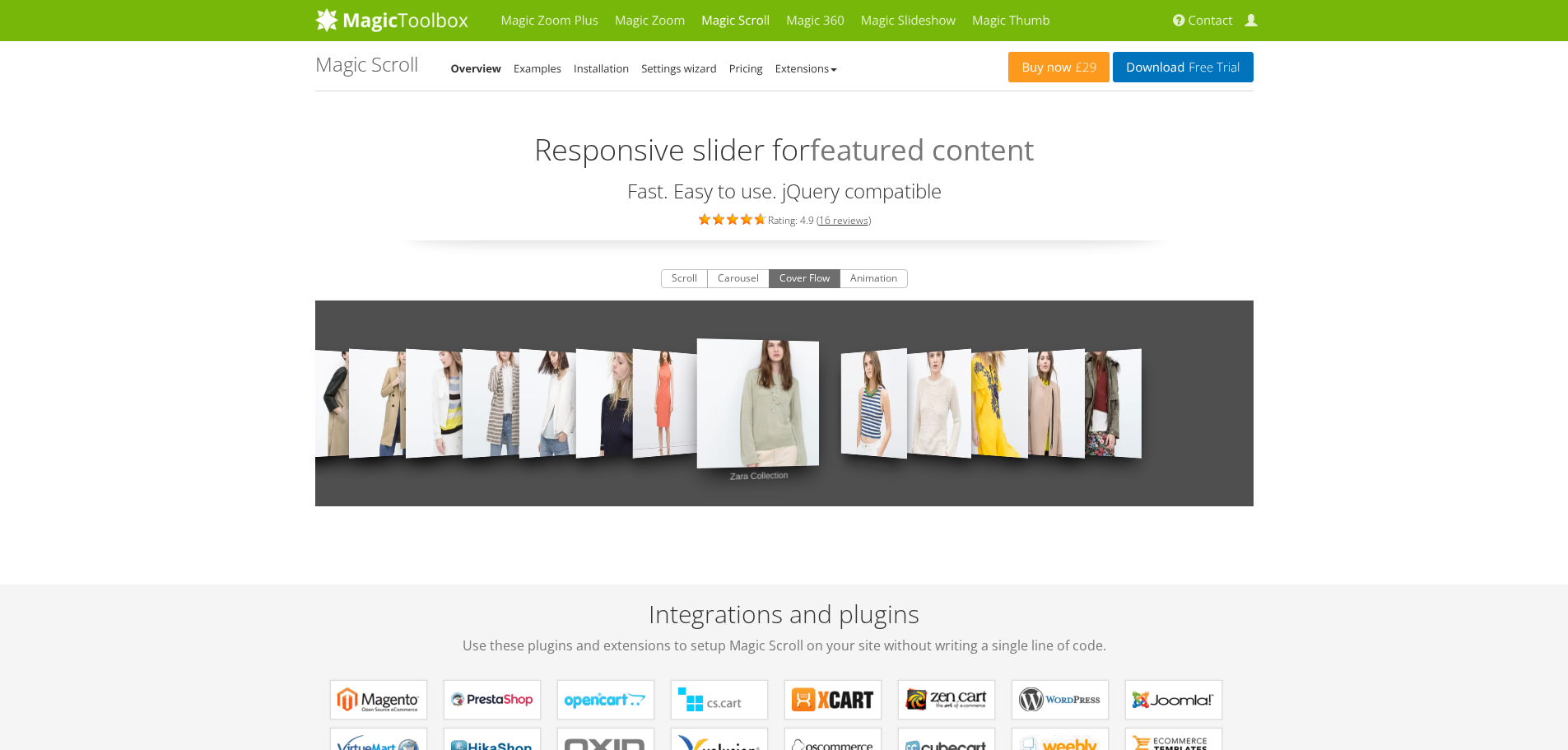
drag, startPoint x: 821, startPoint y: 401, endPoint x: 1177, endPoint y: 407, distance: 356.1
click at [1154, 407] on div "Zara Collection Zara Collection Zara Collection Zara Collection Zara Collection…" at bounding box center [784, 403] width 938 height 206
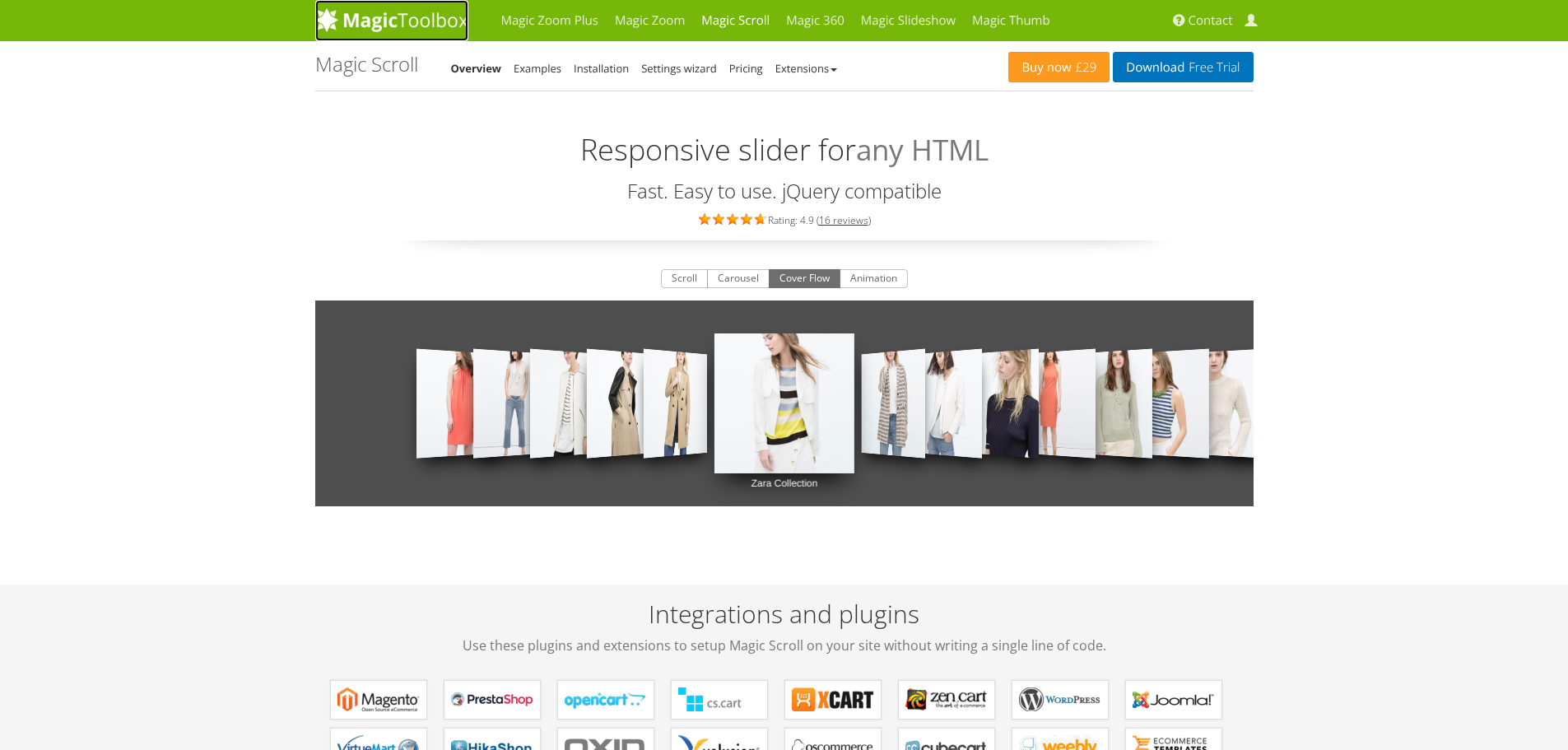
click at [359, 19] on img at bounding box center [392, 20] width 153 height 25
